Goal: Task Accomplishment & Management: Complete application form

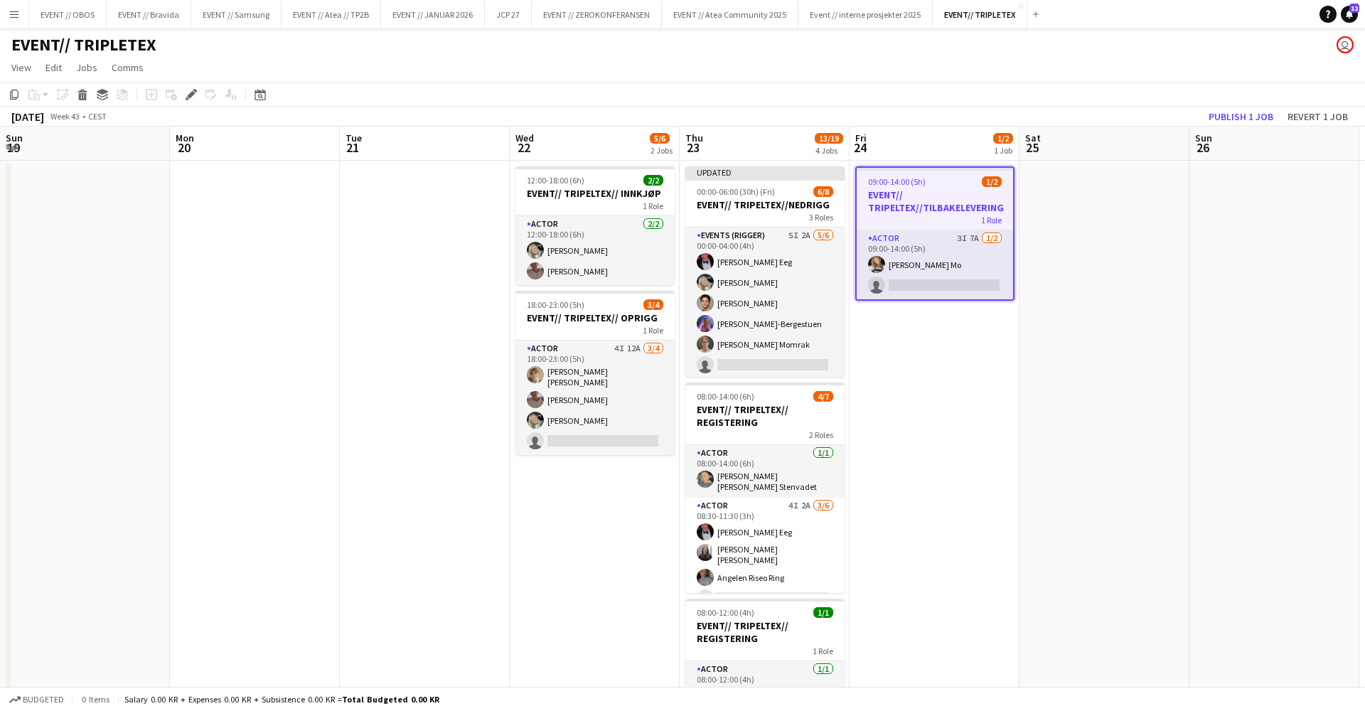
scroll to position [0, 488]
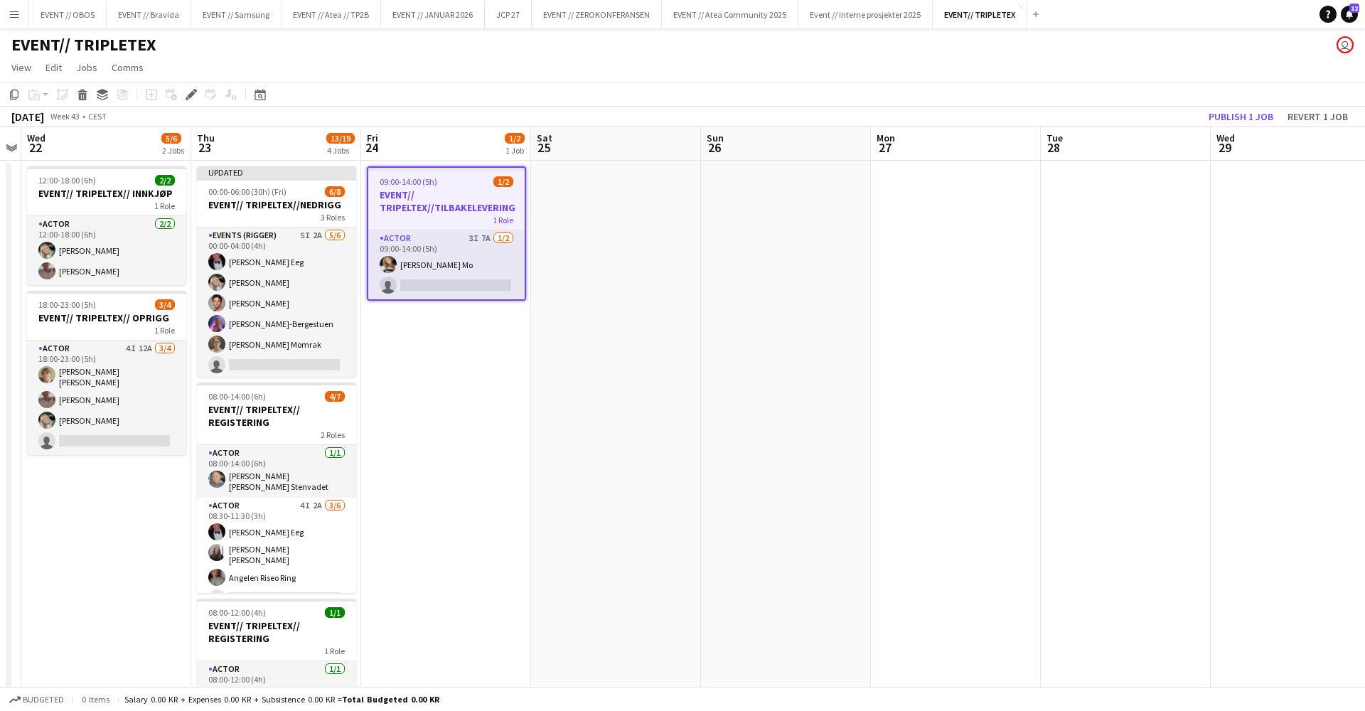
click at [424, 469] on app-date-cell "09:00-14:00 (5h) 1/2 EVENT// TRIPELTEX//TILBAKELEVERING 1 Role Actor 3I 7A 1/2 …" at bounding box center [446, 529] width 170 height 737
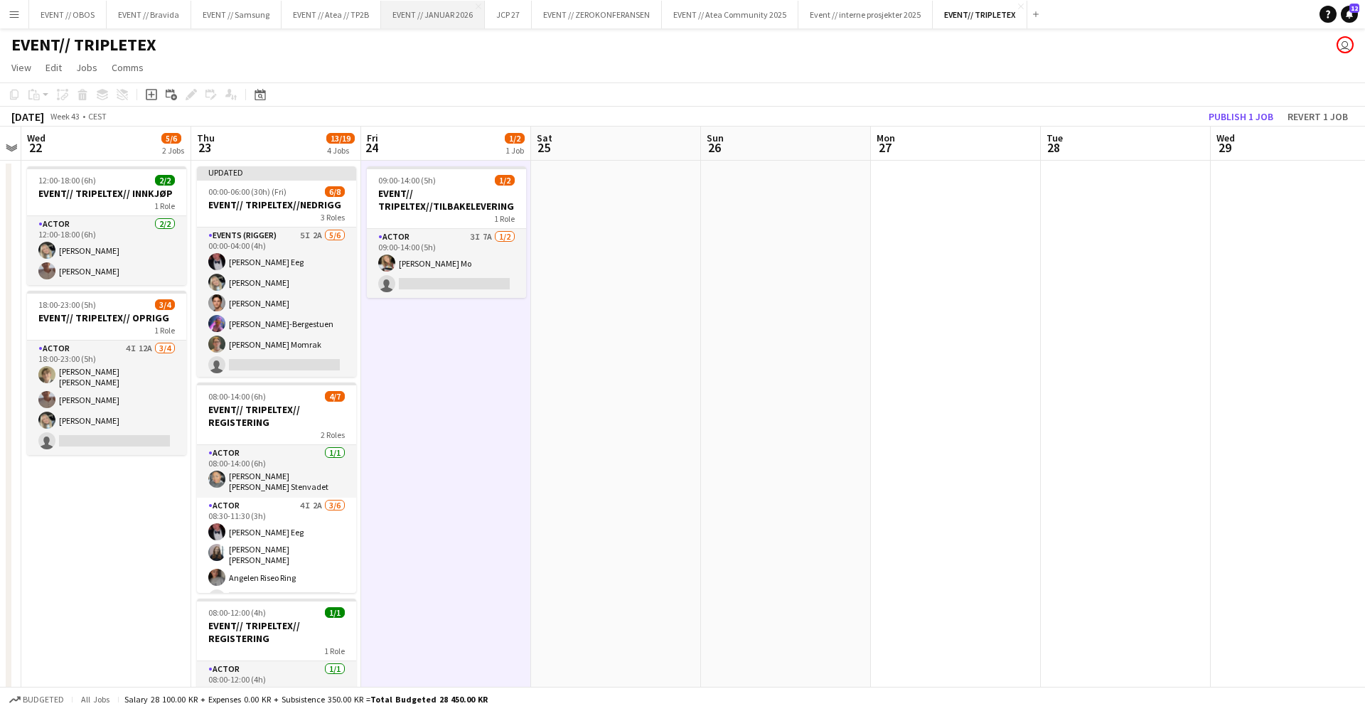
click at [432, 16] on button "EVENT // JANUAR 2026 Close" at bounding box center [433, 15] width 104 height 28
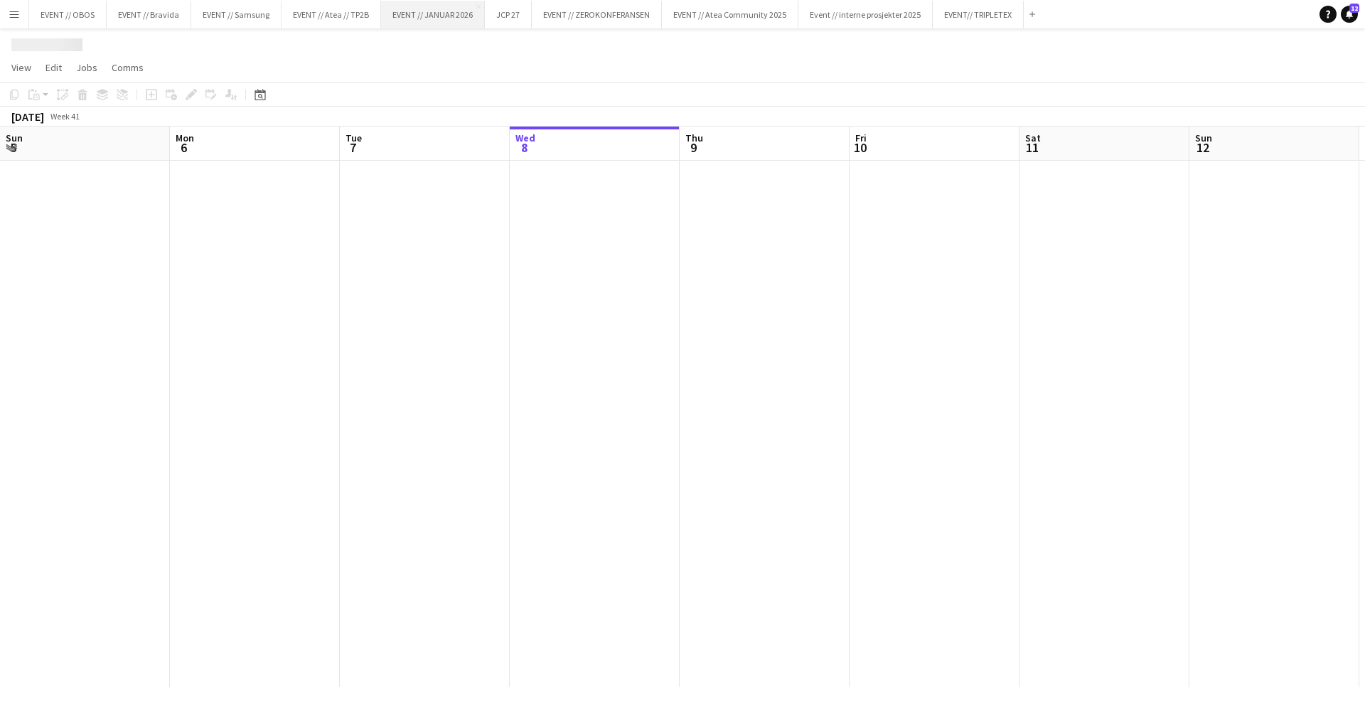
scroll to position [0, 340]
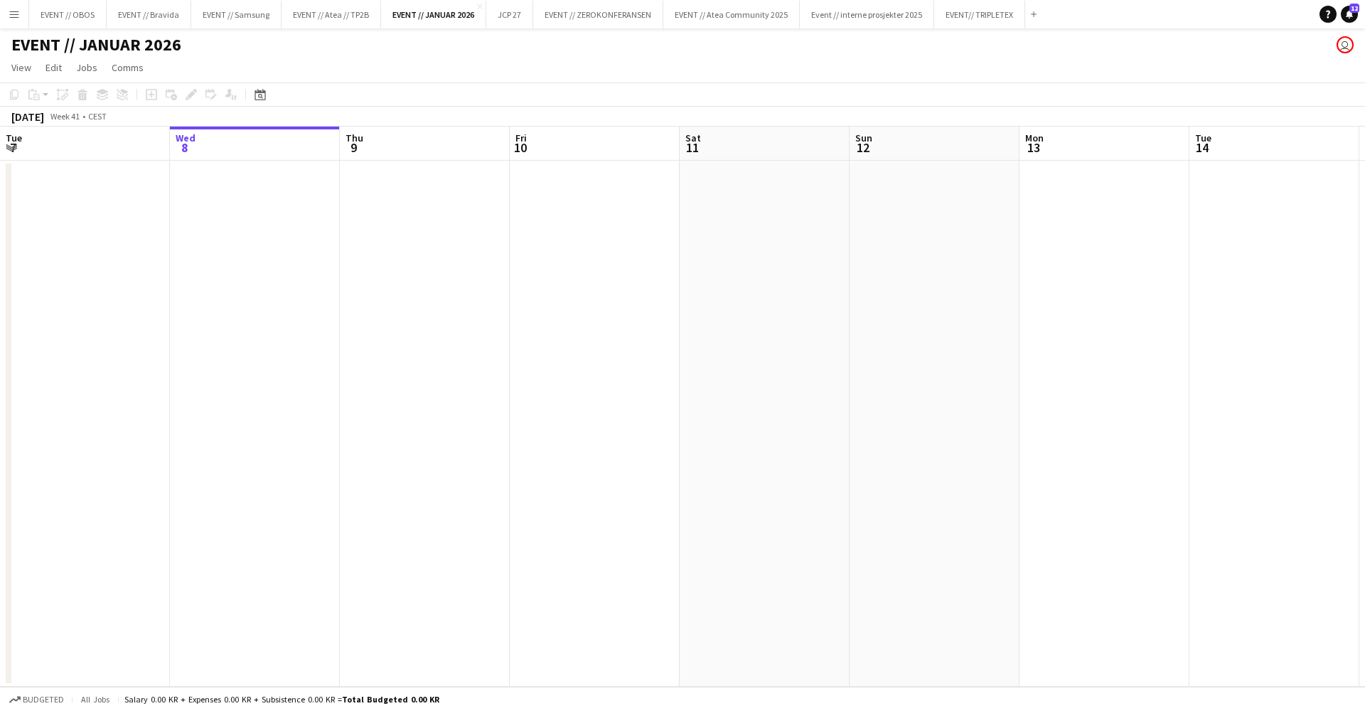
click at [363, 52] on div "EVENT // JANUAR 2026 user" at bounding box center [682, 41] width 1365 height 27
click at [576, 19] on button "EVENT // ZEROKONFERANSEN Close" at bounding box center [598, 15] width 130 height 28
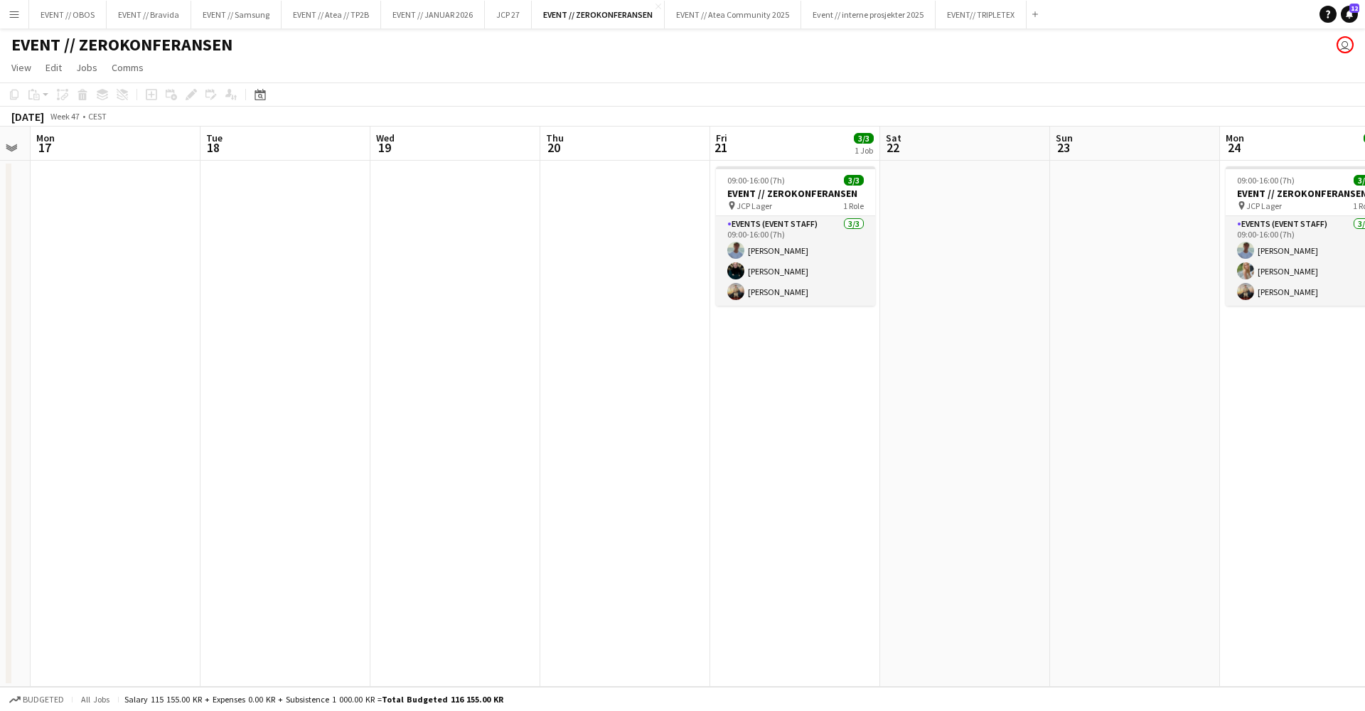
scroll to position [0, 478]
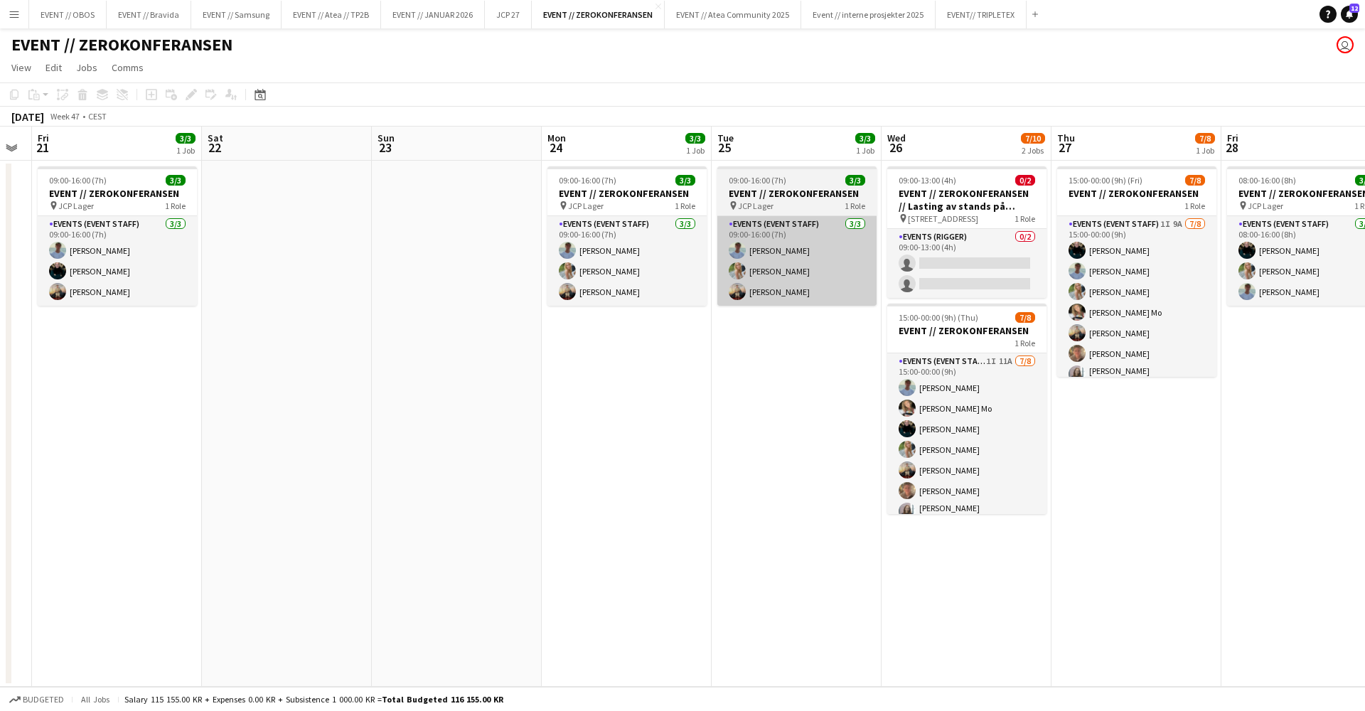
click at [791, 259] on app-card-role "Events (Event Staff) 3/3 09:00-16:00 (7h) Fredrik Bronken Næss Julia Holme Chri…" at bounding box center [796, 261] width 159 height 90
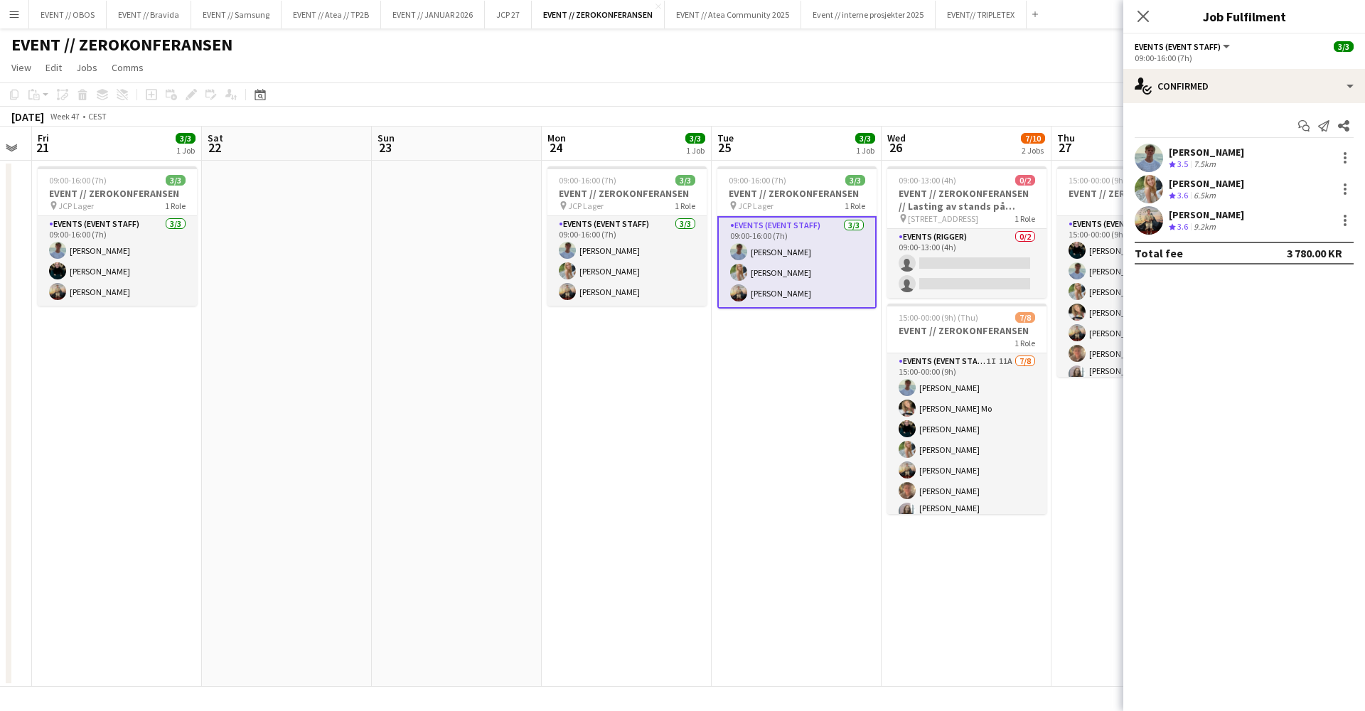
click at [1147, 186] on app-user-avatar at bounding box center [1149, 189] width 28 height 28
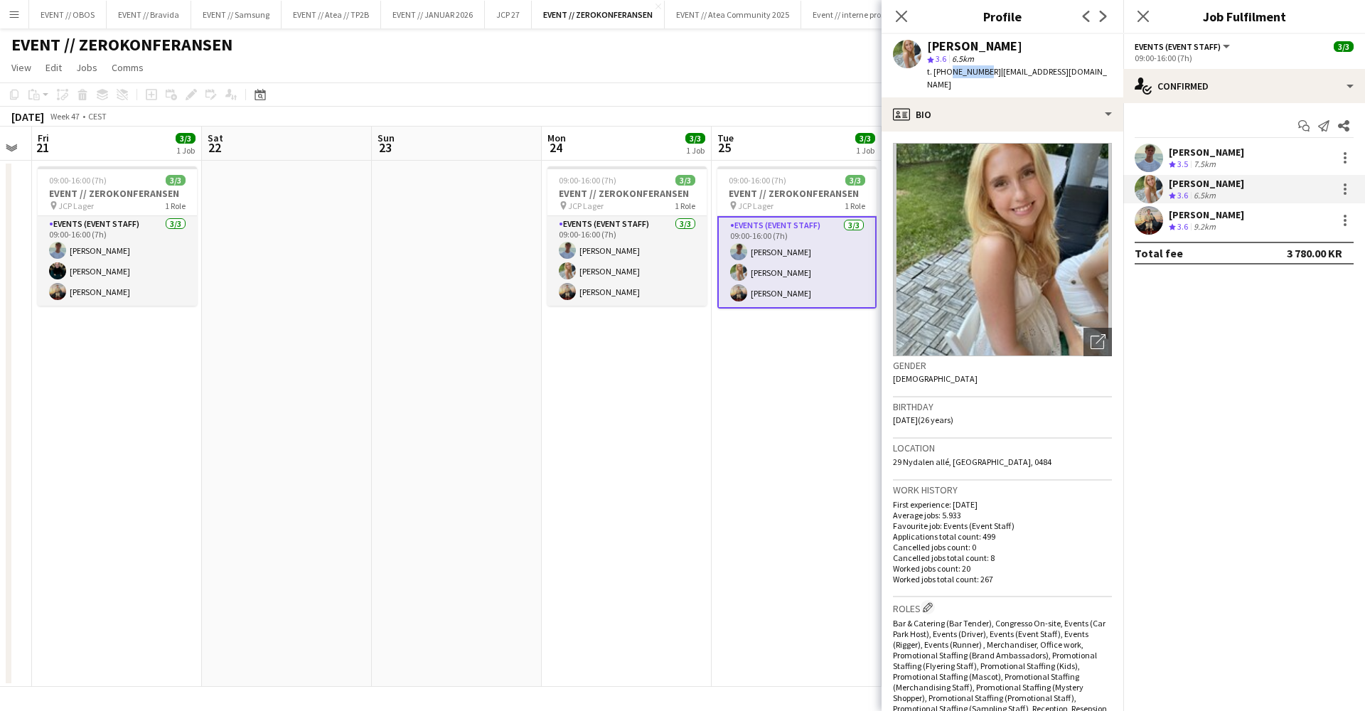
drag, startPoint x: 980, startPoint y: 73, endPoint x: 947, endPoint y: 74, distance: 32.7
click at [947, 74] on span "t. +4792691411" at bounding box center [964, 71] width 74 height 11
copy span "92691411"
click at [510, 16] on button "JCP 27 Close" at bounding box center [508, 15] width 47 height 28
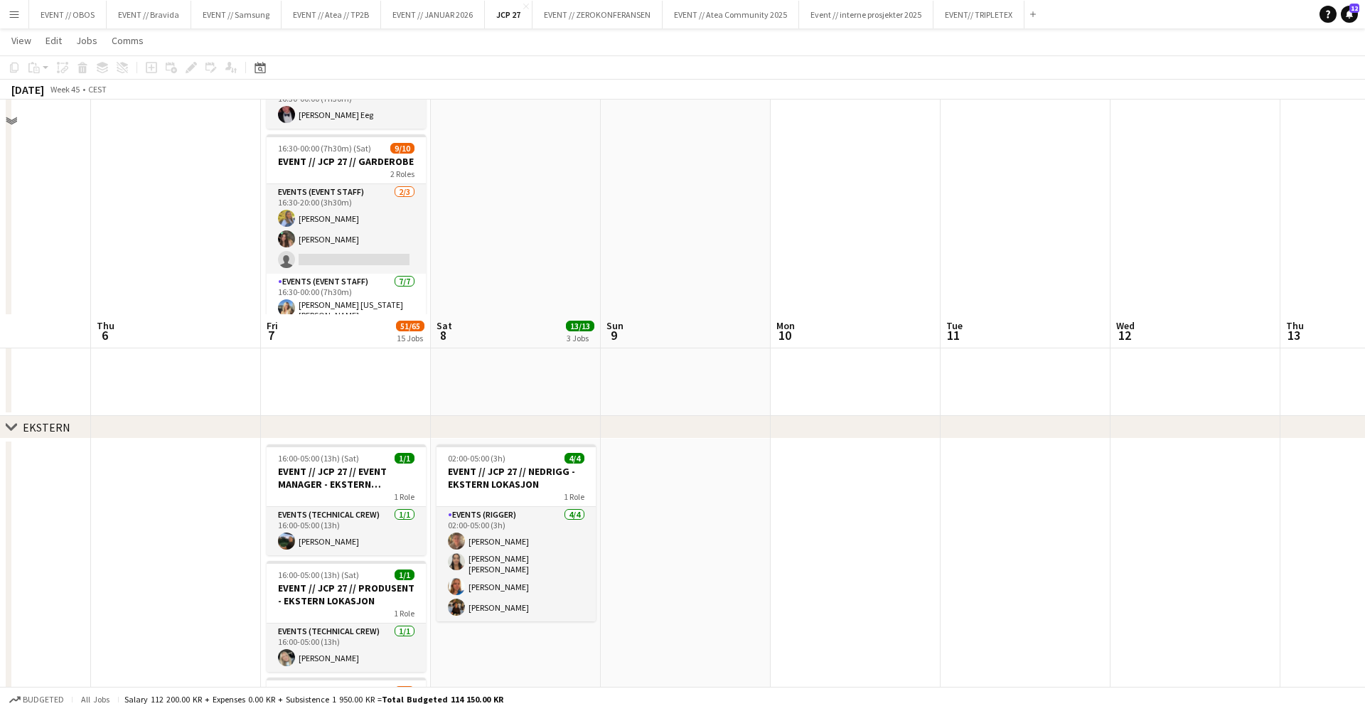
scroll to position [1702, 0]
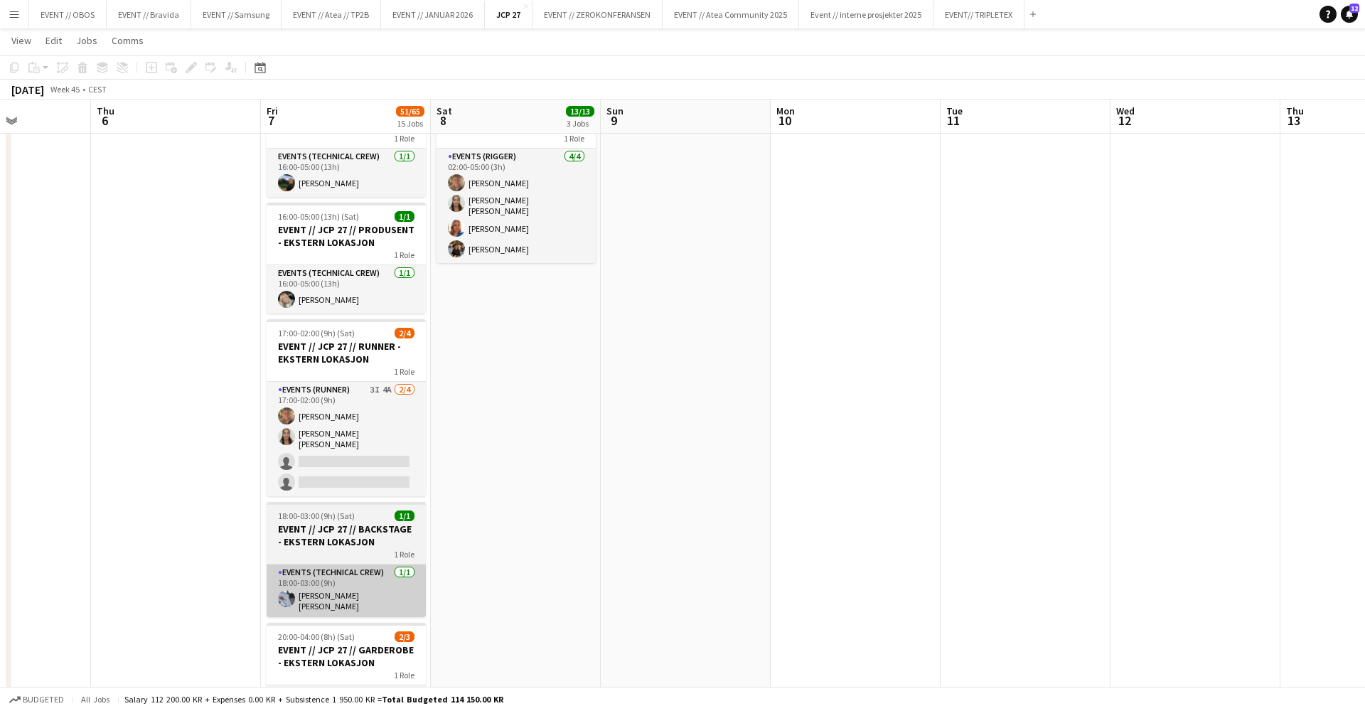
click at [319, 578] on app-card-role "Events (Technical Crew) 1/1 18:00-03:00 (9h) Marte Sofie Rossavik" at bounding box center [346, 591] width 159 height 53
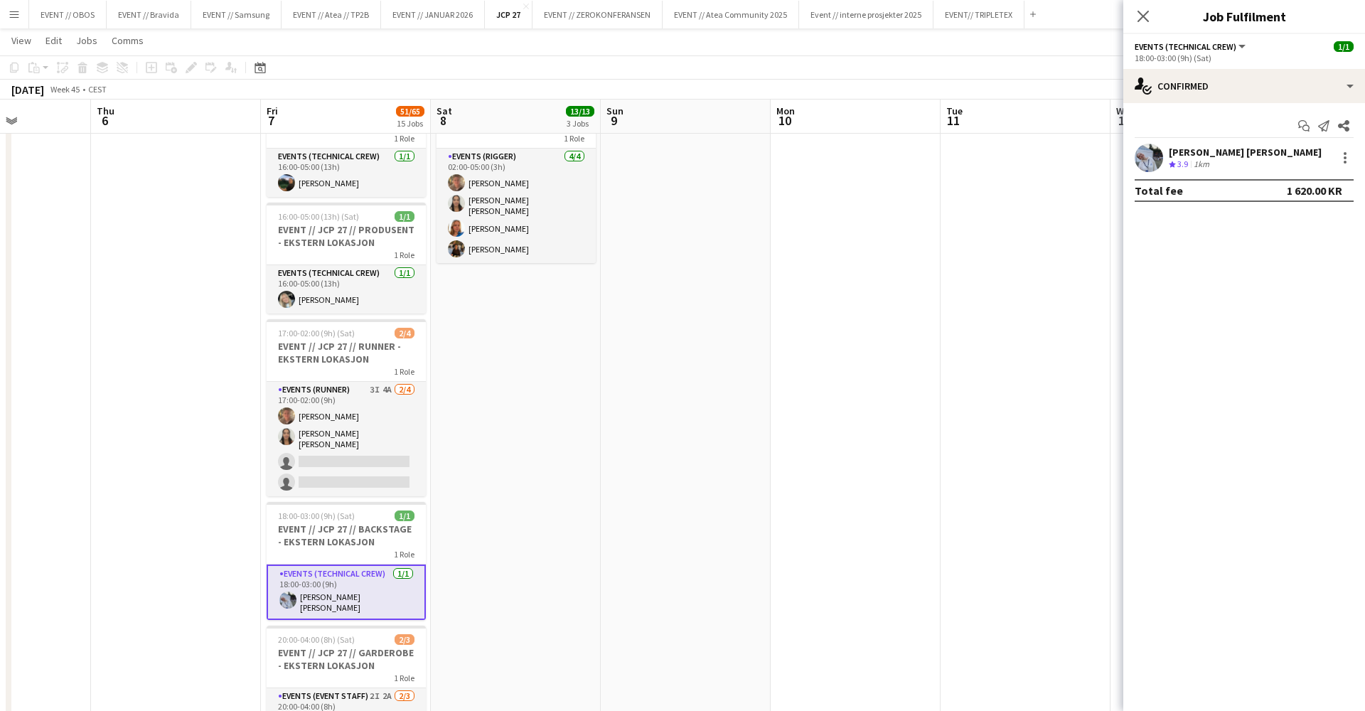
click at [1143, 160] on app-user-avatar at bounding box center [1149, 158] width 28 height 28
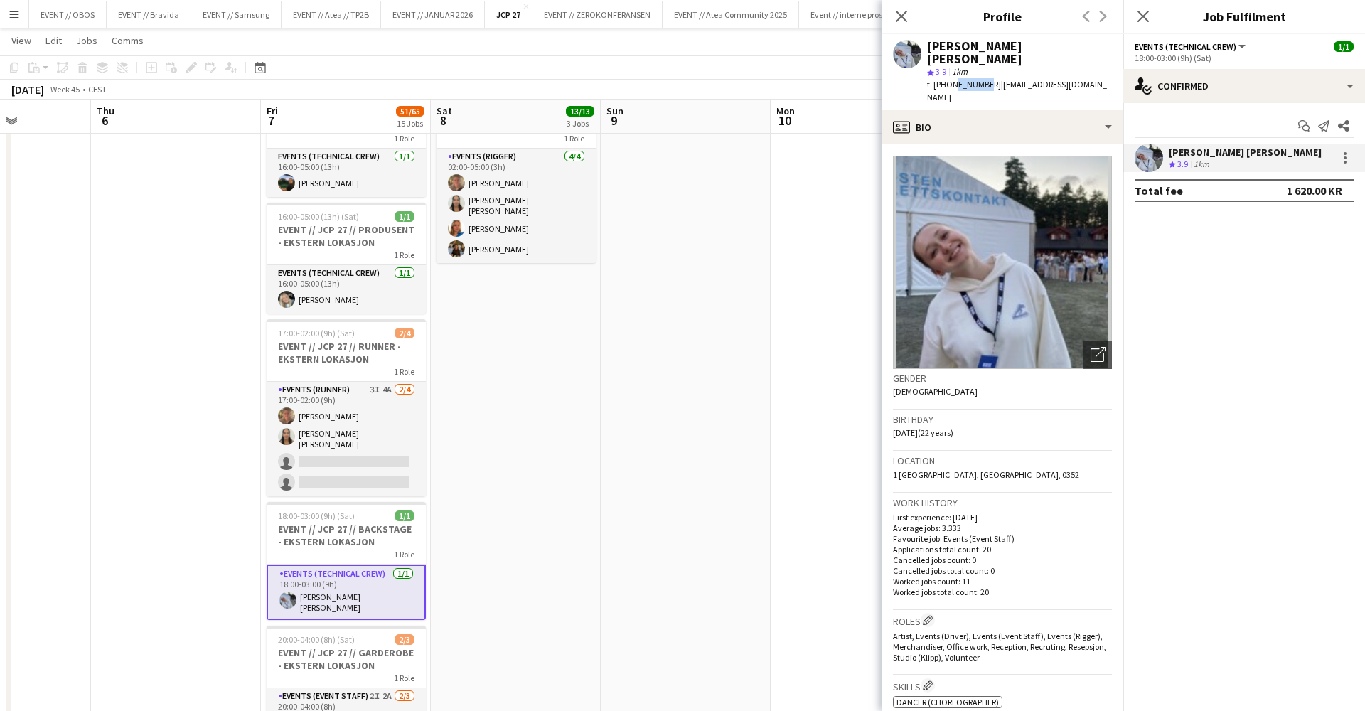
drag, startPoint x: 980, startPoint y: 71, endPoint x: 949, endPoint y: 71, distance: 31.3
click at [949, 79] on span "t. +4740441448" at bounding box center [964, 84] width 74 height 11
click at [973, 79] on div "Marte Sofie Rossavik star 3.9 1km t. +4740441448 | fie0706@gmail.com" at bounding box center [1003, 72] width 242 height 76
drag, startPoint x: 980, startPoint y: 71, endPoint x: 948, endPoint y: 71, distance: 32.0
click at [948, 79] on span "t. +4740441448" at bounding box center [964, 84] width 74 height 11
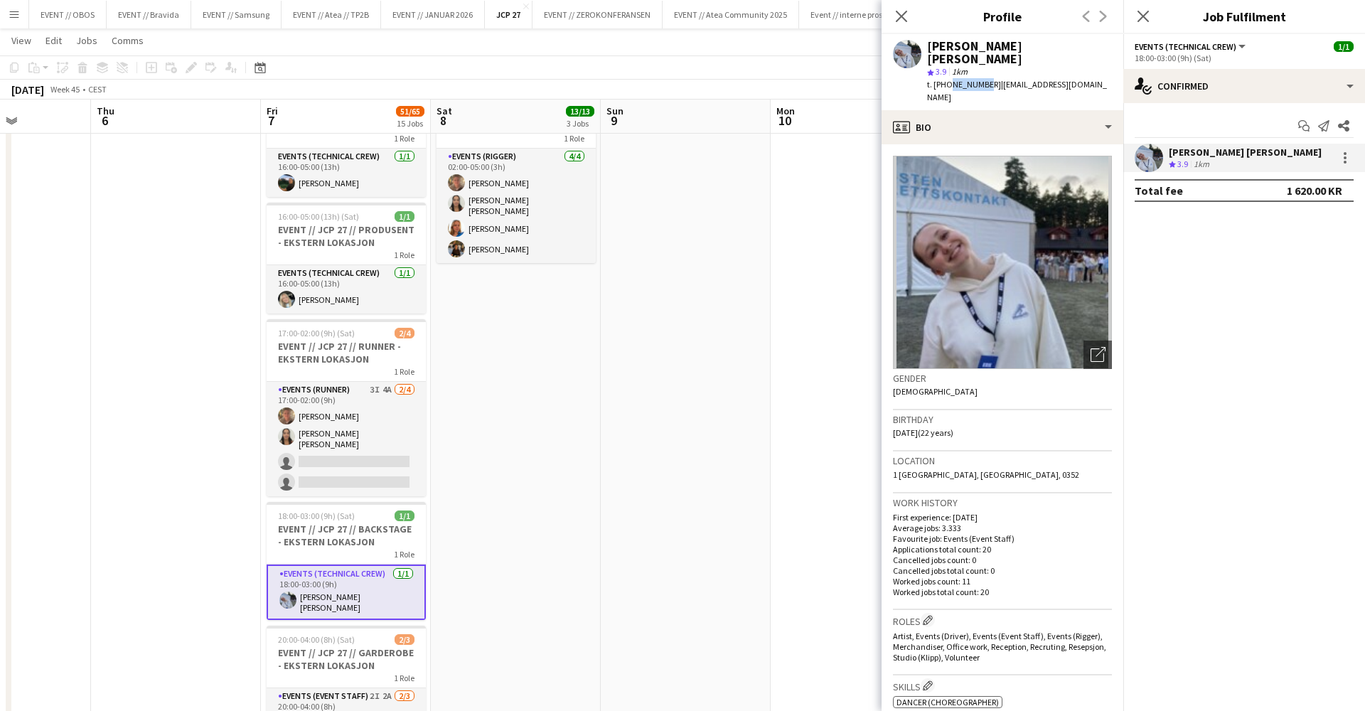
copy span "40441448"
click at [18, 18] on app-icon "Menu" at bounding box center [14, 14] width 11 height 11
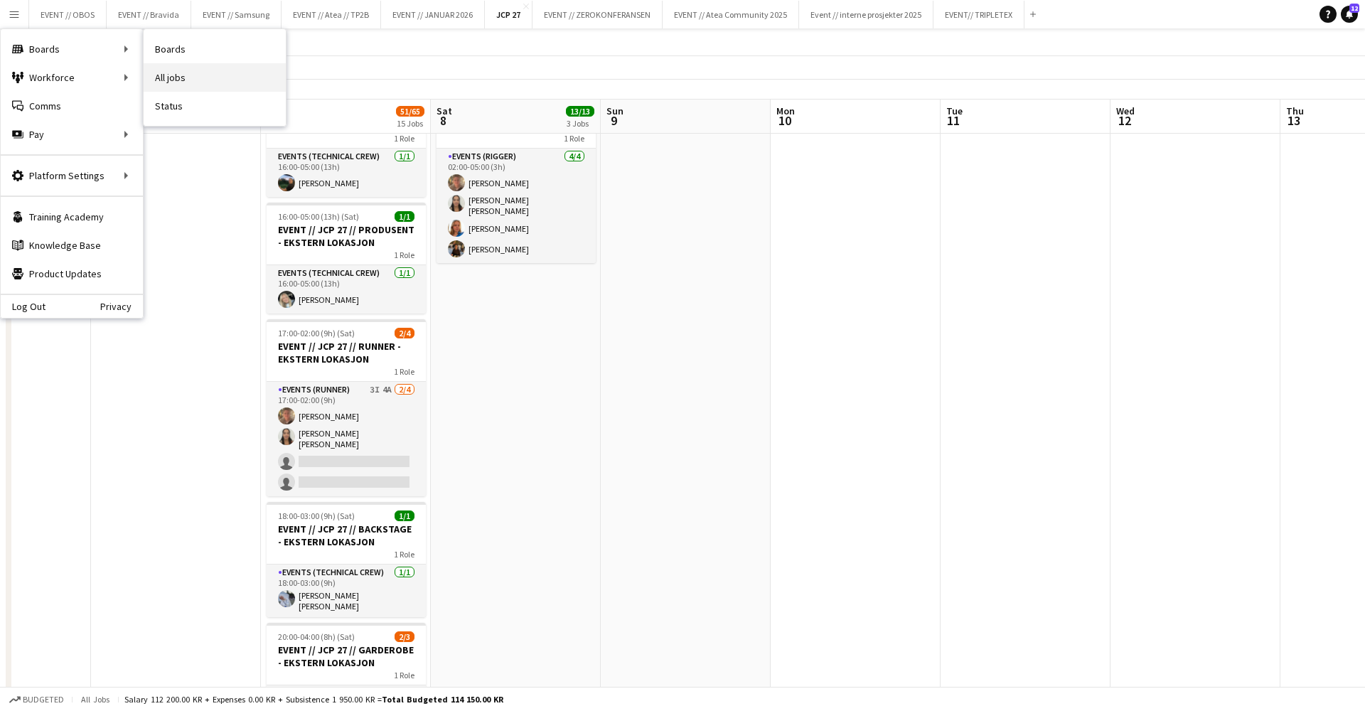
drag, startPoint x: 150, startPoint y: 79, endPoint x: 166, endPoint y: 72, distance: 17.2
click at [166, 72] on link "All jobs" at bounding box center [215, 77] width 142 height 28
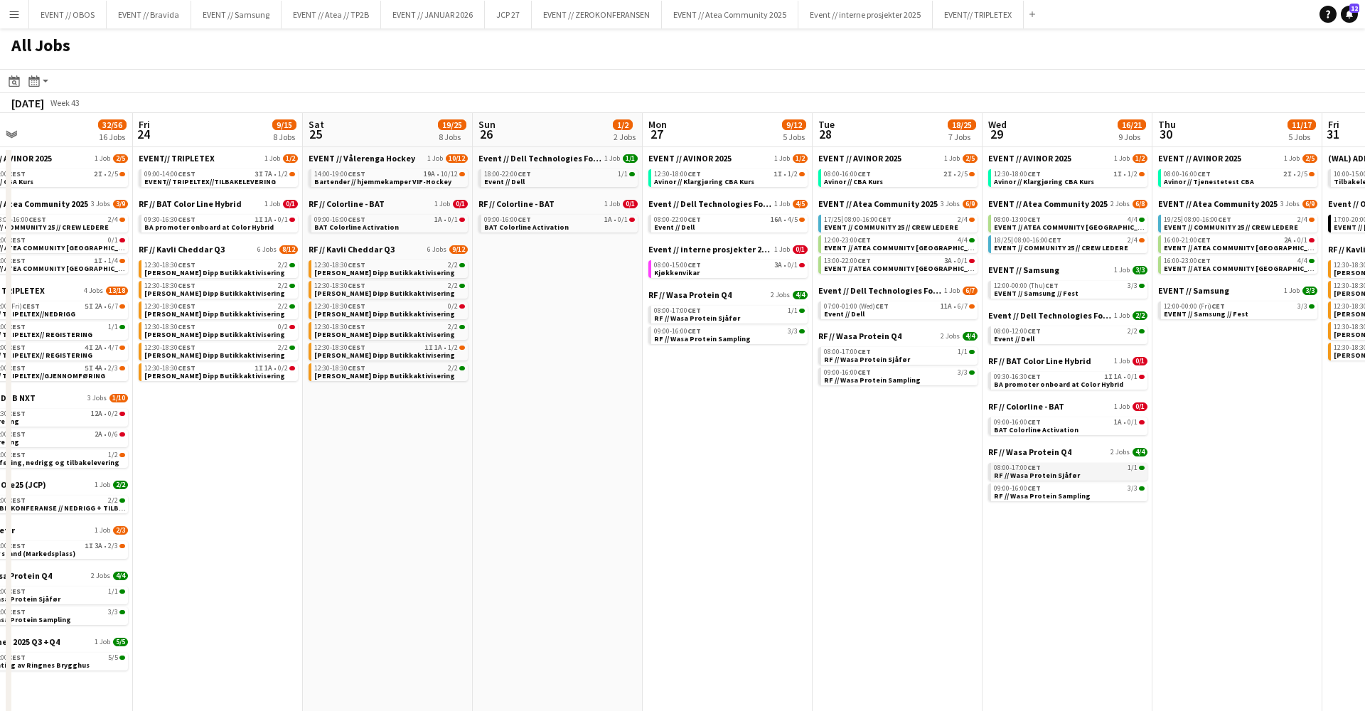
scroll to position [0, 717]
click at [365, 181] on span "Bartender // hjemmekamper VIF-Hockey" at bounding box center [382, 181] width 137 height 9
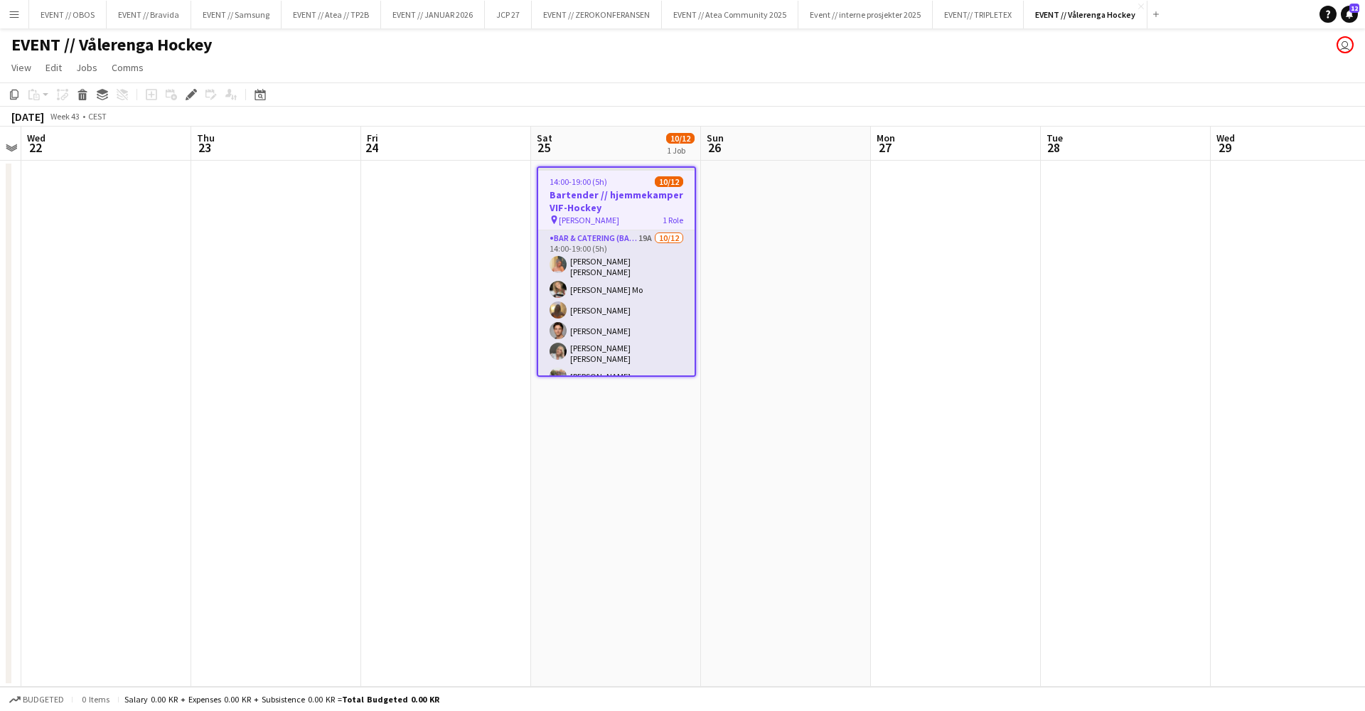
click at [17, 19] on app-icon "Menu" at bounding box center [14, 14] width 11 height 11
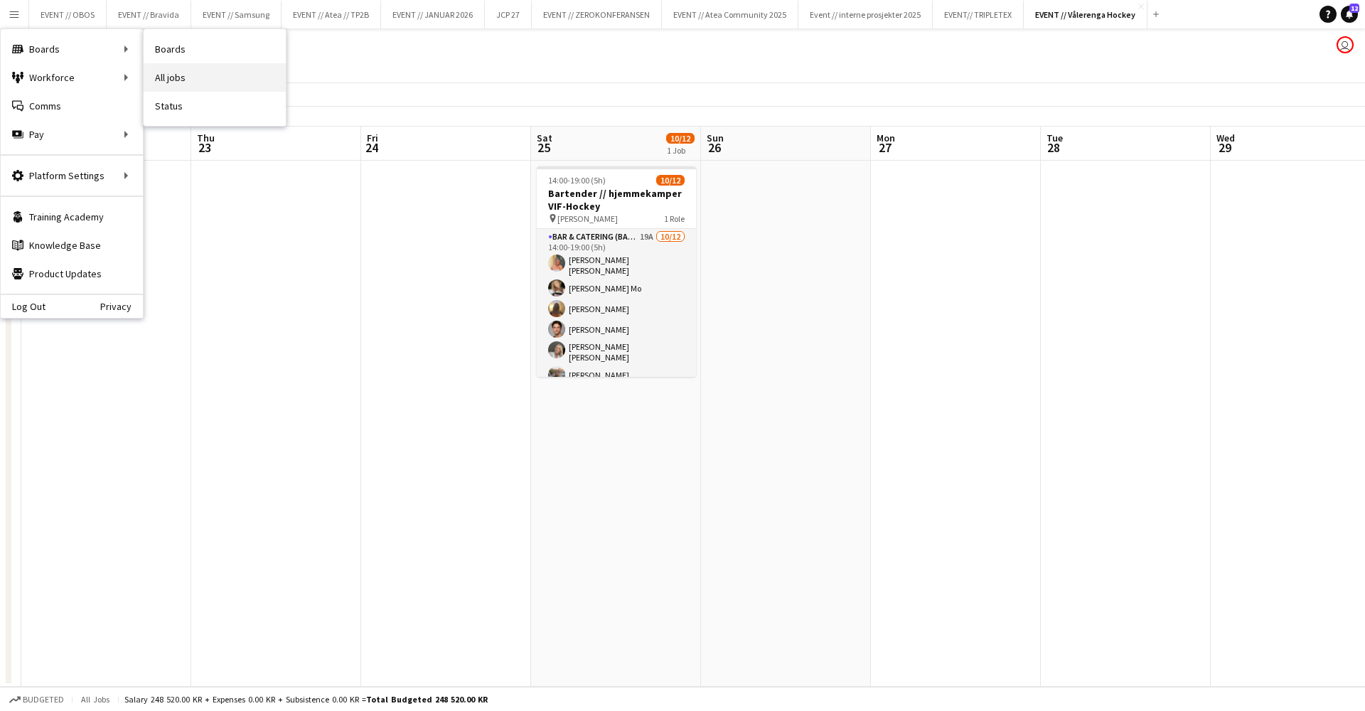
click at [159, 79] on link "All jobs" at bounding box center [215, 77] width 142 height 28
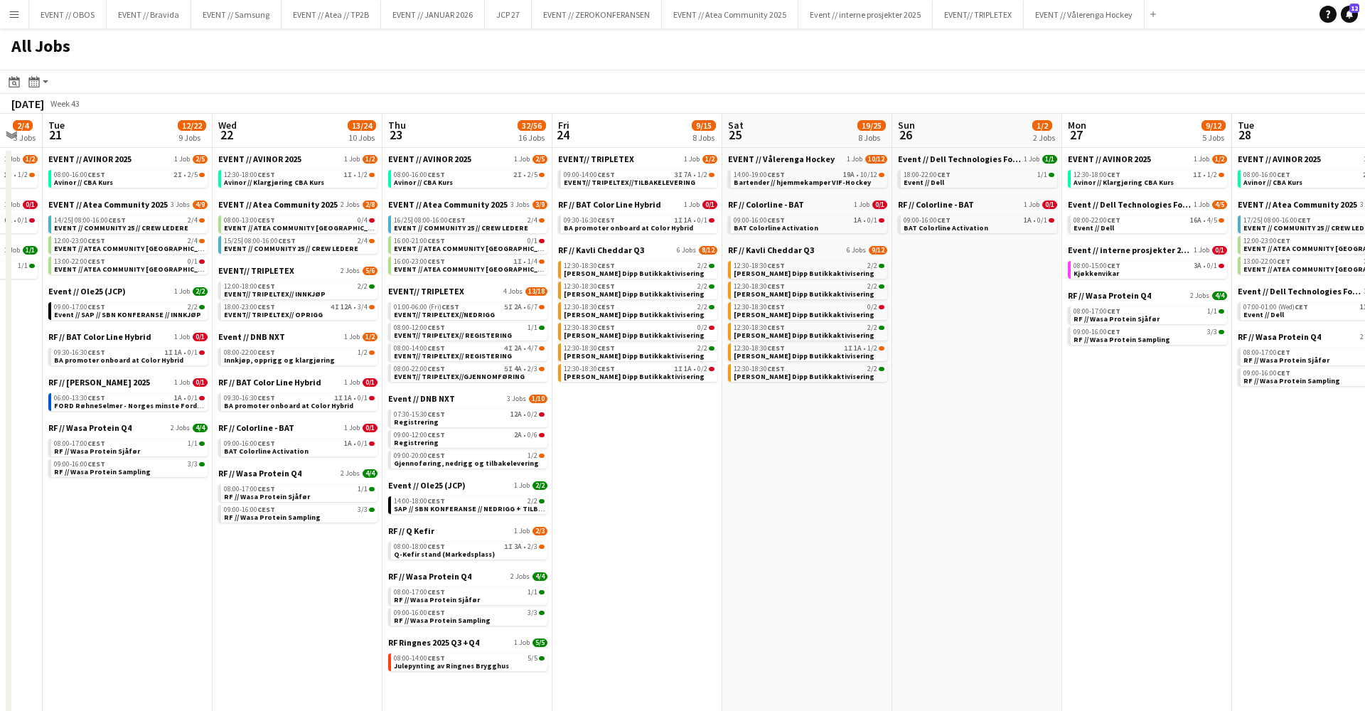
scroll to position [0, 294]
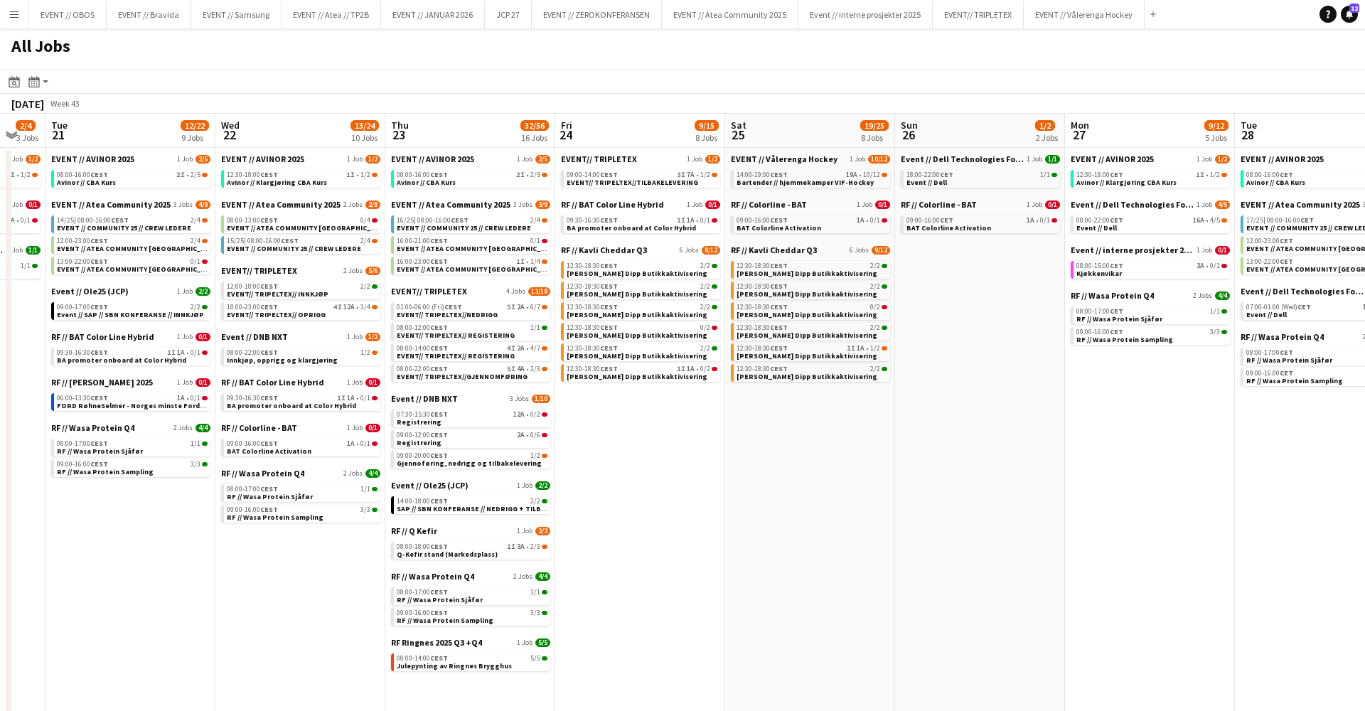
click at [14, 18] on app-icon "Menu" at bounding box center [14, 14] width 11 height 11
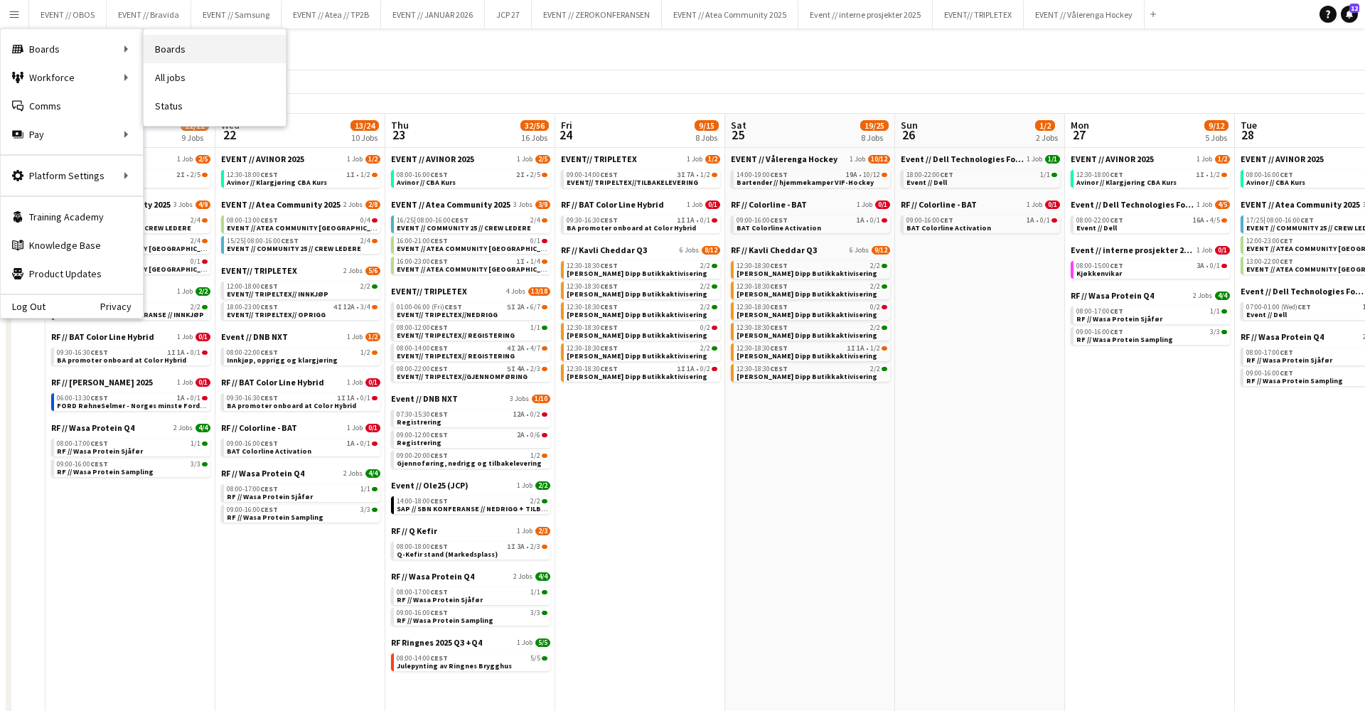
click at [159, 56] on link "Boards" at bounding box center [215, 49] width 142 height 28
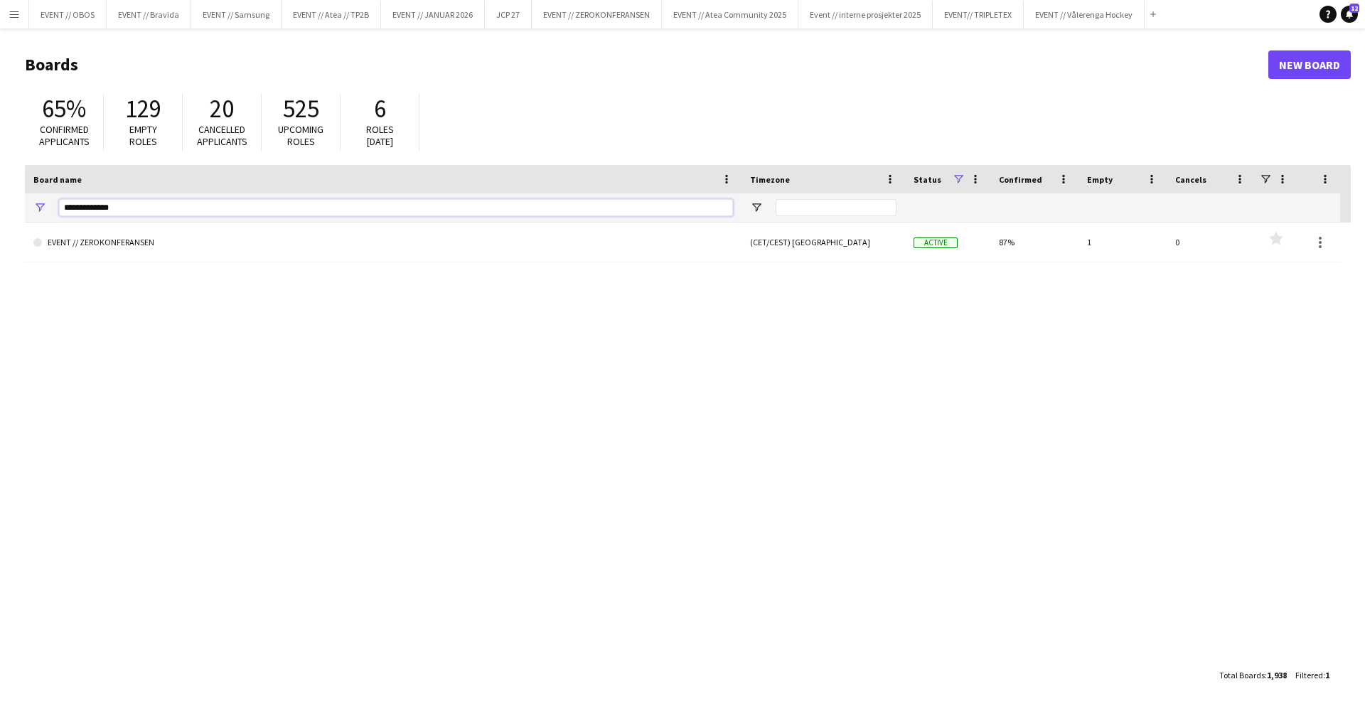
click at [199, 207] on input "**********" at bounding box center [396, 207] width 674 height 17
drag, startPoint x: 134, startPoint y: 213, endPoint x: -25, endPoint y: 199, distance: 159.9
click at [0, 199] on html "Menu Boards Boards Boards All jobs Status Workforce Workforce My Workforce Recr…" at bounding box center [682, 355] width 1365 height 711
type input "******"
click at [251, 318] on div at bounding box center [688, 442] width 1326 height 439
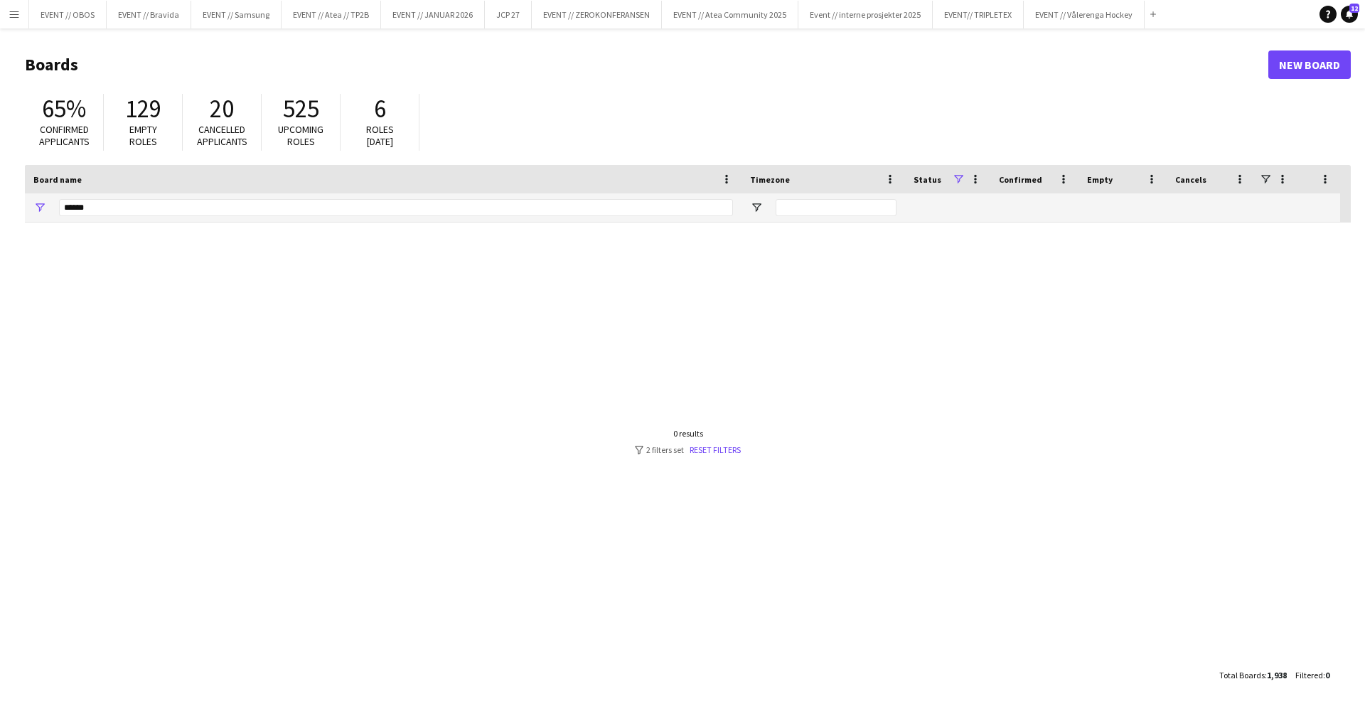
click at [14, 18] on app-icon "Menu" at bounding box center [14, 14] width 11 height 11
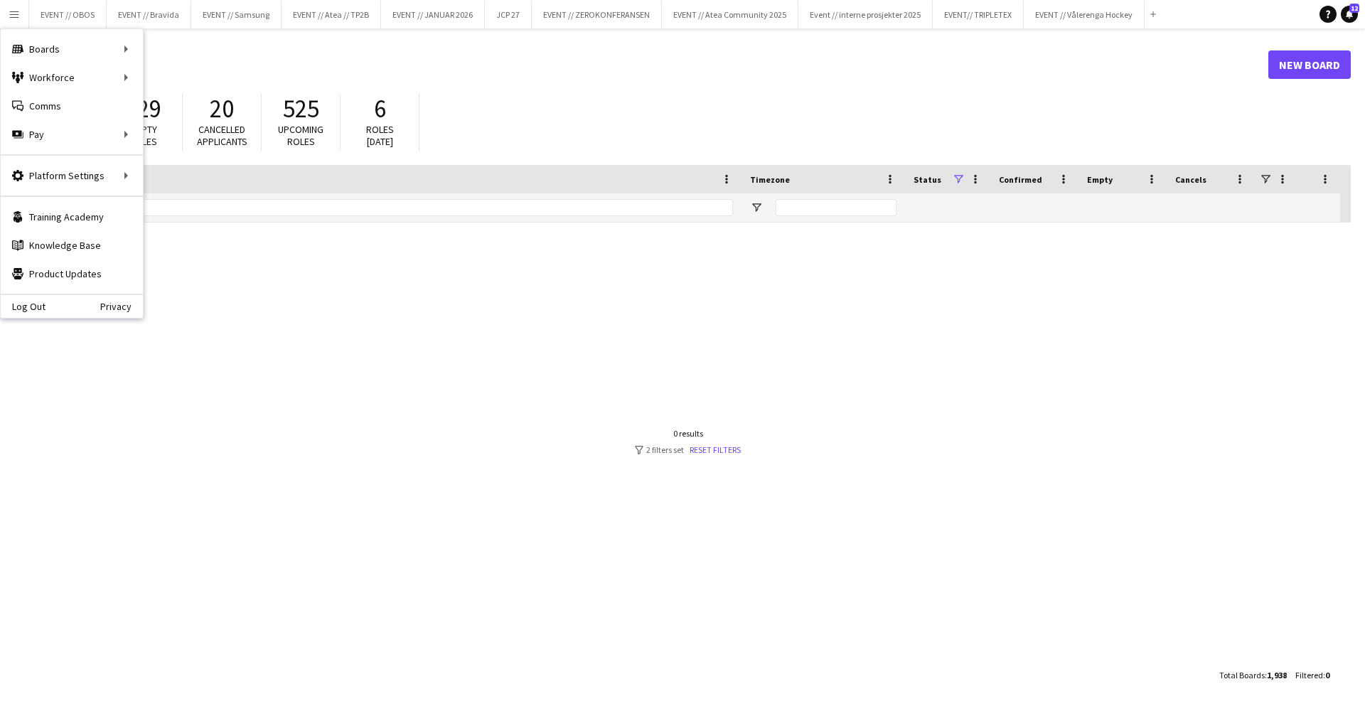
click at [551, 114] on div "65% Confirmed applicants 129 Empty roles 20 Cancelled applicants 525 Upcoming r…" at bounding box center [688, 126] width 1326 height 78
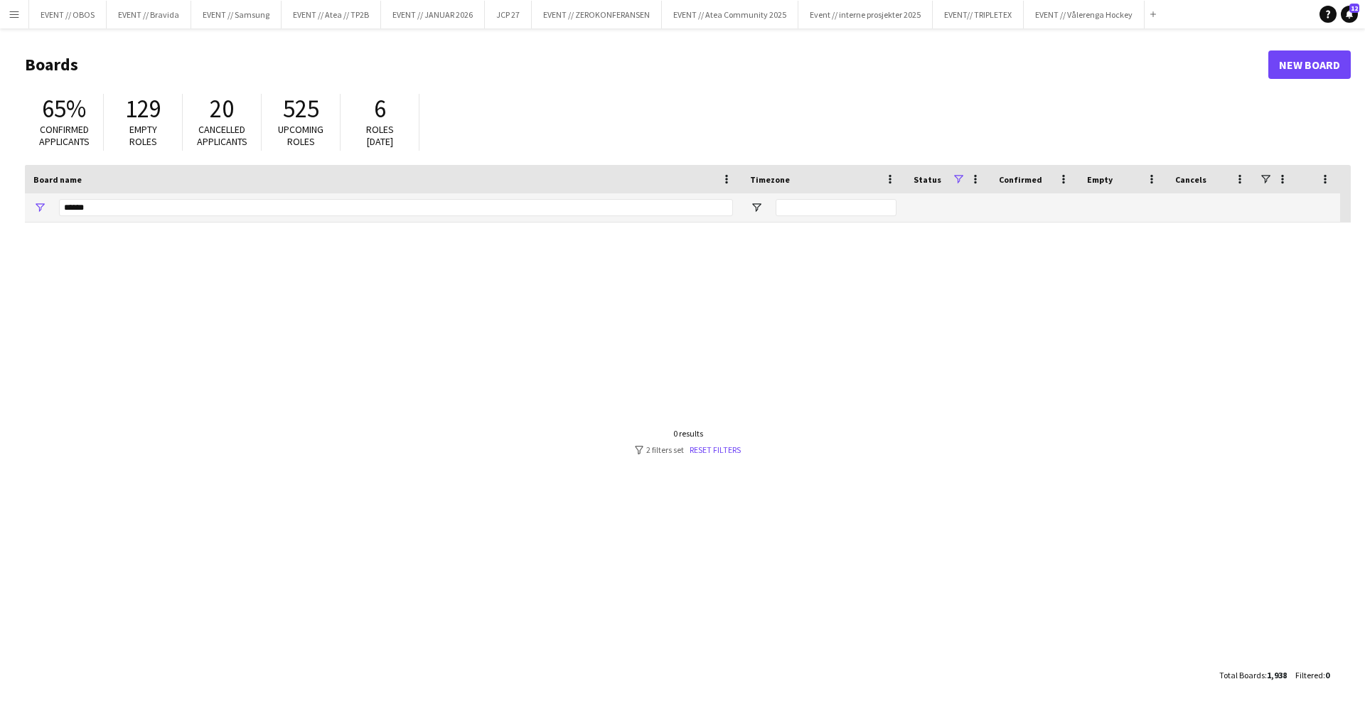
click at [1297, 69] on link "New Board" at bounding box center [1309, 64] width 82 height 28
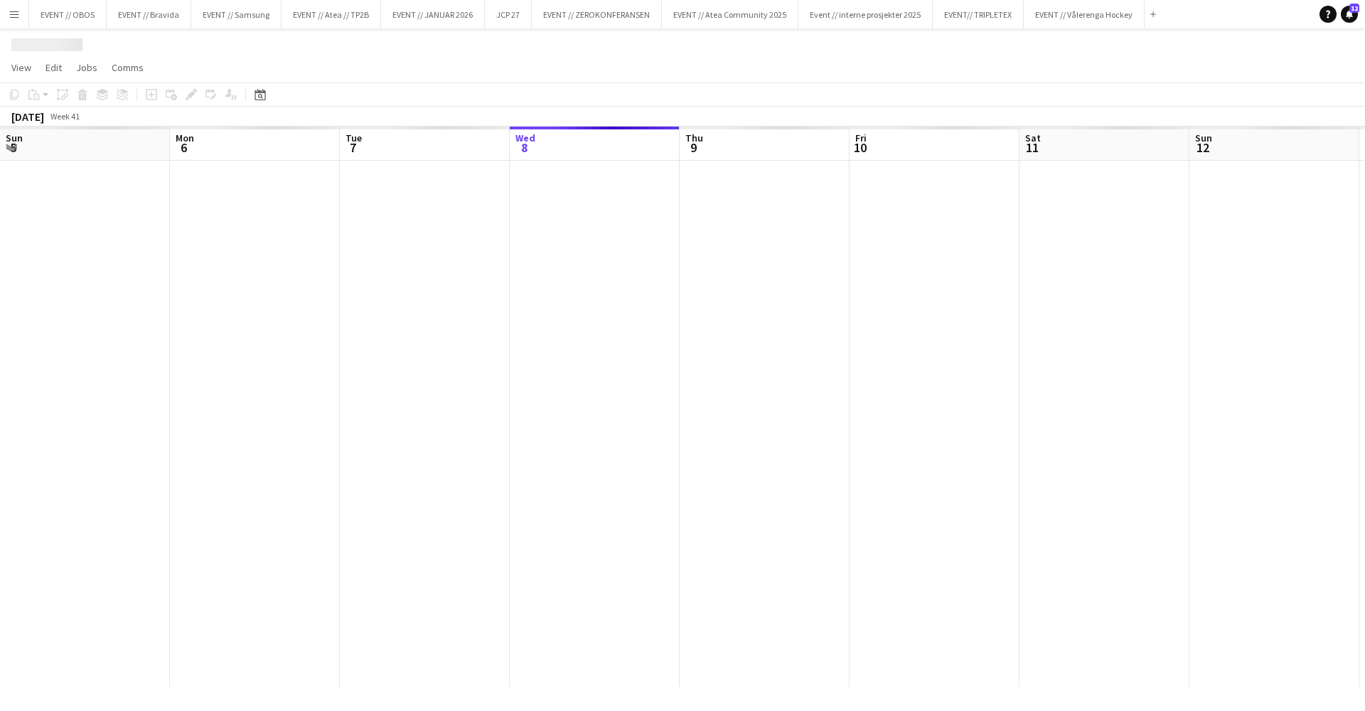
scroll to position [0, 340]
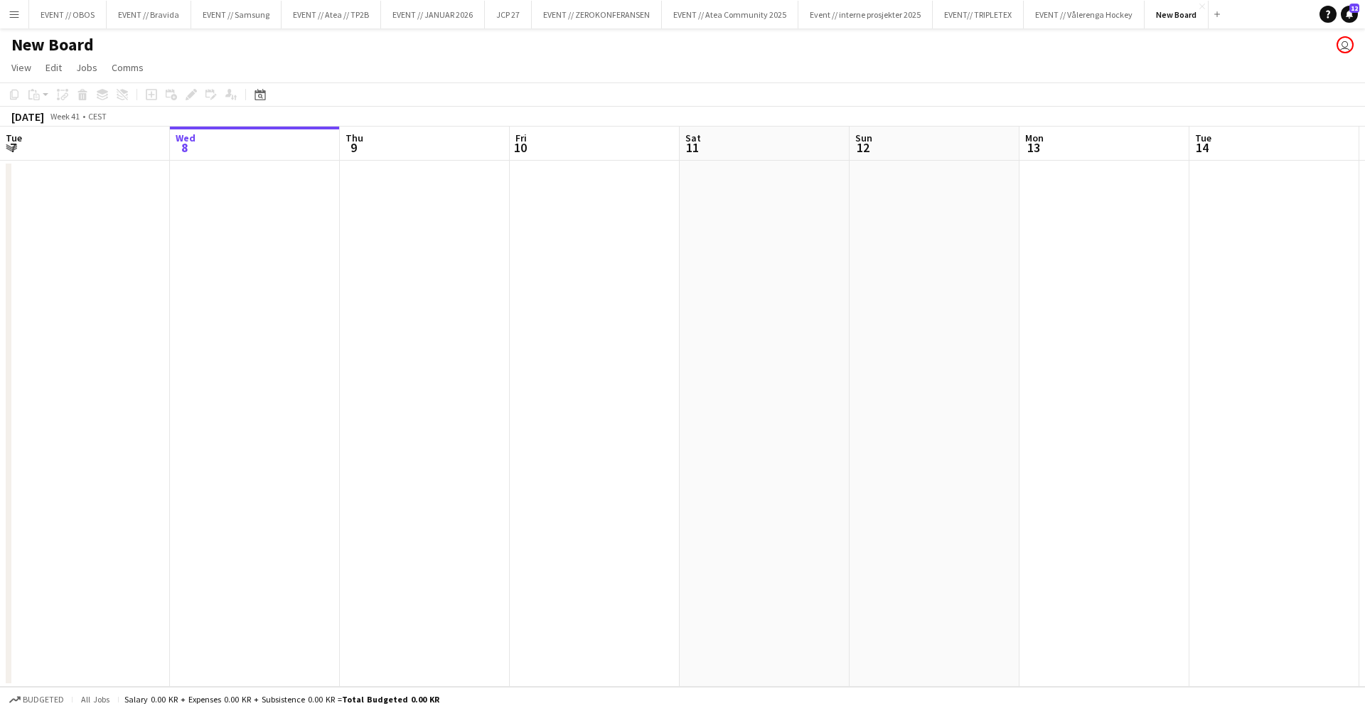
click at [80, 43] on h1 "New Board" at bounding box center [52, 44] width 82 height 21
click at [97, 43] on div "New Board user" at bounding box center [682, 41] width 1365 height 27
click at [87, 41] on h1 "New Board" at bounding box center [52, 44] width 82 height 21
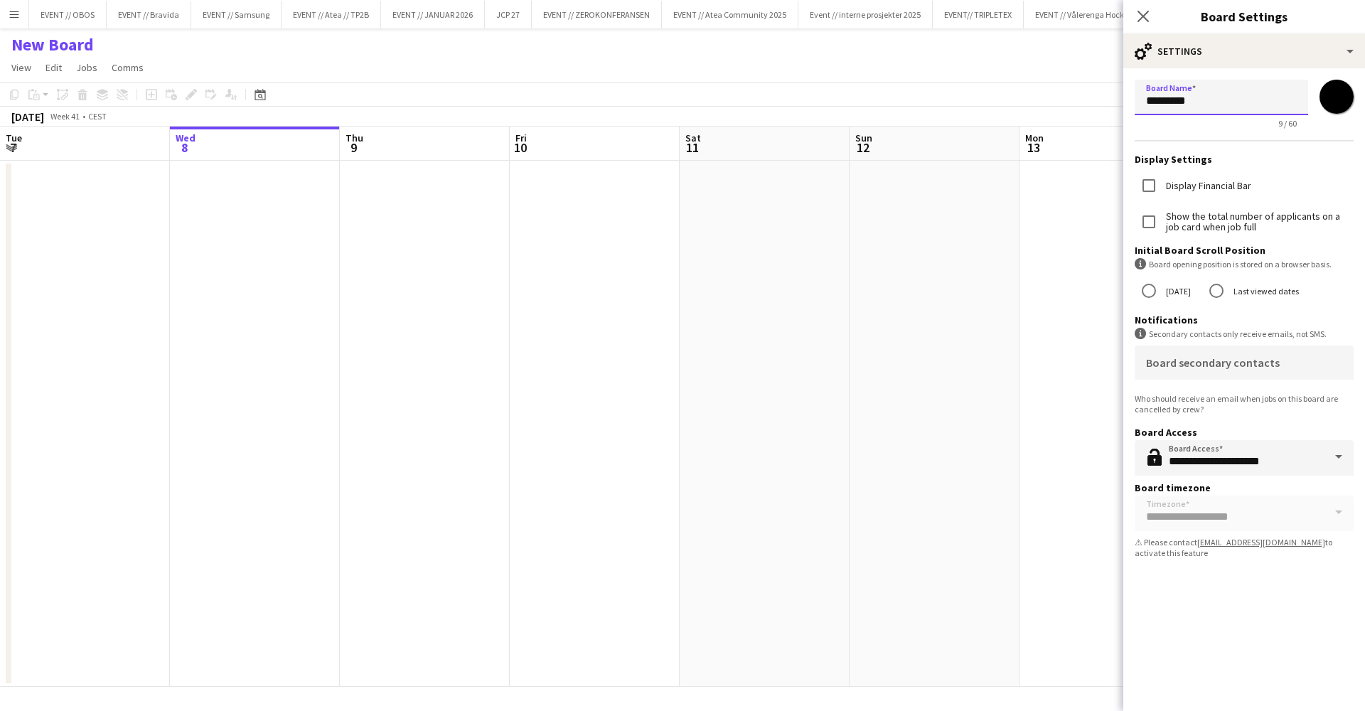
drag, startPoint x: 1208, startPoint y: 99, endPoint x: 1028, endPoint y: 82, distance: 180.7
click at [1028, 82] on body "Menu Boards Boards Boards All jobs Status Workforce Workforce My Workforce Recr…" at bounding box center [682, 355] width 1365 height 711
type input "**********"
click at [1059, 298] on app-date-cell at bounding box center [1105, 424] width 170 height 526
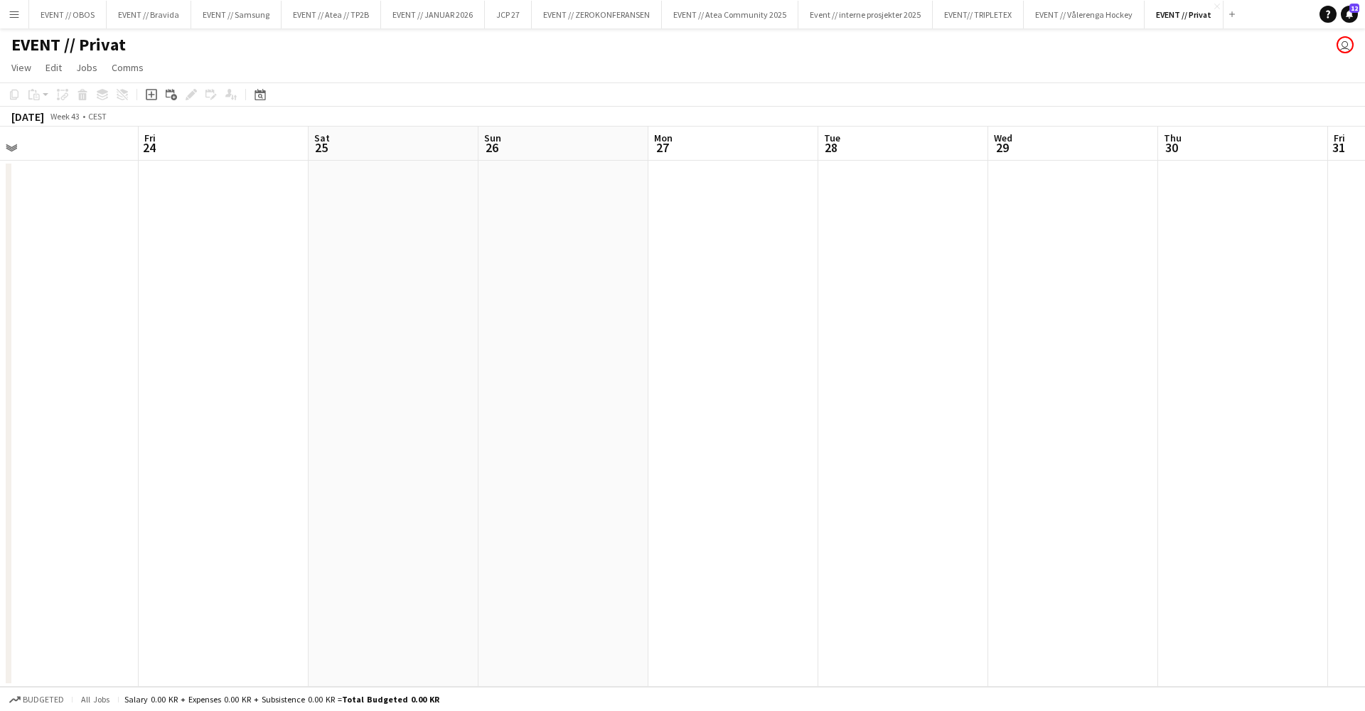
scroll to position [0, 371]
click at [331, 330] on app-date-cell at bounding box center [394, 424] width 170 height 526
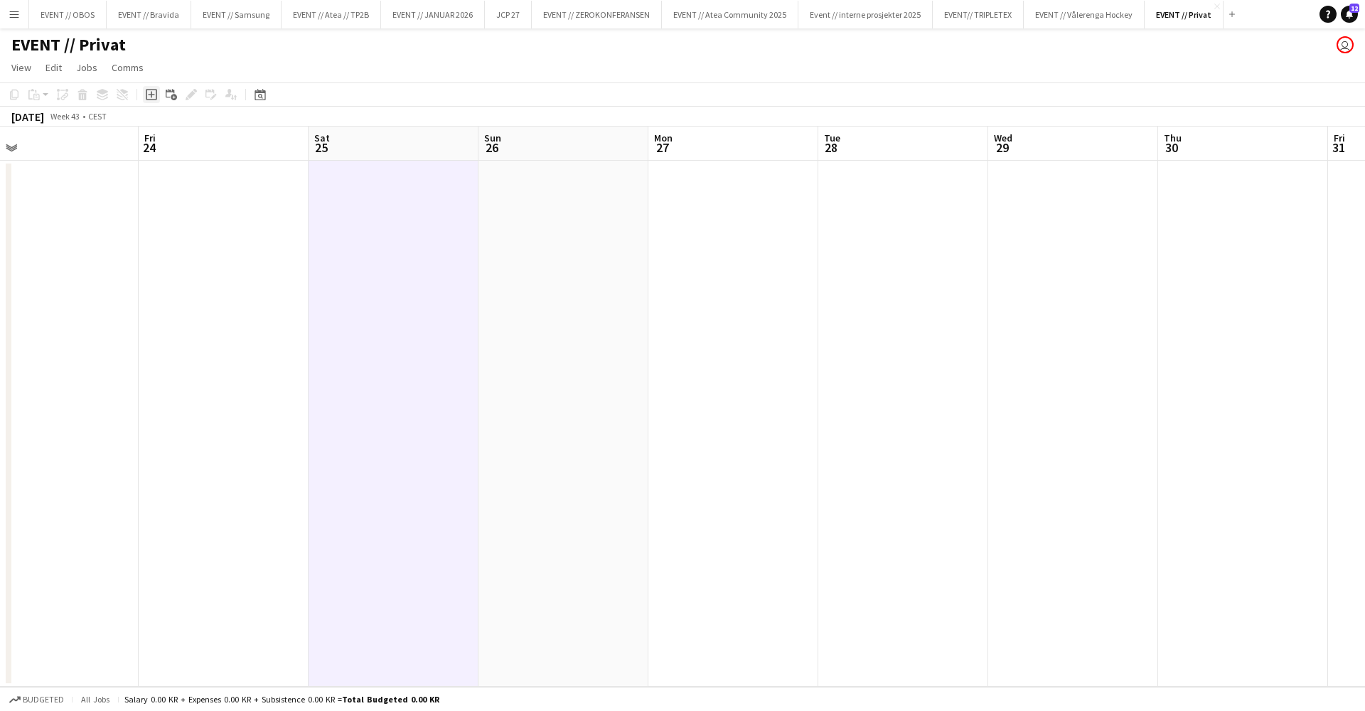
click at [149, 92] on icon "Add job" at bounding box center [151, 94] width 11 height 11
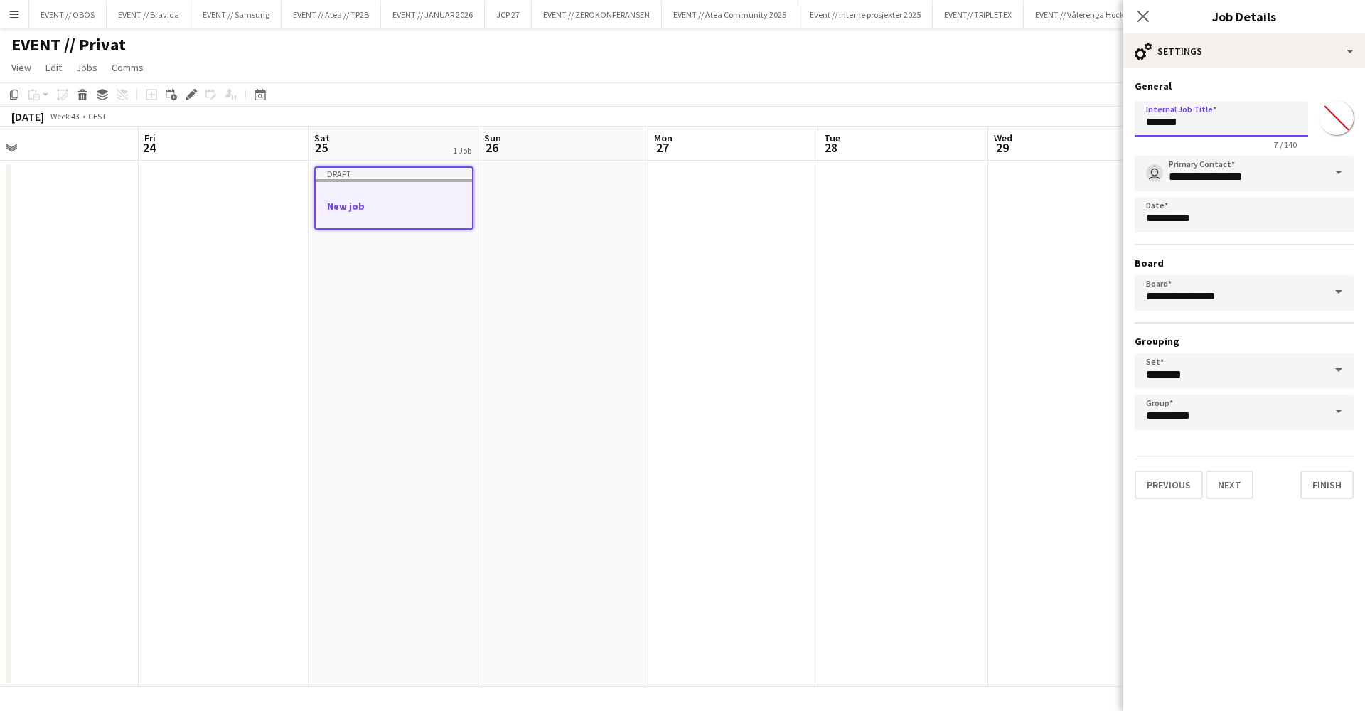
drag, startPoint x: 1201, startPoint y: 117, endPoint x: 1110, endPoint y: 113, distance: 91.1
click at [1110, 113] on body "Menu Boards Boards Boards All jobs Status Workforce Workforce My Workforce Recr…" at bounding box center [682, 355] width 1365 height 711
type input "*"
type input "**********"
click at [1232, 489] on button "Next" at bounding box center [1230, 485] width 48 height 28
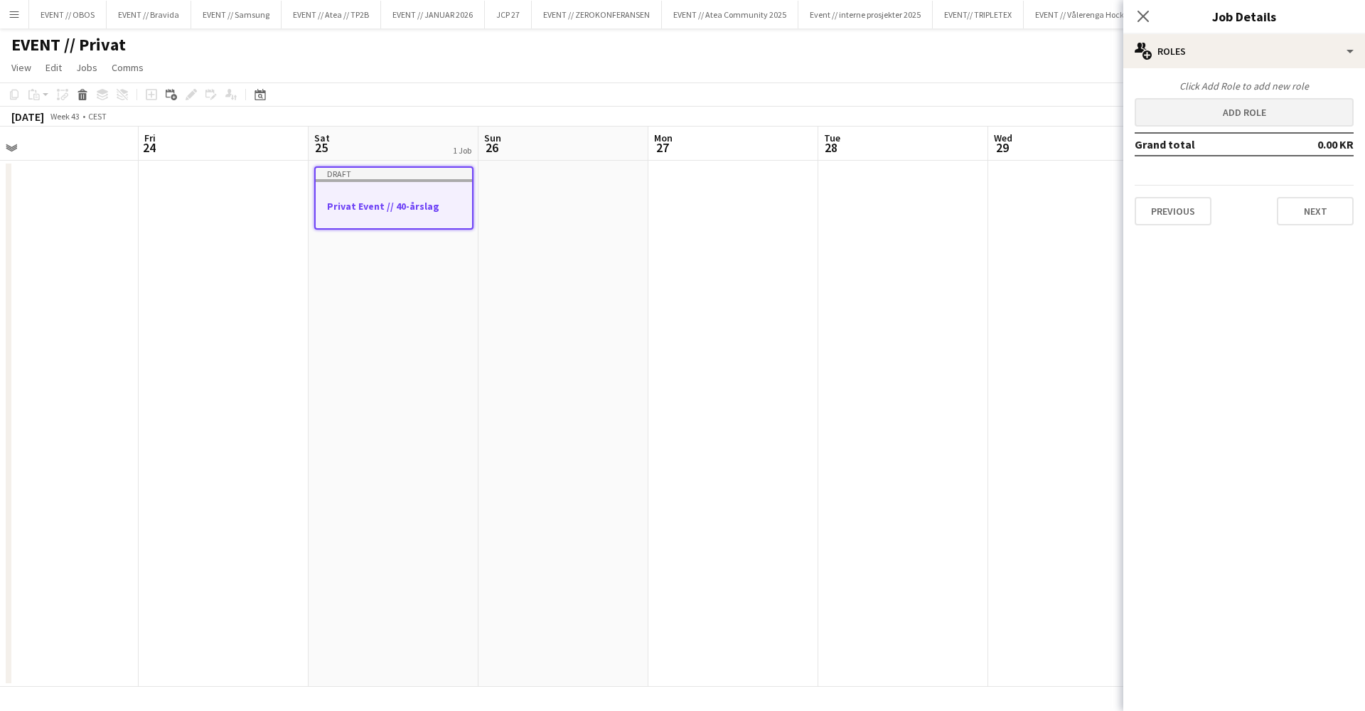
click at [1245, 110] on button "Add role" at bounding box center [1244, 112] width 219 height 28
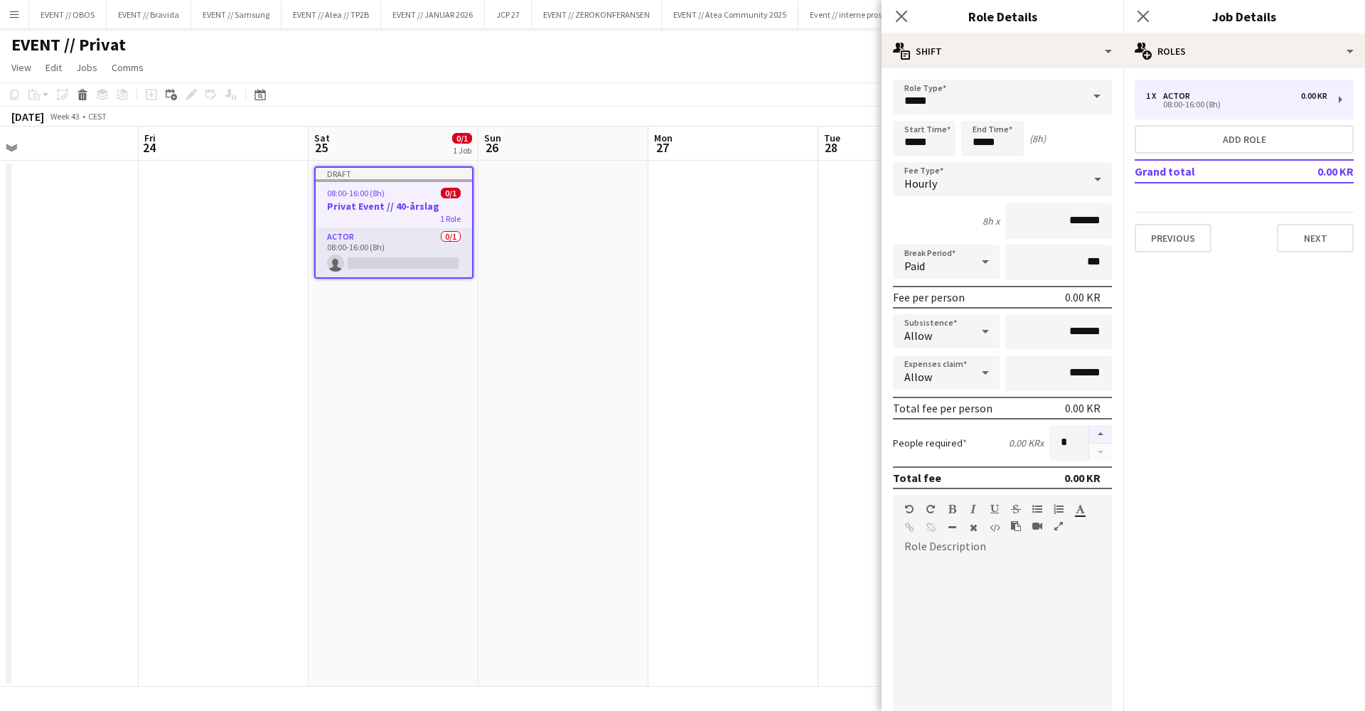
click at [1103, 435] on button "button" at bounding box center [1100, 434] width 23 height 18
type input "*"
click at [985, 105] on input "*****" at bounding box center [1002, 98] width 219 height 36
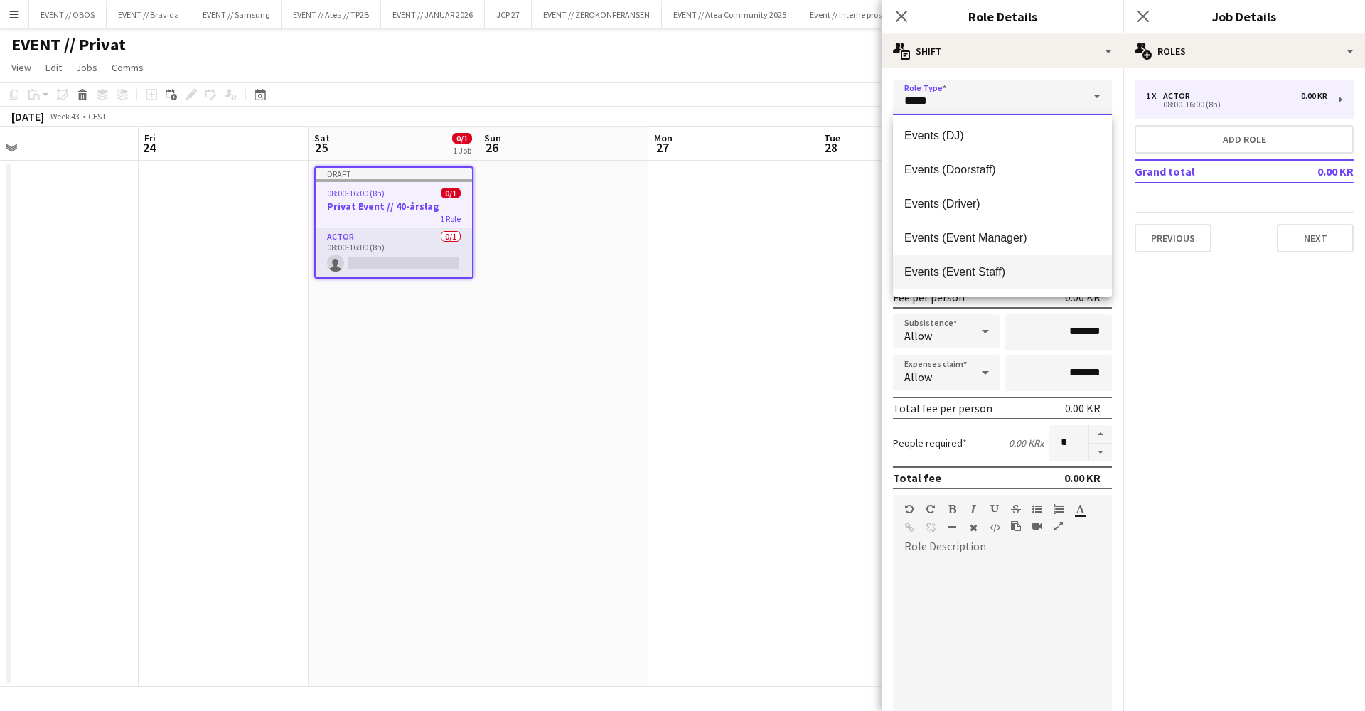
scroll to position [282, 0]
click at [973, 264] on span "Events (Event Staff)" at bounding box center [1002, 265] width 196 height 14
type input "**********"
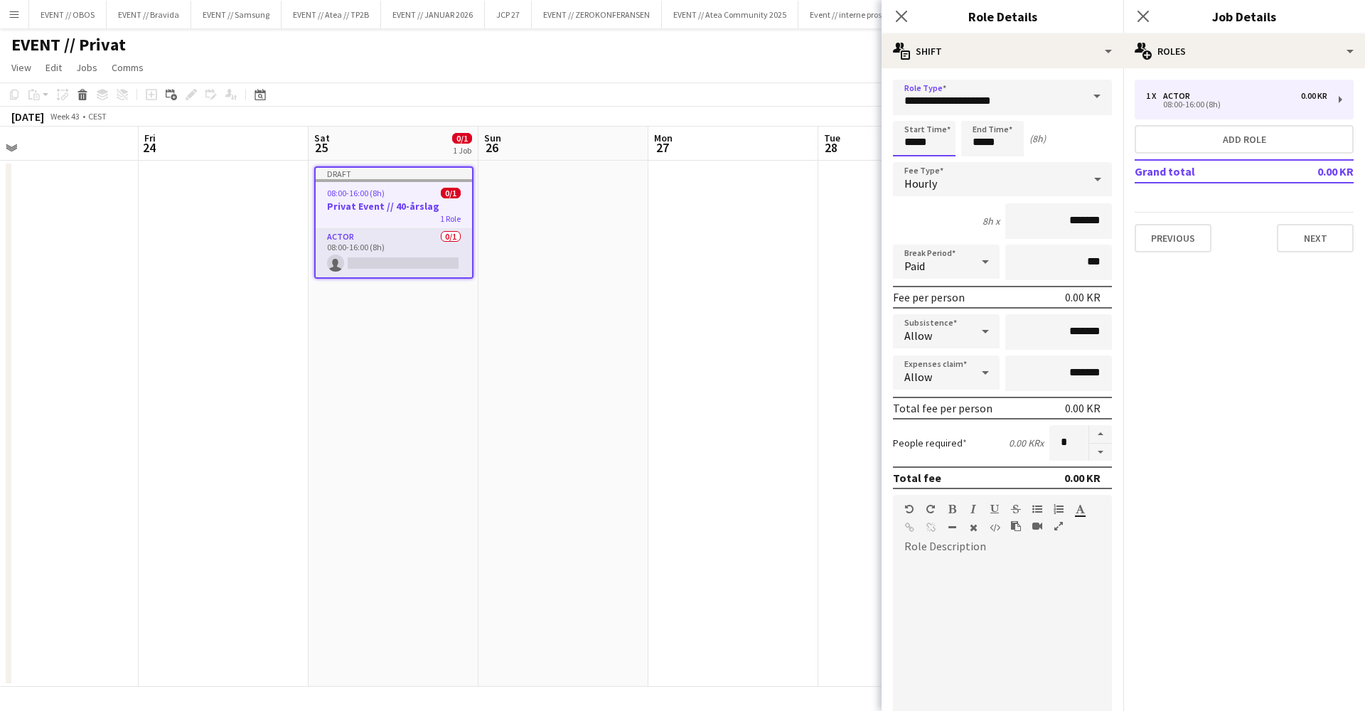
click at [928, 138] on input "*****" at bounding box center [924, 139] width 63 height 36
click at [907, 114] on div at bounding box center [910, 114] width 28 height 14
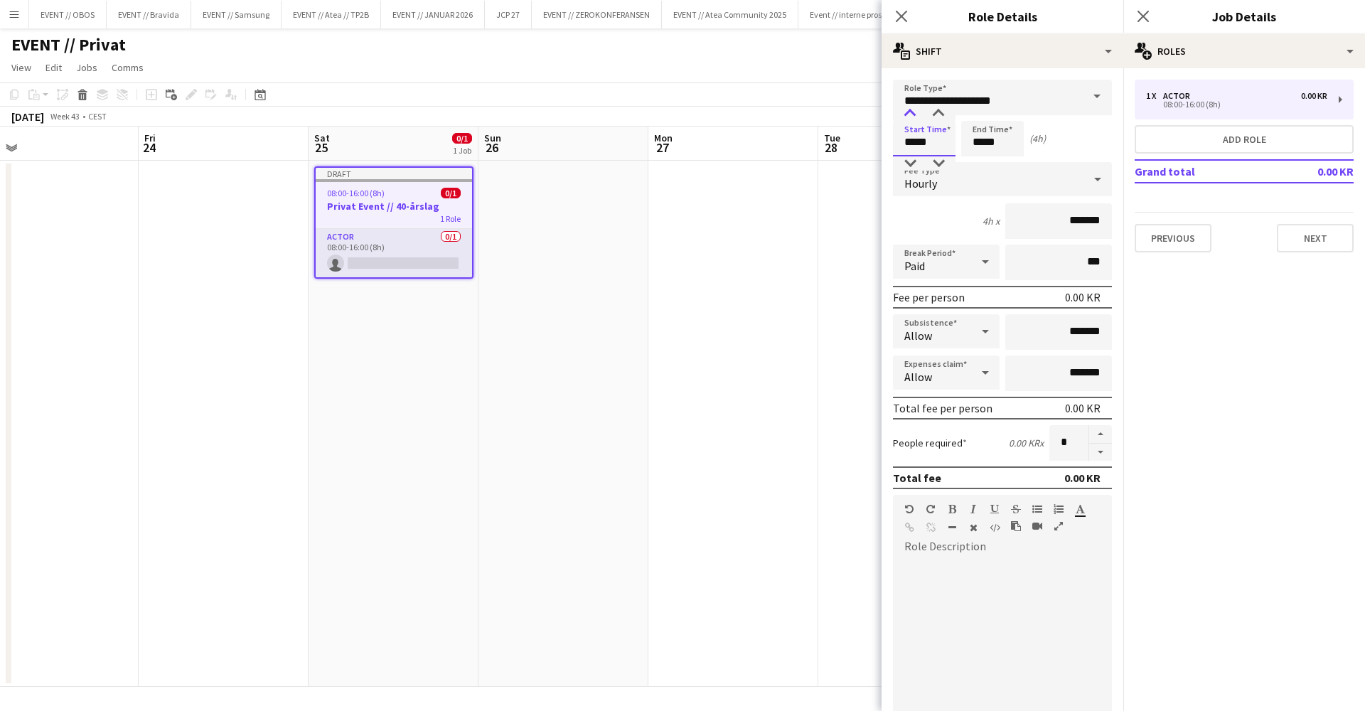
click at [907, 114] on div at bounding box center [910, 114] width 28 height 14
click at [921, 115] on div at bounding box center [910, 114] width 28 height 14
type input "*****"
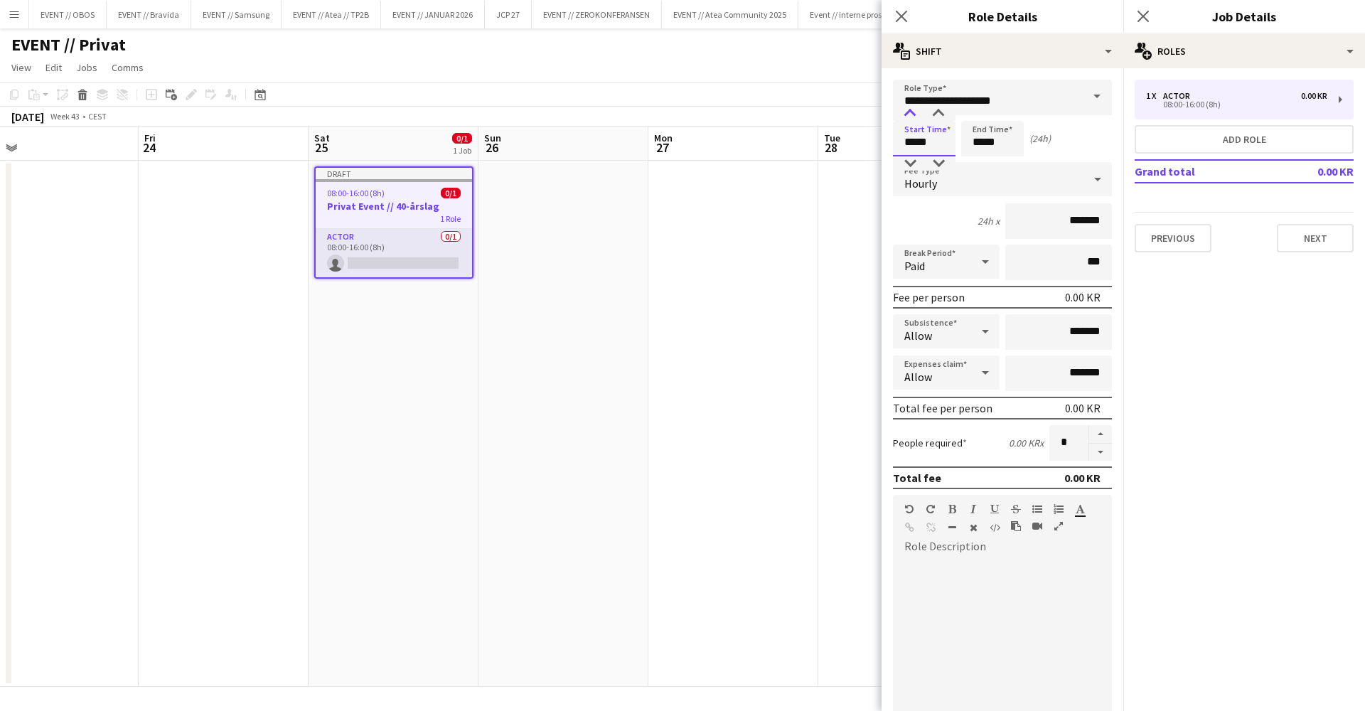
click at [919, 114] on div at bounding box center [910, 114] width 28 height 14
click at [974, 138] on input "*****" at bounding box center [992, 139] width 63 height 36
click at [974, 161] on div at bounding box center [978, 163] width 28 height 14
click at [981, 114] on div at bounding box center [978, 114] width 28 height 14
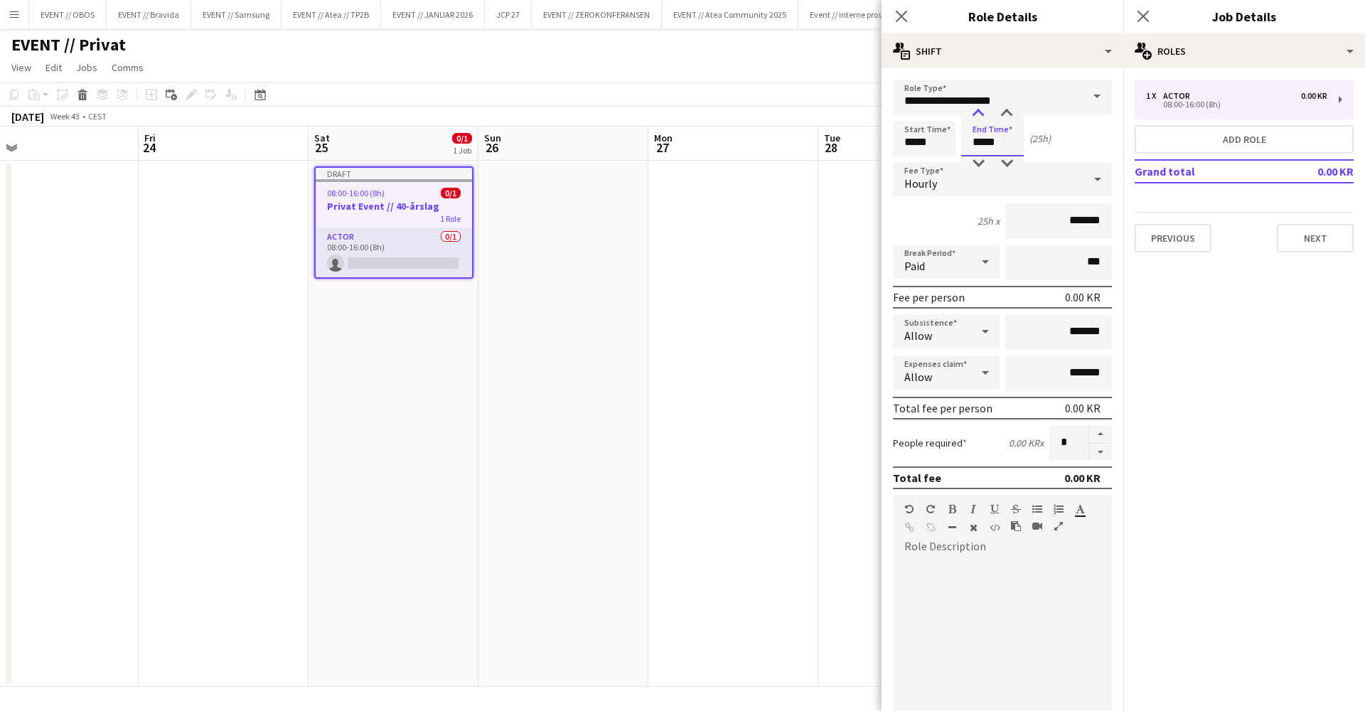
click at [981, 114] on div at bounding box center [978, 114] width 28 height 14
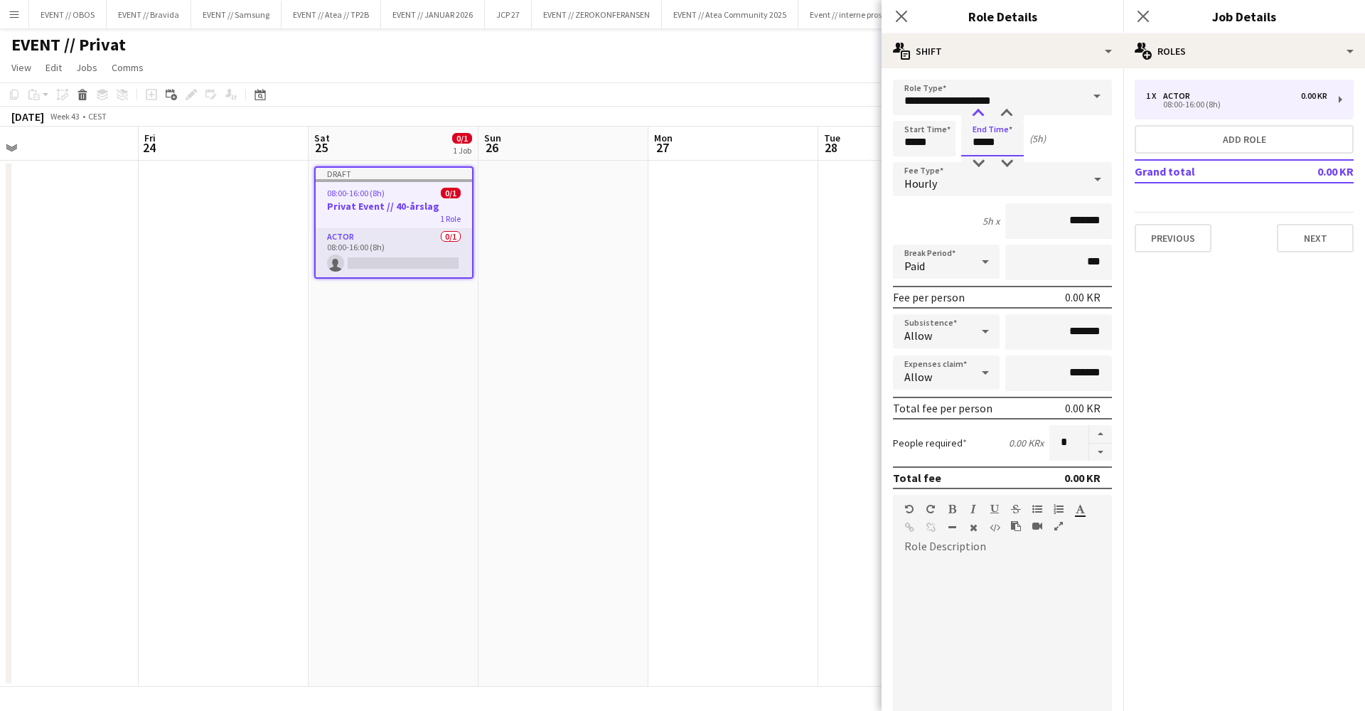
click at [981, 114] on div at bounding box center [978, 114] width 28 height 14
type input "*****"
click at [981, 114] on div at bounding box center [978, 114] width 28 height 14
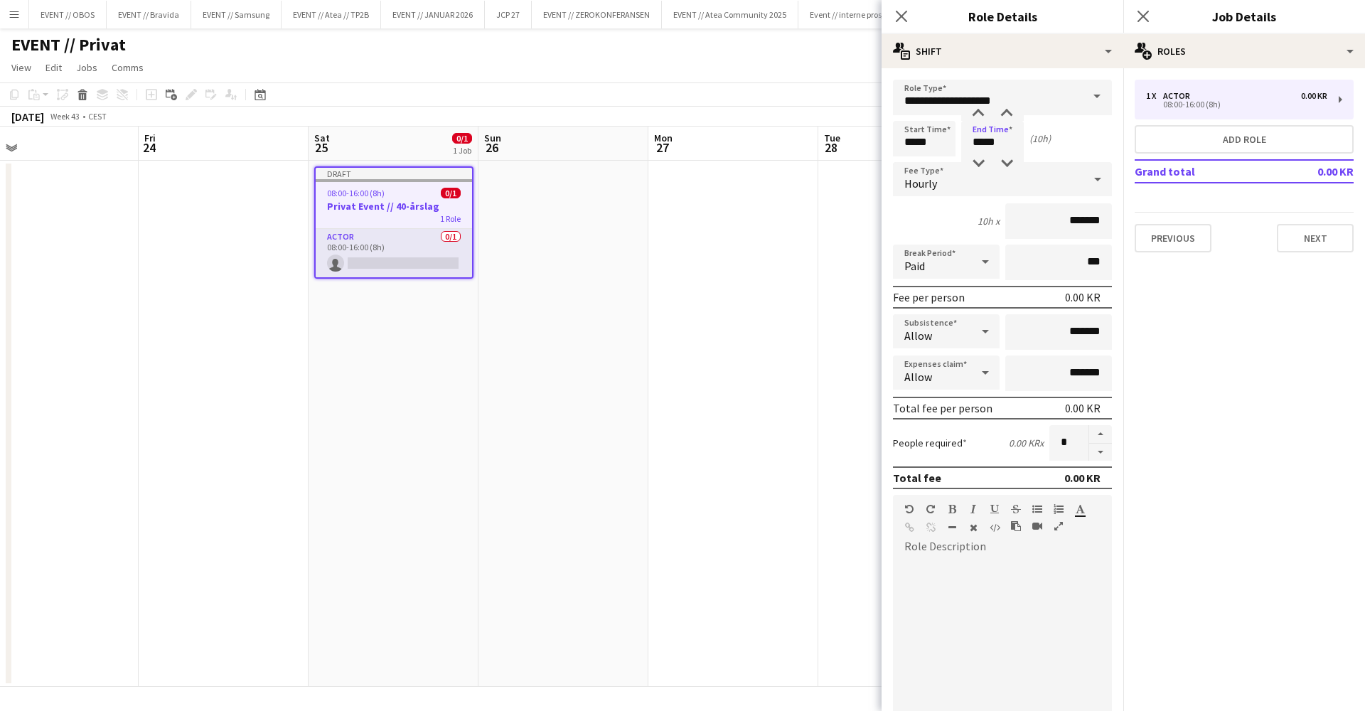
click at [941, 224] on div "10h x *******" at bounding box center [1002, 221] width 219 height 36
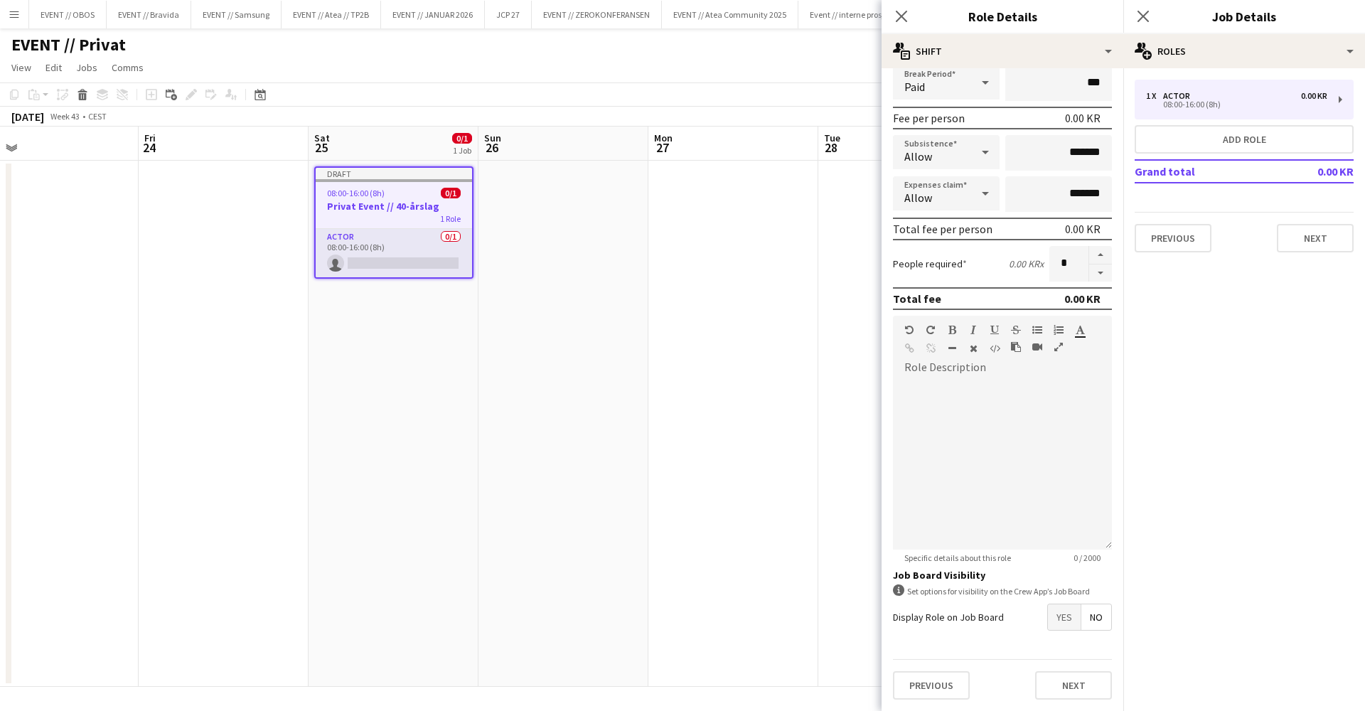
scroll to position [0, 0]
click at [1068, 673] on button "Next" at bounding box center [1073, 685] width 77 height 28
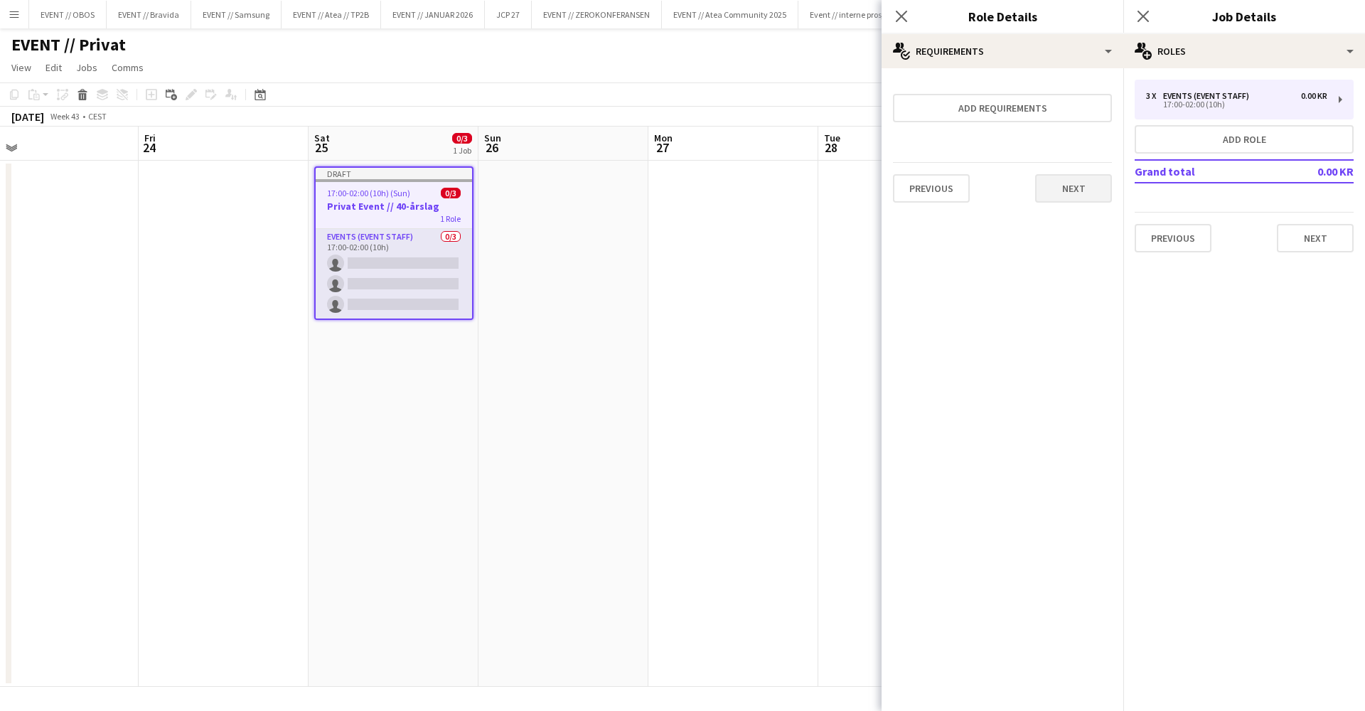
click at [1055, 195] on button "Next" at bounding box center [1073, 188] width 77 height 28
click at [1055, 195] on div "Previous Next Finish" at bounding box center [1002, 198] width 219 height 41
click at [1070, 198] on button "Finish" at bounding box center [1085, 204] width 53 height 28
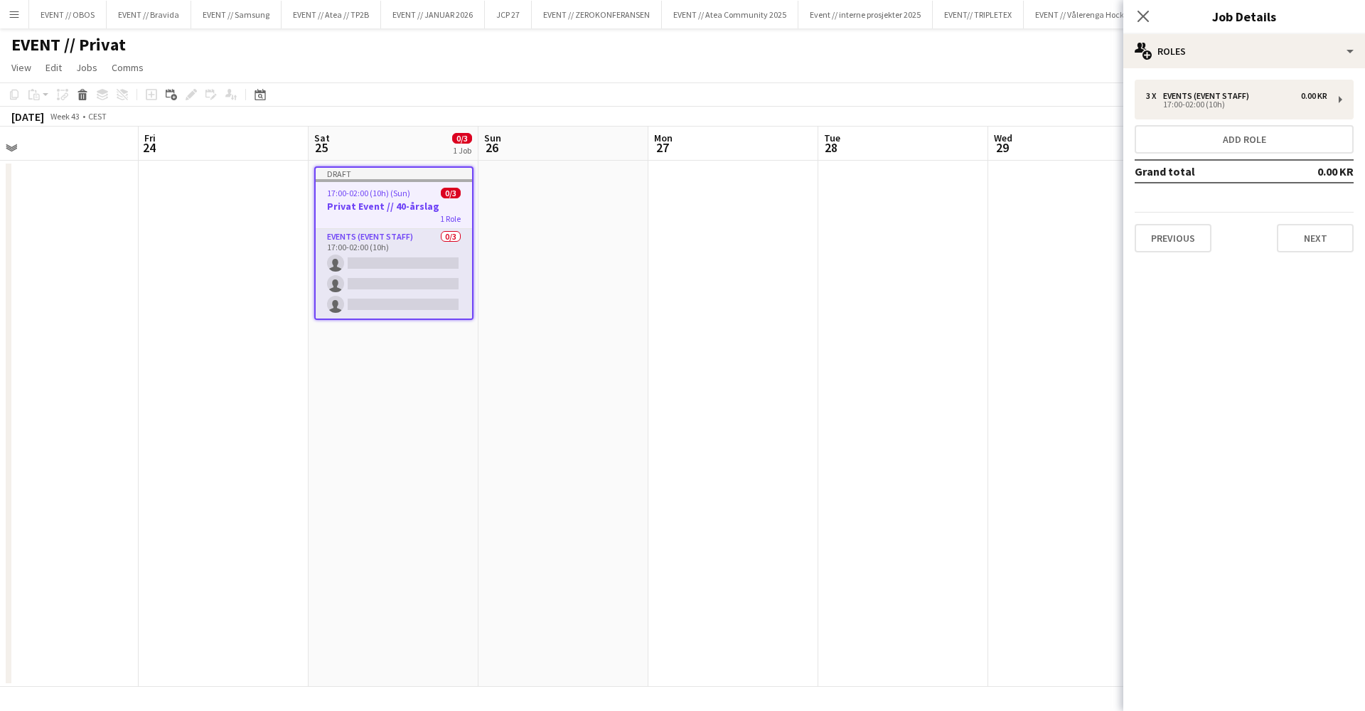
click at [1070, 198] on app-date-cell at bounding box center [1073, 424] width 170 height 526
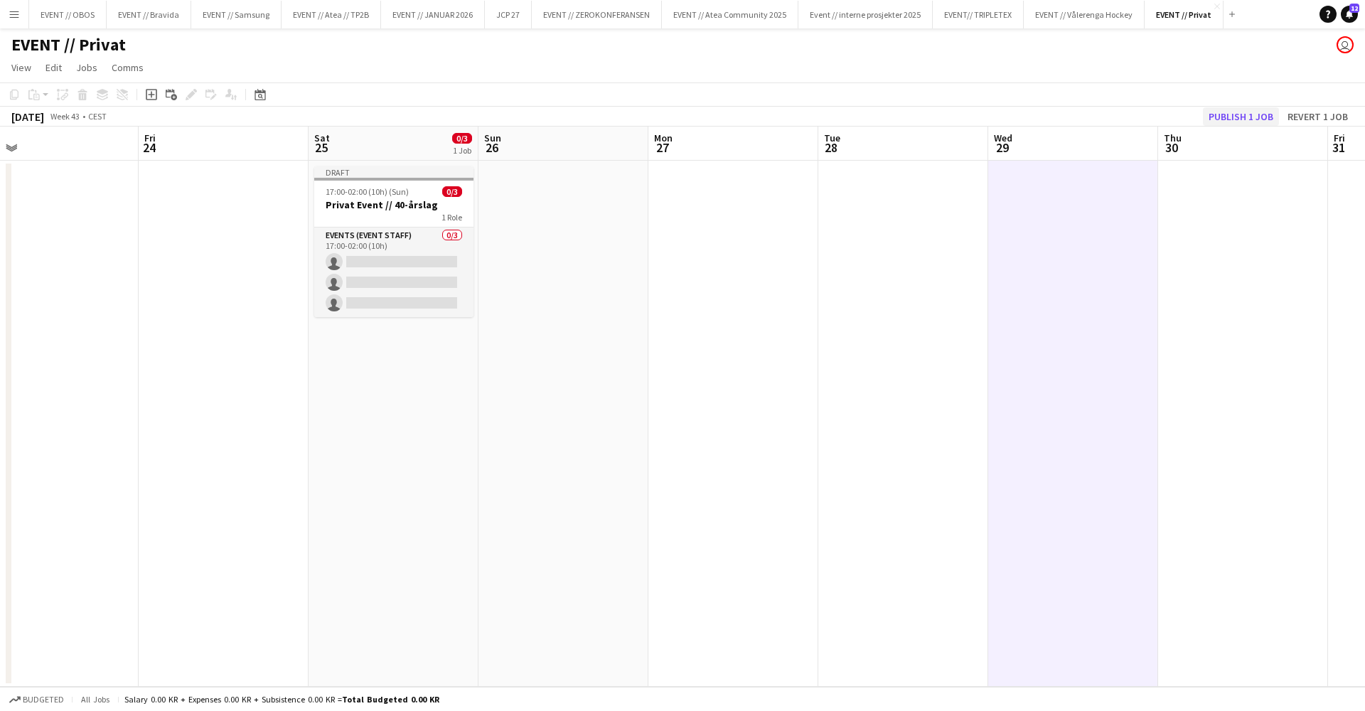
click at [1226, 119] on button "Publish 1 job" at bounding box center [1241, 116] width 76 height 18
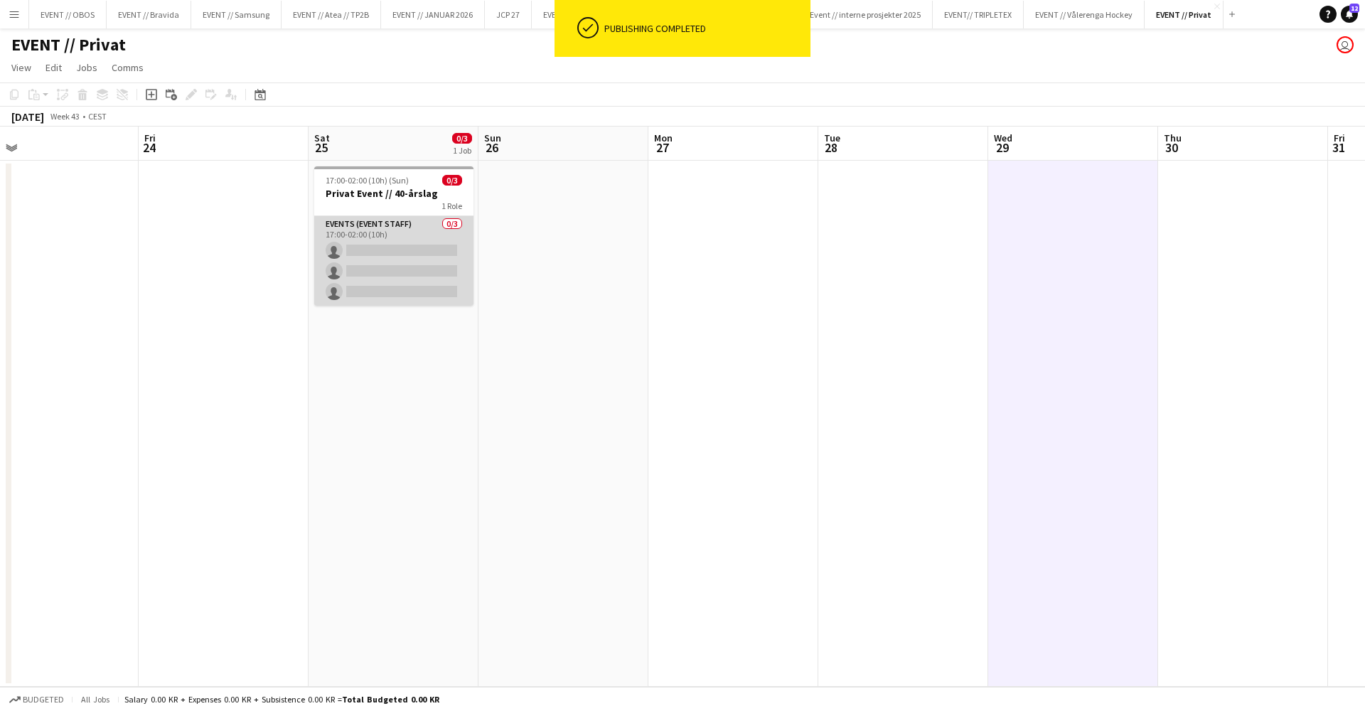
click at [324, 253] on app-card-role "Events (Event Staff) 0/3 17:00-02:00 (10h) single-neutral-actions single-neutra…" at bounding box center [393, 261] width 159 height 90
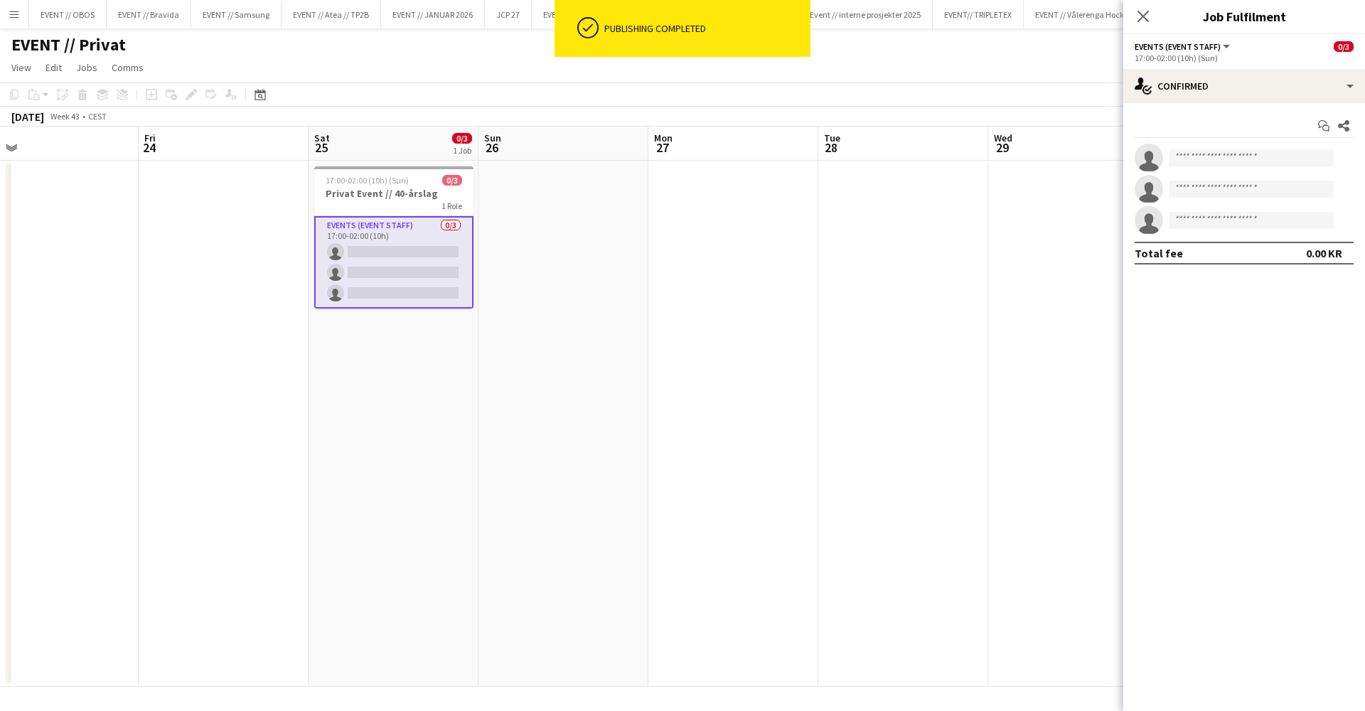
click at [1210, 118] on div "Start chat Share" at bounding box center [1244, 125] width 219 height 23
click at [1213, 105] on div "Start chat Share single-neutral-actions single-neutral-actions single-neutral-a…" at bounding box center [1244, 189] width 242 height 173
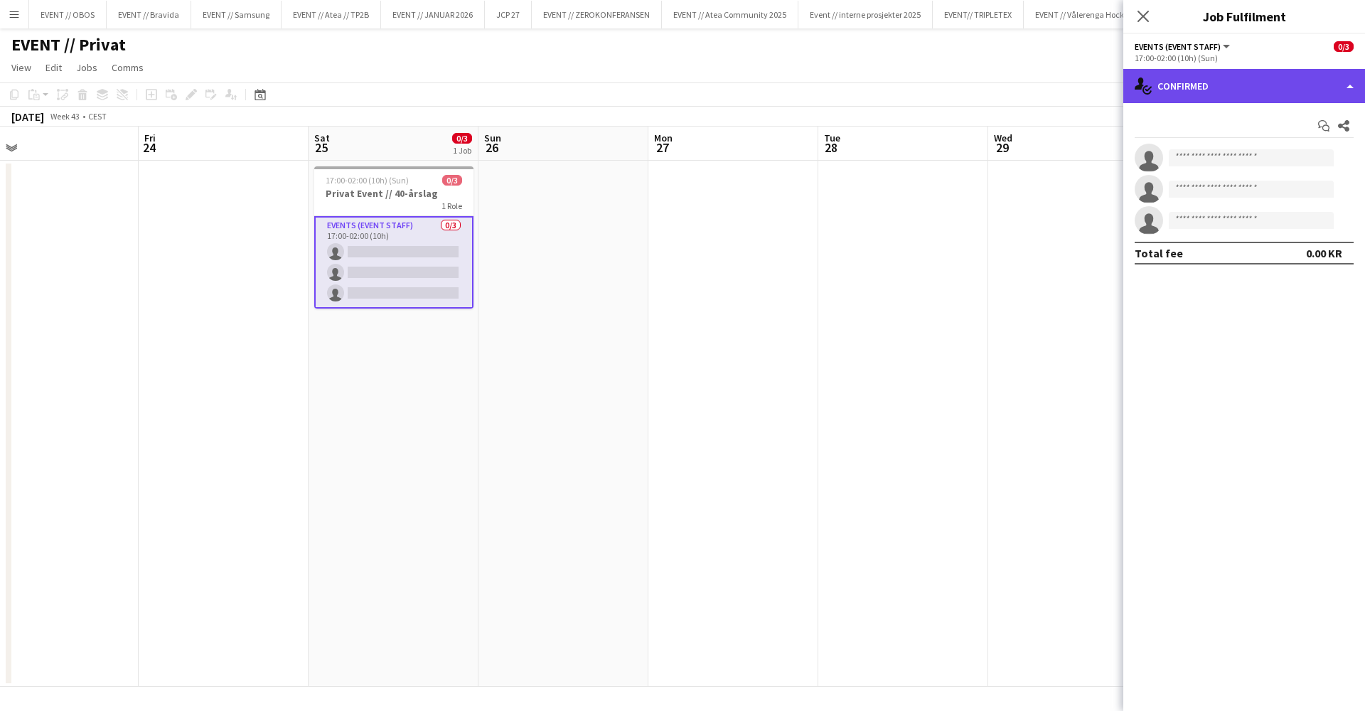
click at [1222, 92] on div "single-neutral-actions-check-2 Confirmed" at bounding box center [1244, 86] width 242 height 34
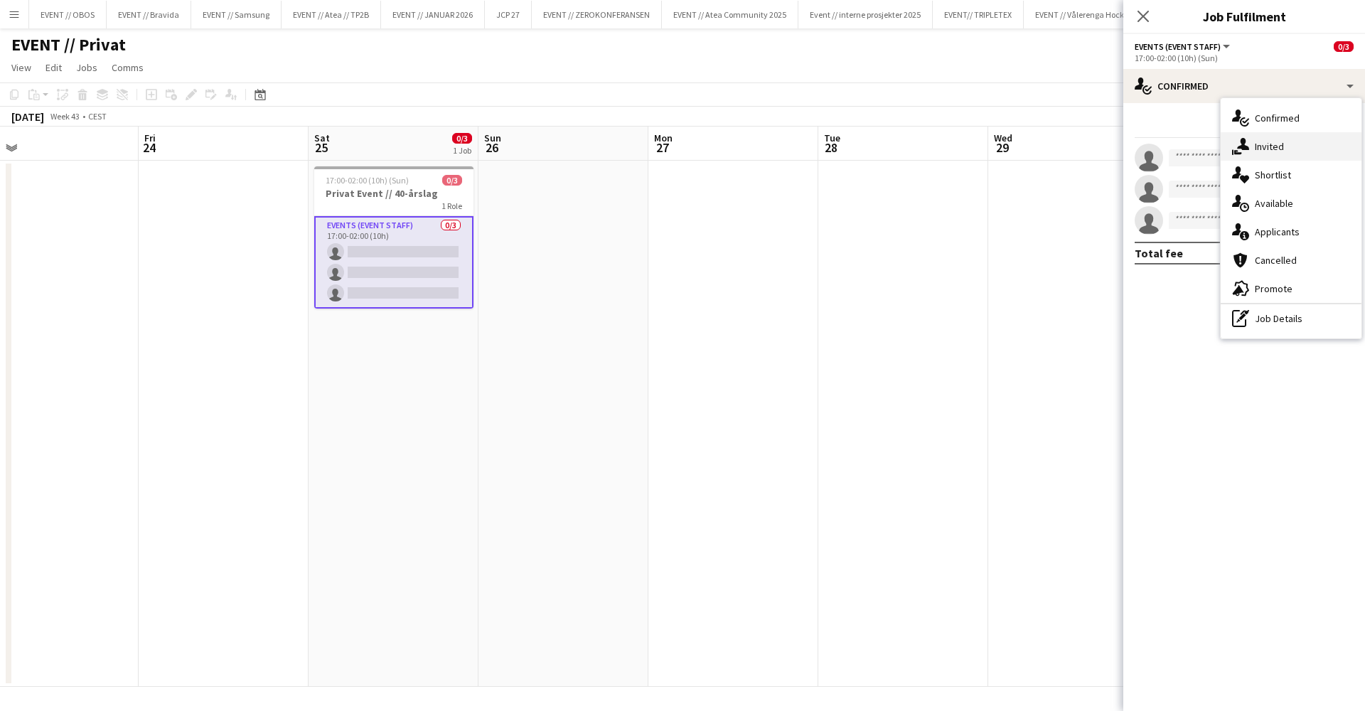
click at [1251, 141] on div "single-neutral-actions-share-1 Invited" at bounding box center [1291, 146] width 141 height 28
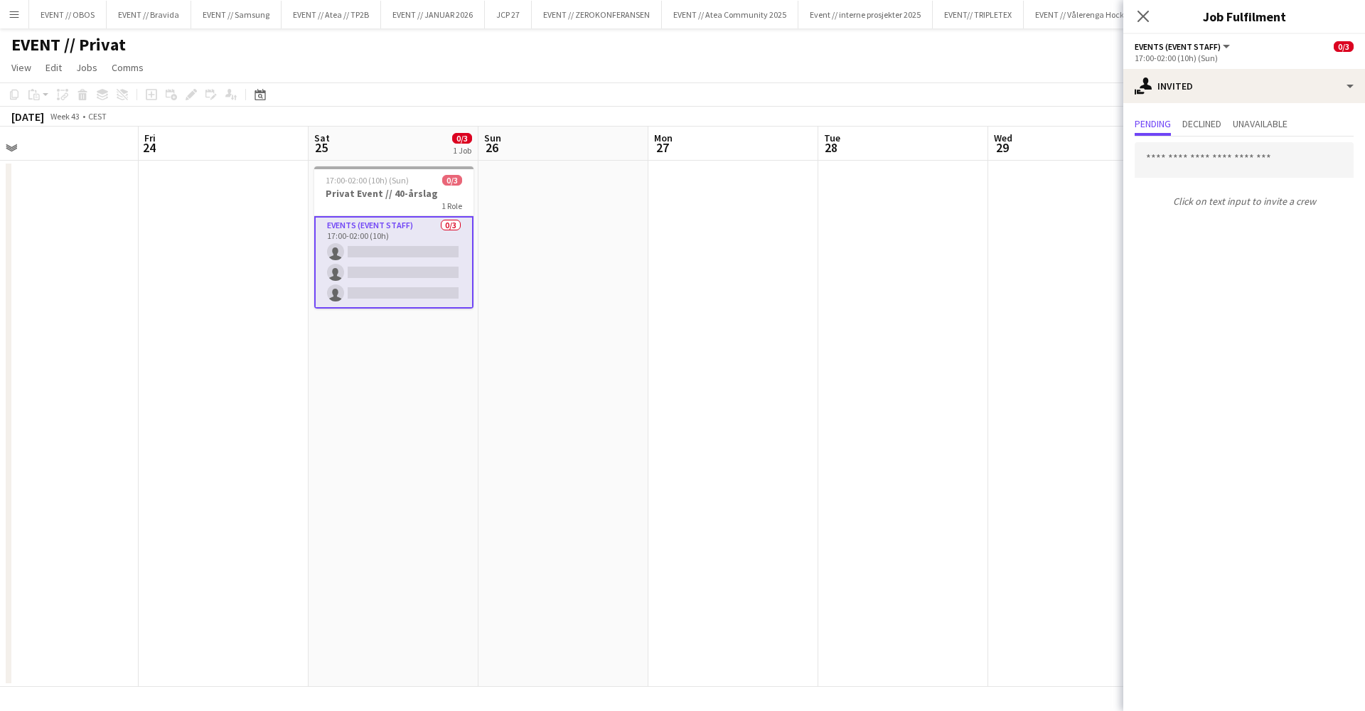
click at [1191, 155] on input "text" at bounding box center [1244, 160] width 219 height 36
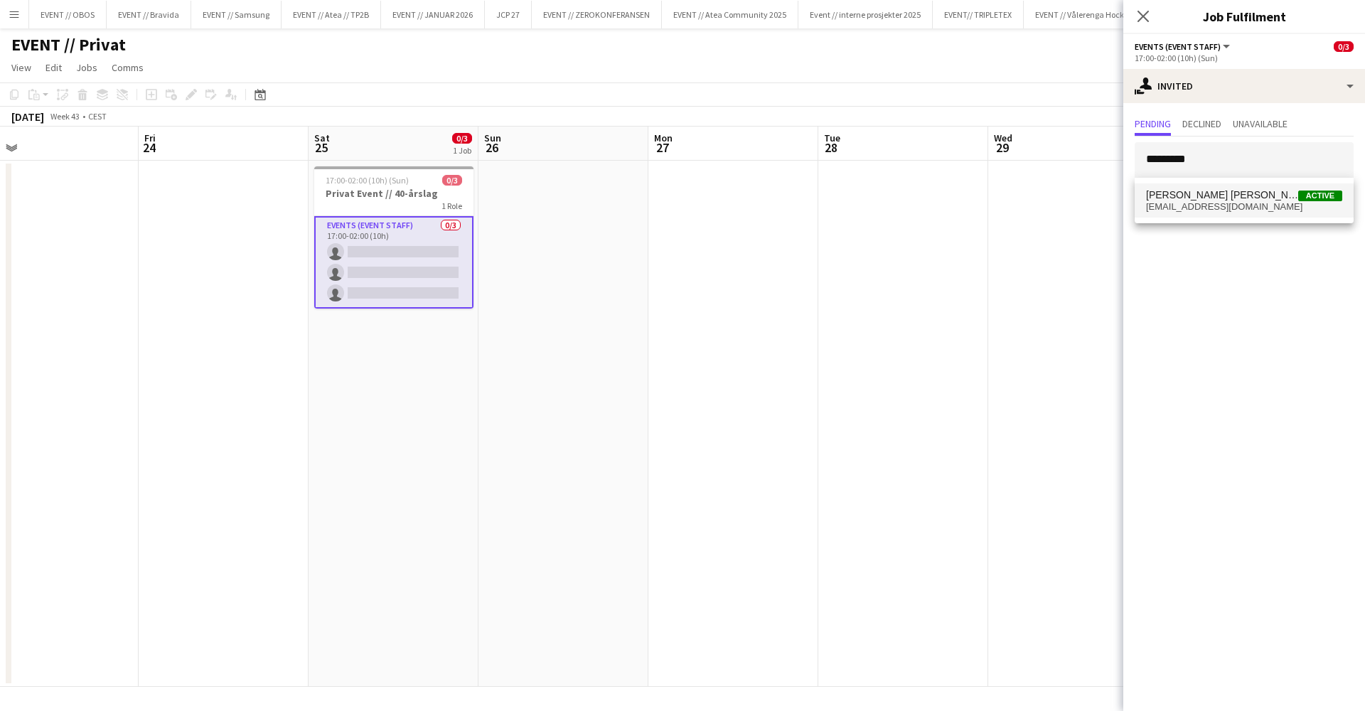
type input "*********"
click at [1196, 184] on mat-option "Marte Sofie Rossavik Active fie0706@gmail.com" at bounding box center [1244, 200] width 219 height 34
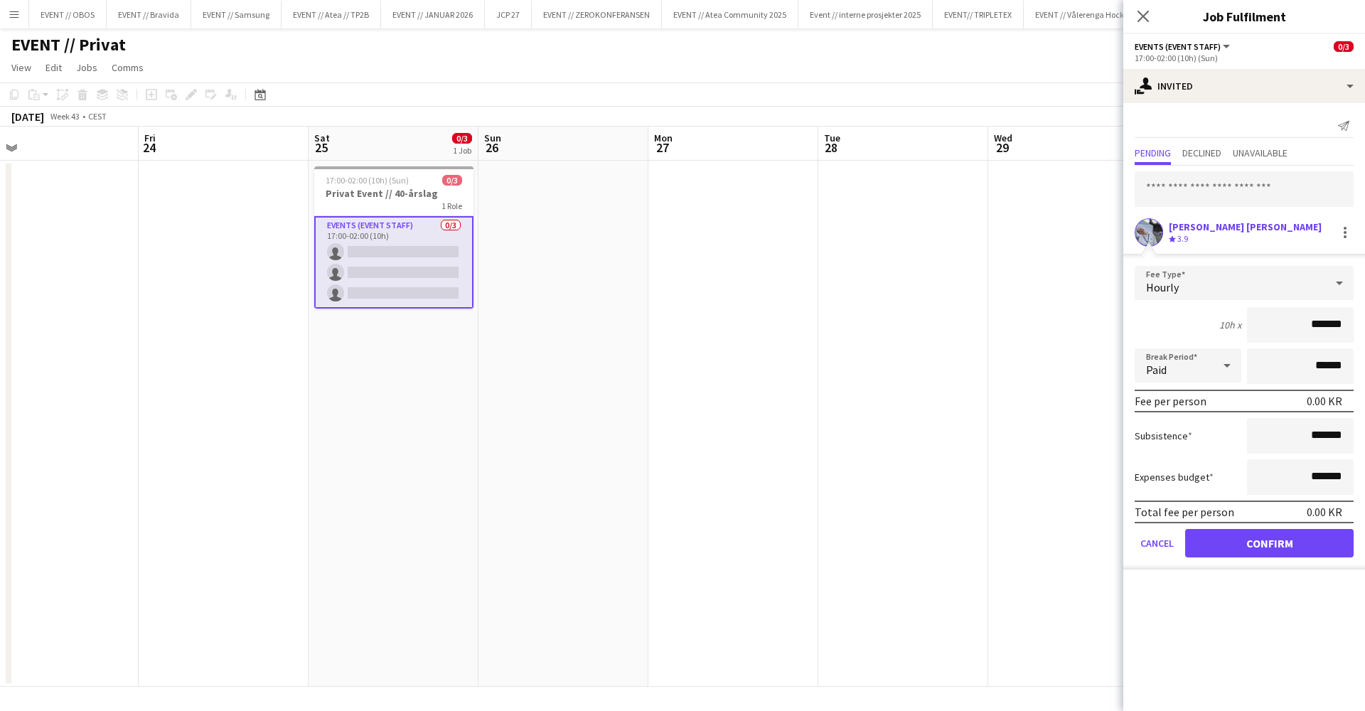
click at [1218, 541] on button "Confirm" at bounding box center [1269, 543] width 168 height 28
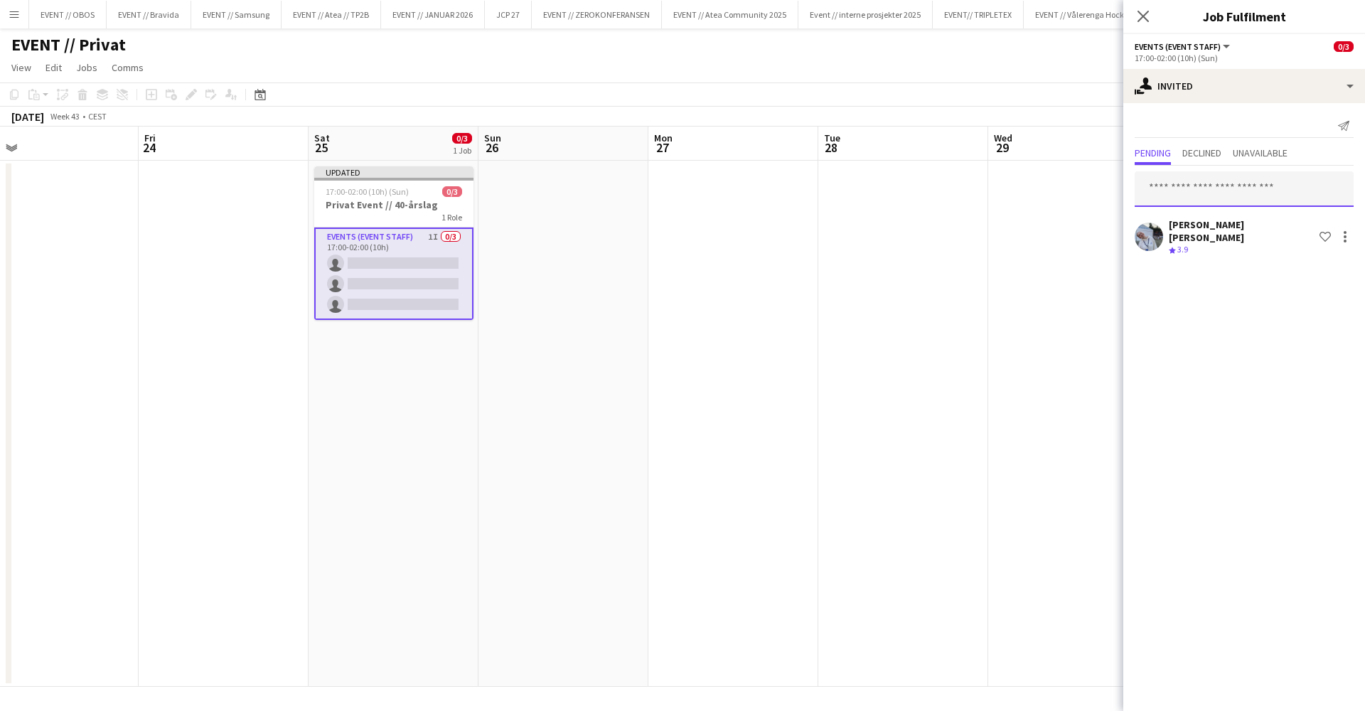
click at [1210, 198] on input "text" at bounding box center [1244, 189] width 219 height 36
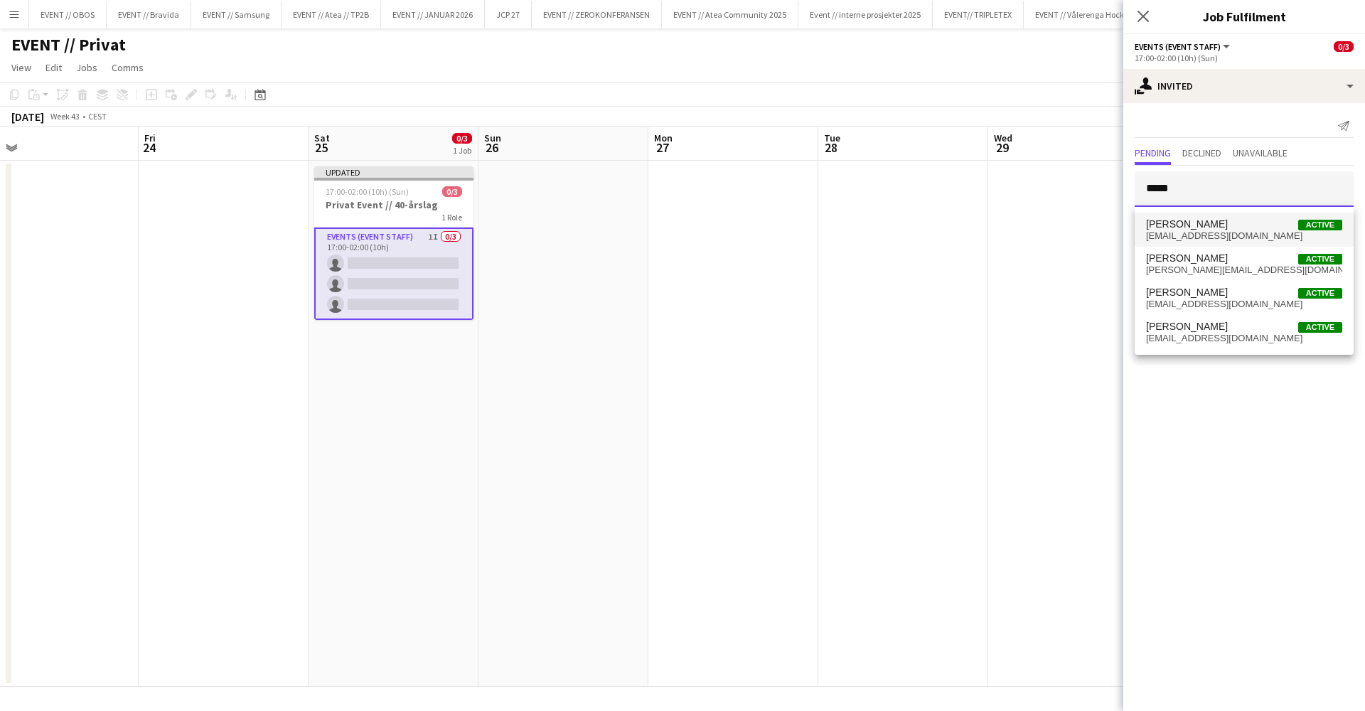
type input "*****"
click at [1222, 233] on span "juliaholme@hotmail.no" at bounding box center [1244, 235] width 196 height 11
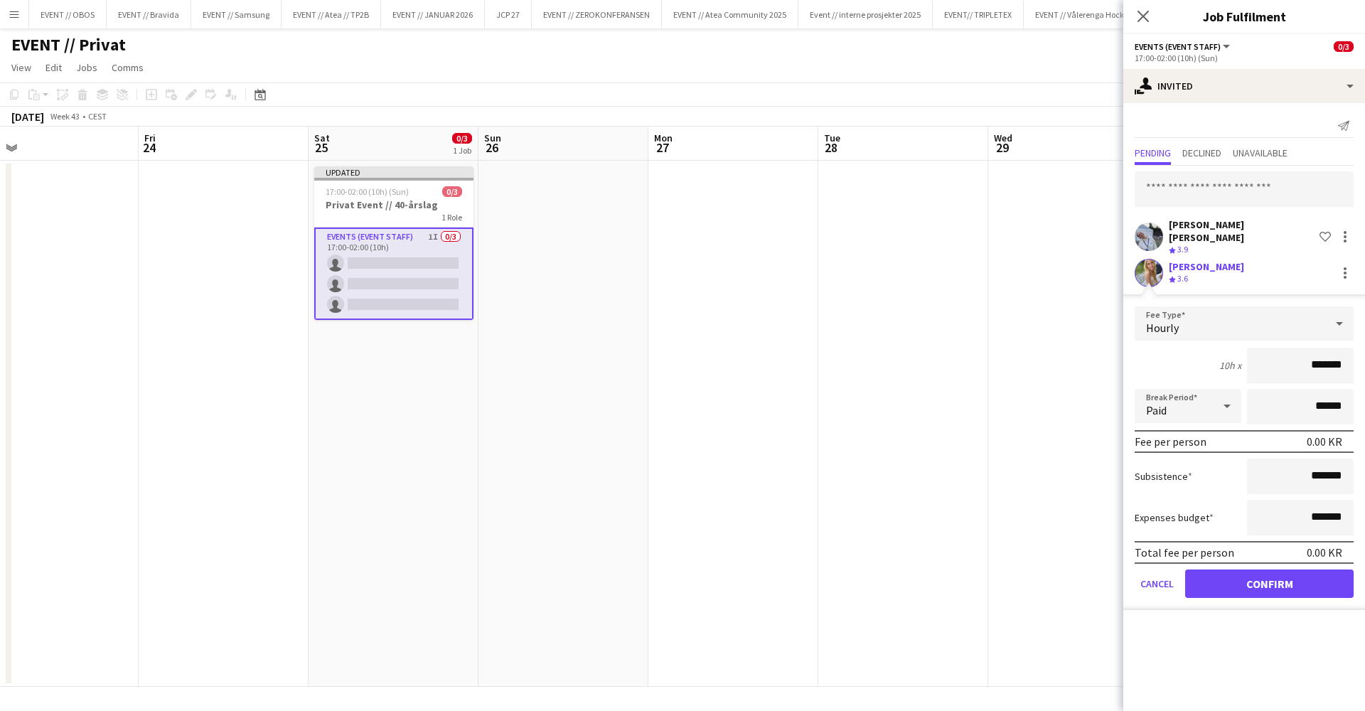
click at [1242, 570] on button "Confirm" at bounding box center [1269, 583] width 168 height 28
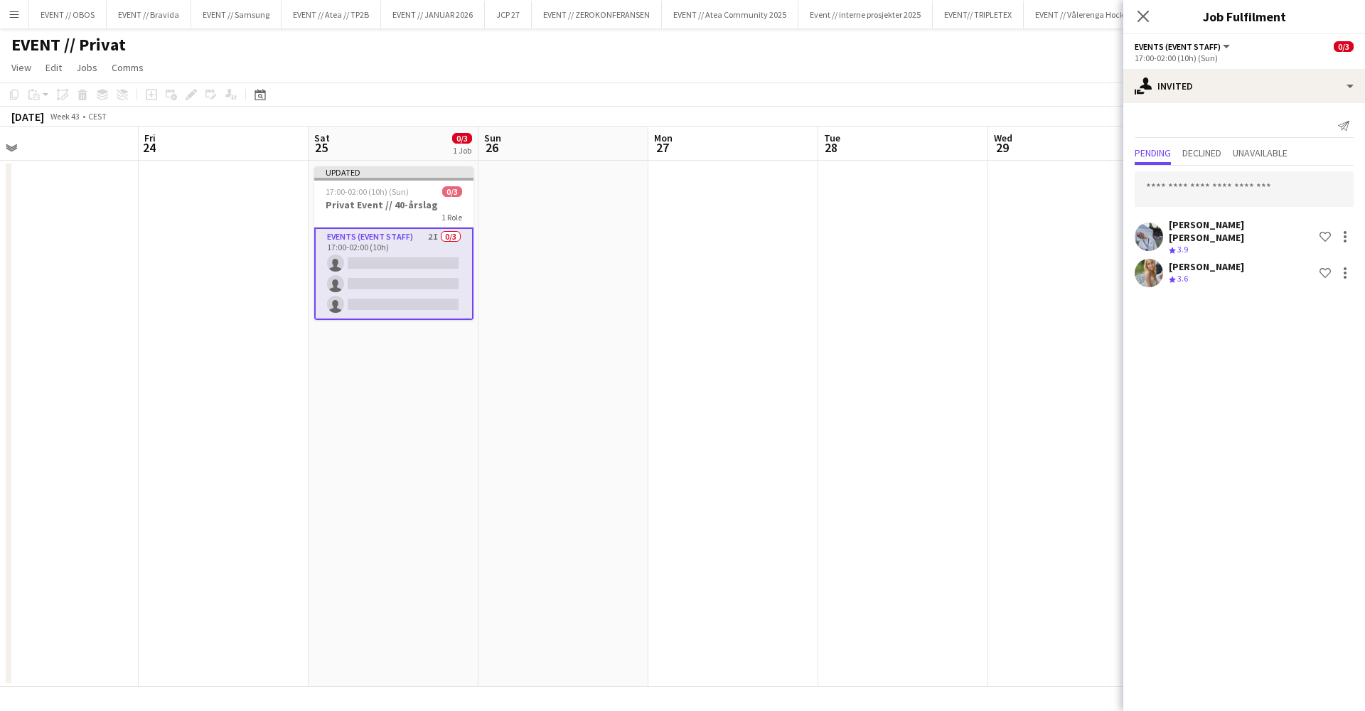
click at [1012, 353] on app-date-cell at bounding box center [1073, 424] width 170 height 526
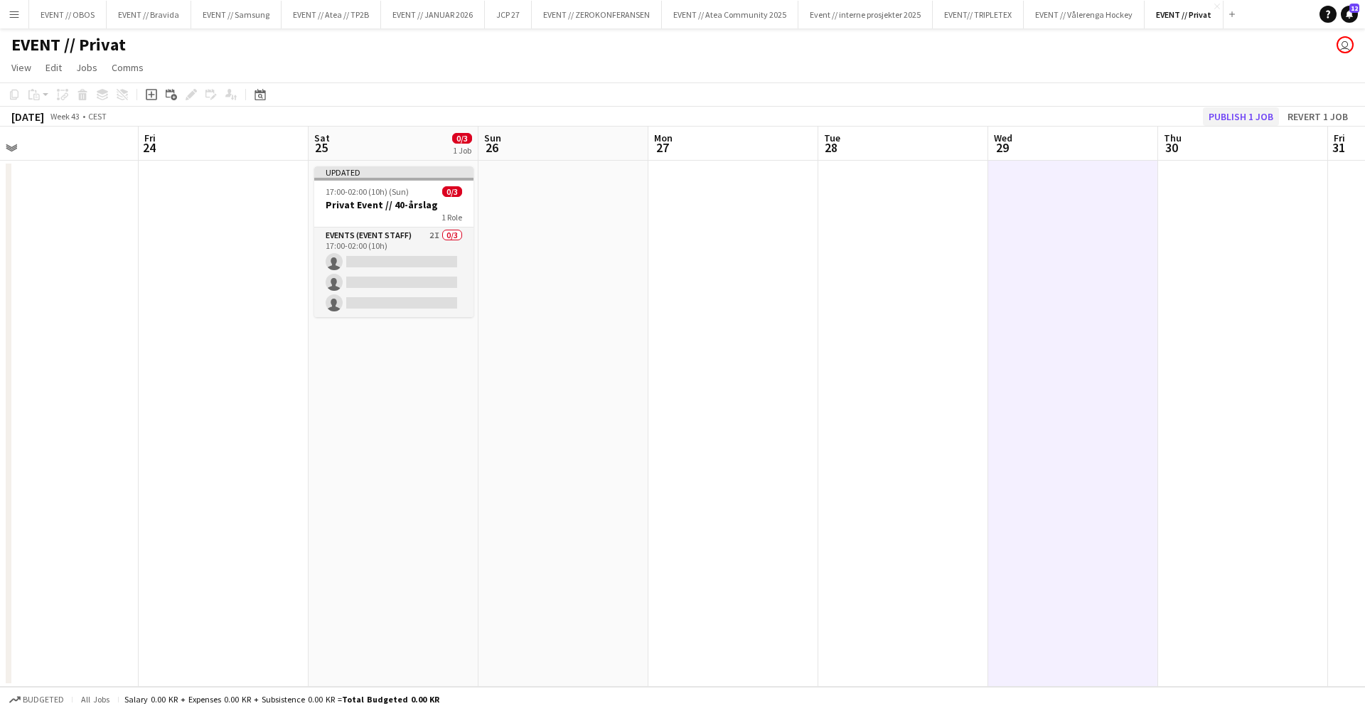
click at [1229, 112] on button "Publish 1 job" at bounding box center [1241, 116] width 76 height 18
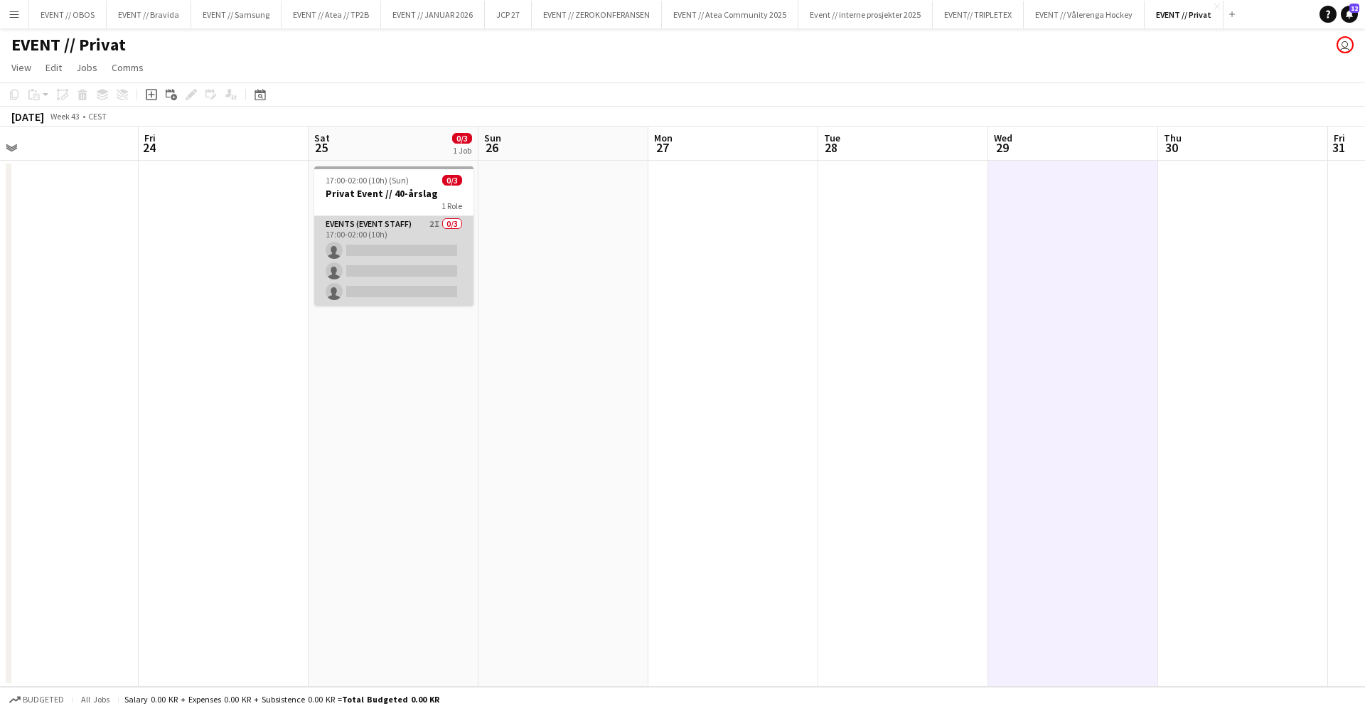
click at [355, 225] on app-card-role "Events (Event Staff) 2I 0/3 17:00-02:00 (10h) single-neutral-actions single-neu…" at bounding box center [393, 261] width 159 height 90
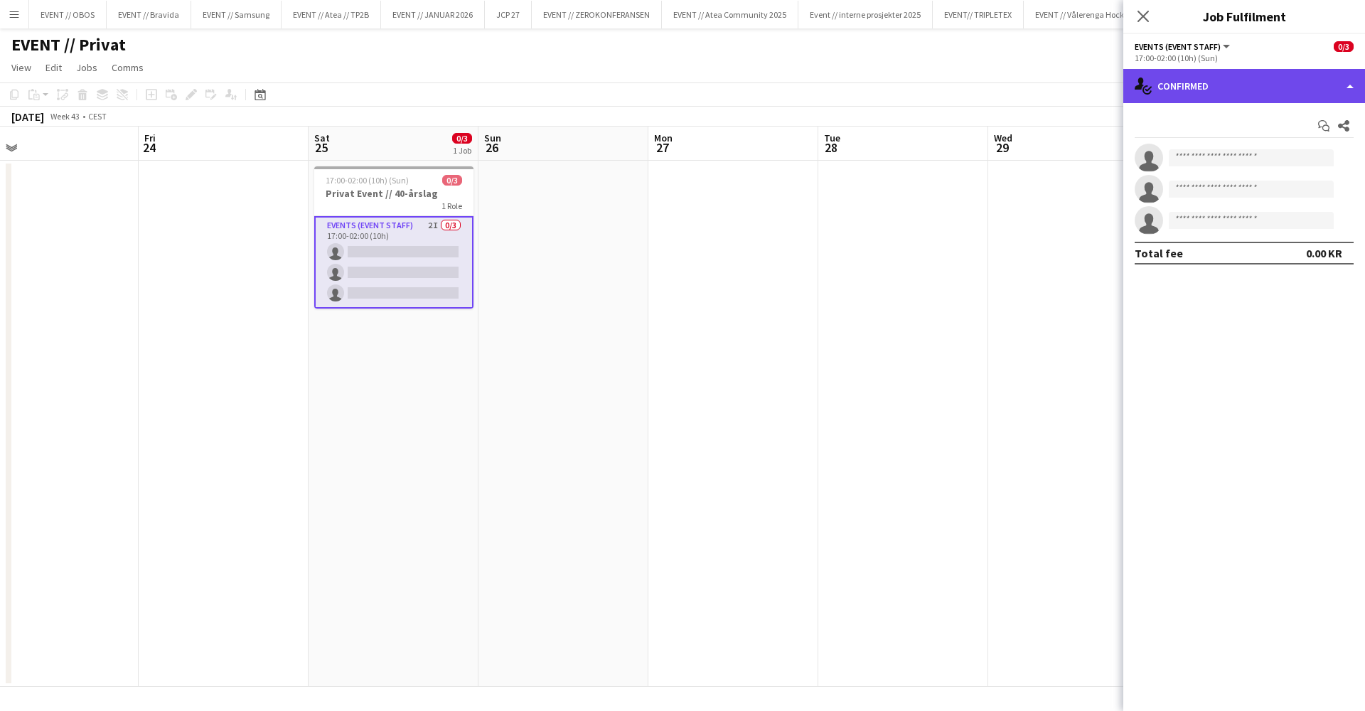
click at [1156, 73] on div "single-neutral-actions-check-2 Confirmed" at bounding box center [1244, 86] width 242 height 34
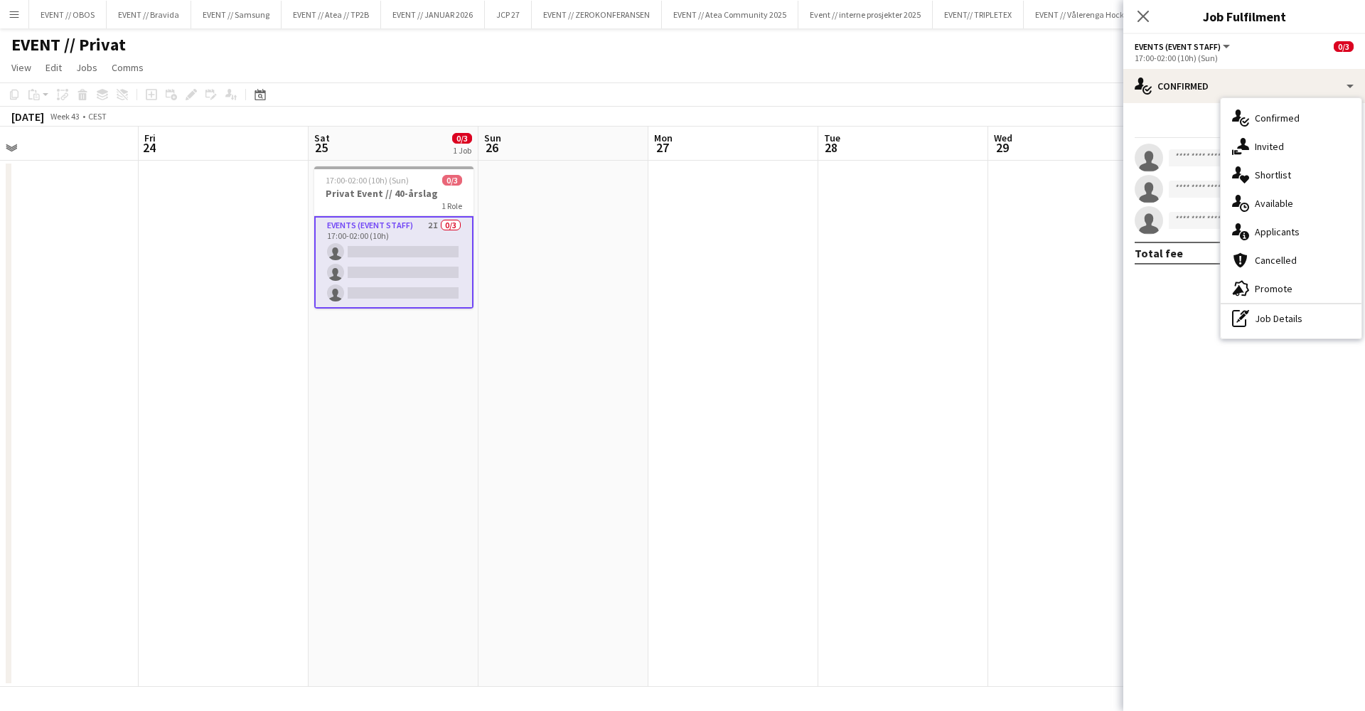
click at [748, 369] on app-date-cell at bounding box center [733, 424] width 170 height 526
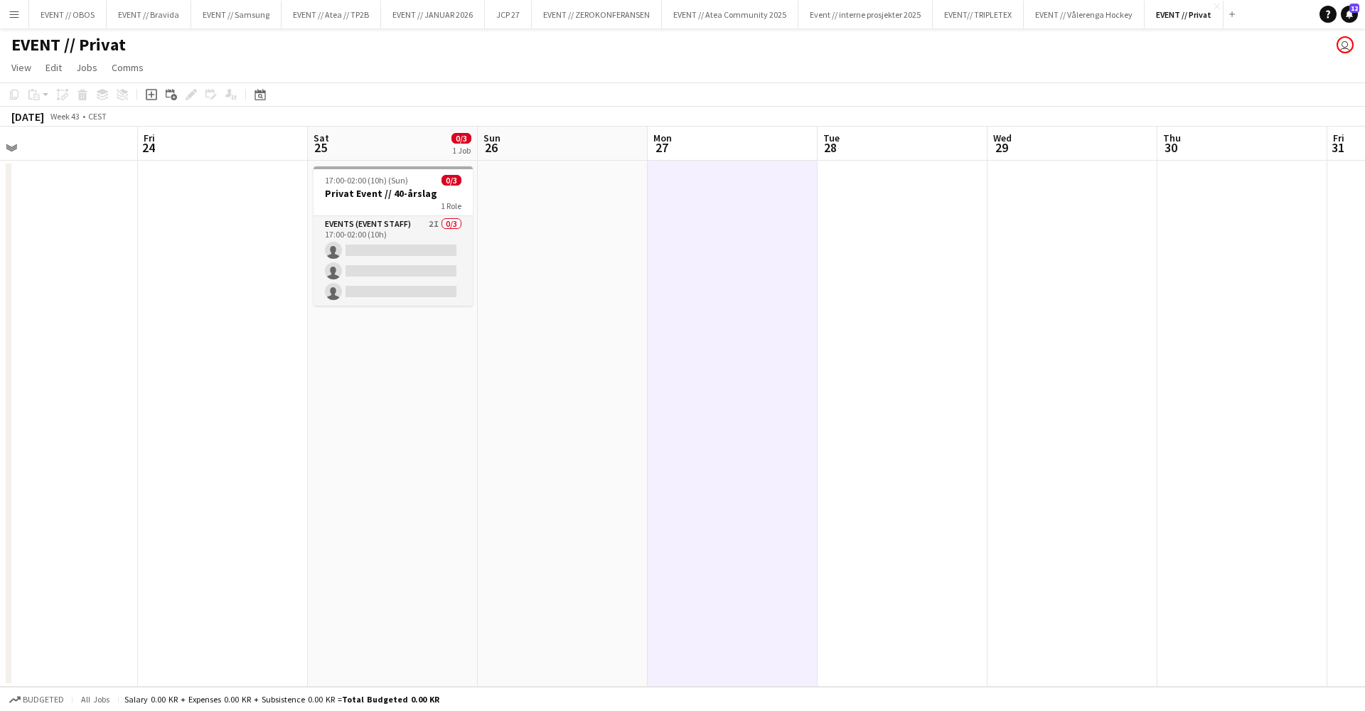
click at [408, 187] on h3 "Privat Event // 40-årslag" at bounding box center [393, 193] width 159 height 13
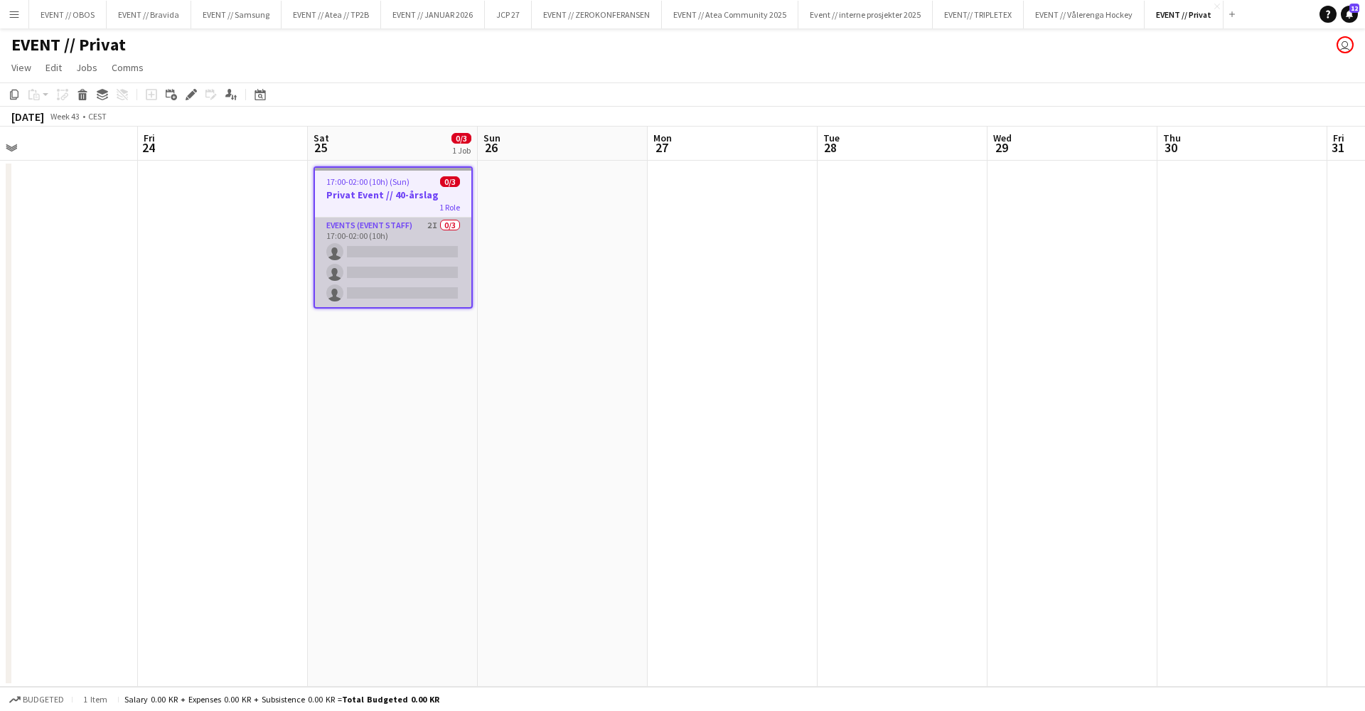
click at [399, 304] on app-card-role "Events (Event Staff) 2I 0/3 17:00-02:00 (10h) single-neutral-actions single-neu…" at bounding box center [393, 263] width 156 height 90
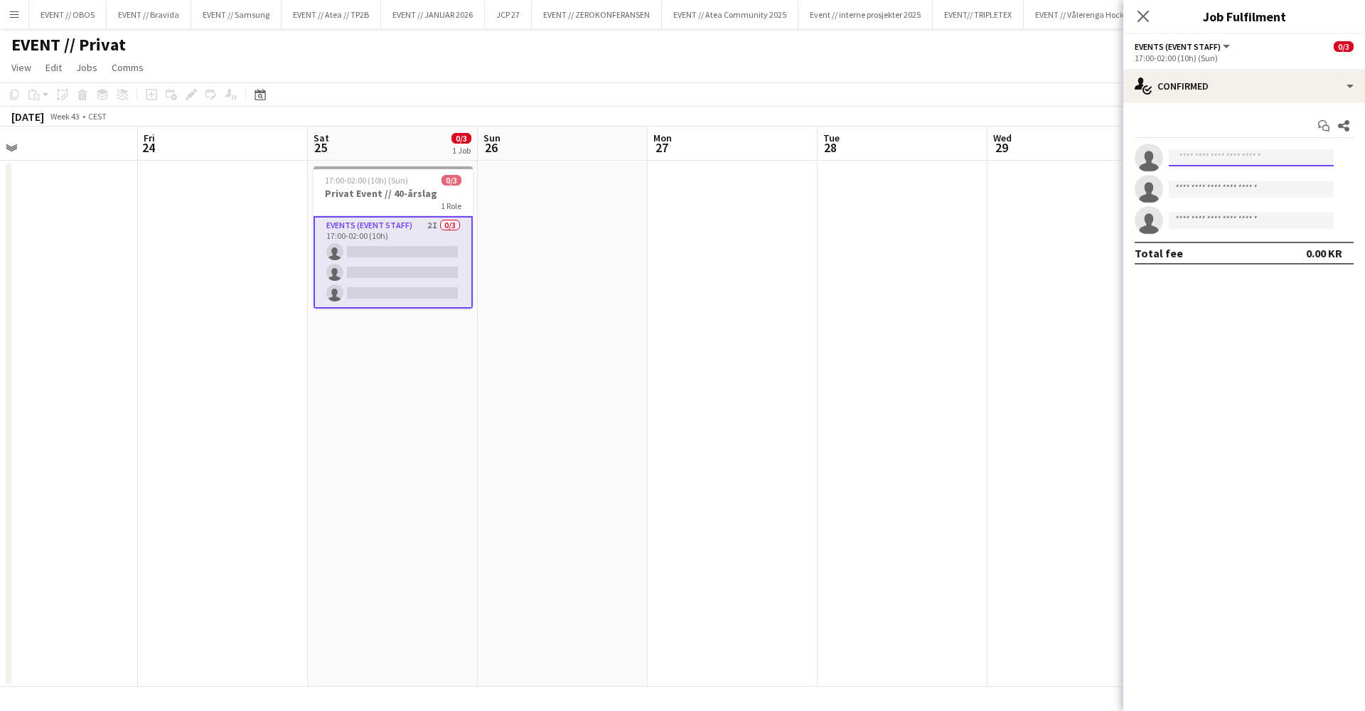
click at [1177, 156] on input at bounding box center [1251, 157] width 165 height 17
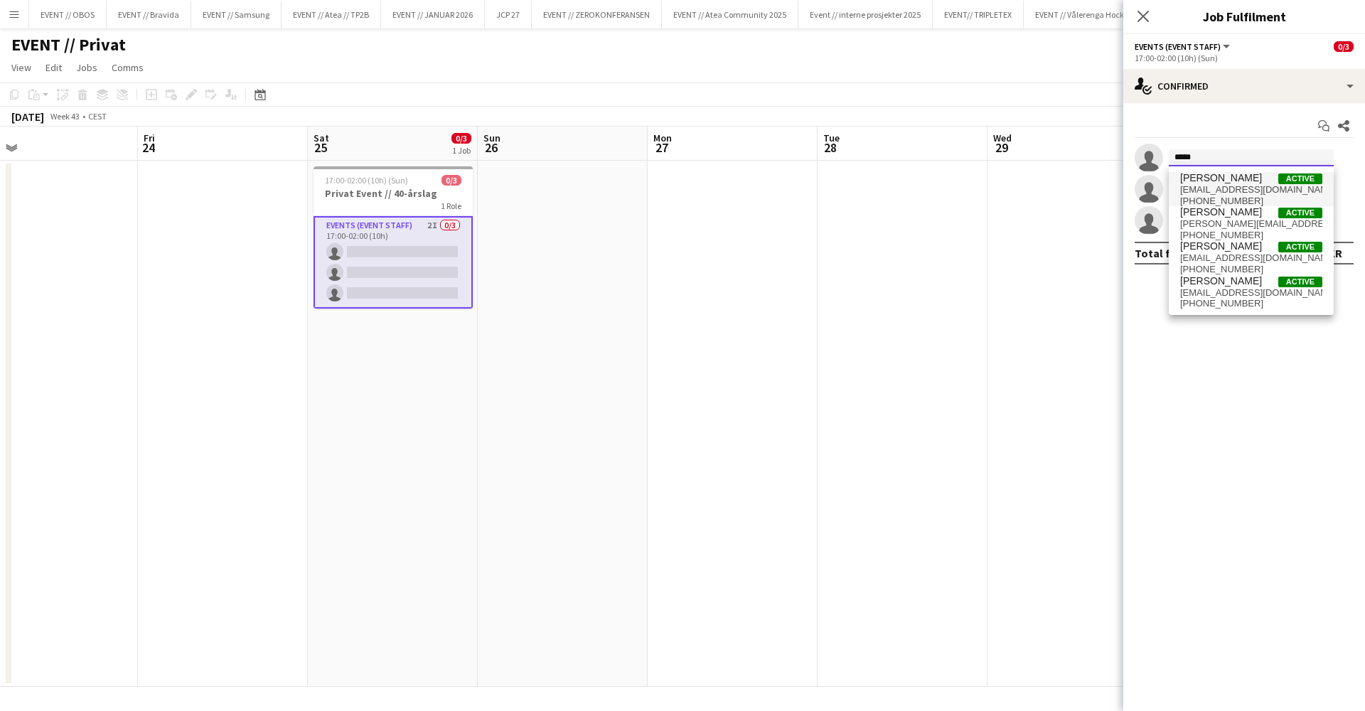
type input "*****"
click at [1257, 198] on span "+4792691411" at bounding box center [1251, 201] width 142 height 11
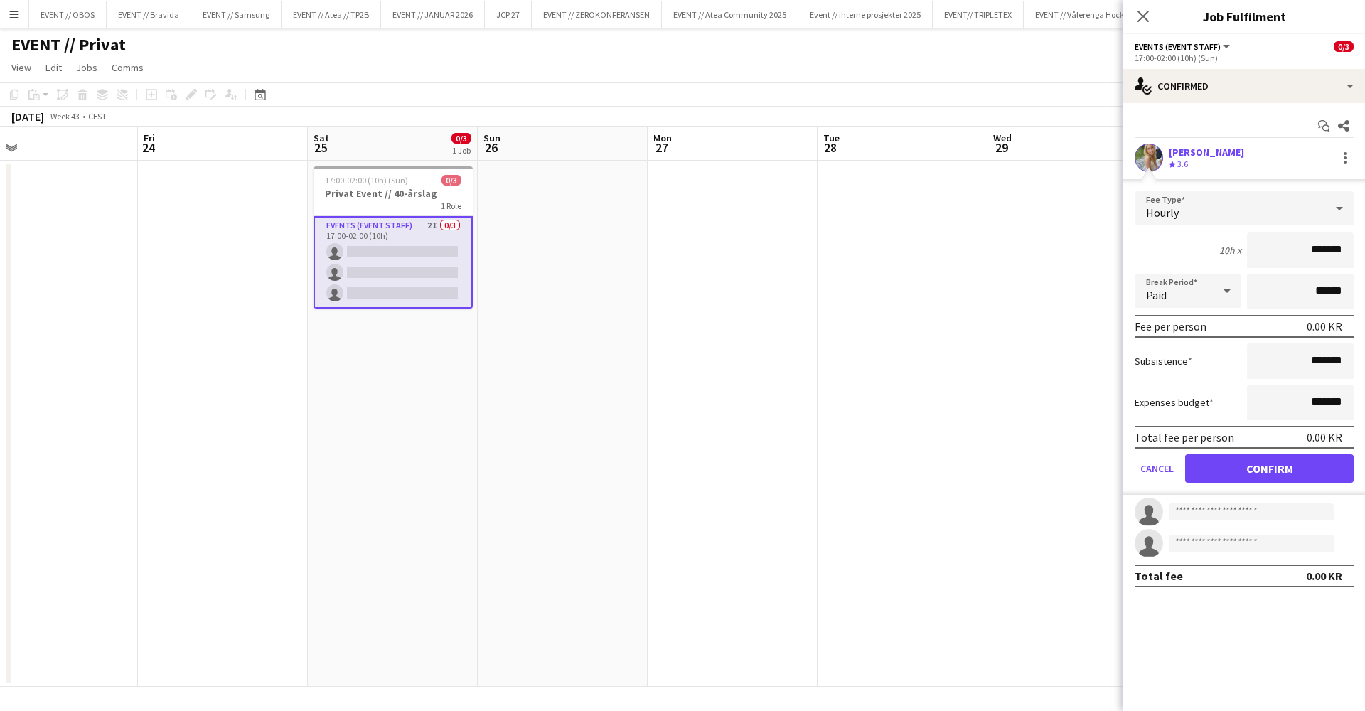
click at [1221, 465] on button "Confirm" at bounding box center [1269, 468] width 168 height 28
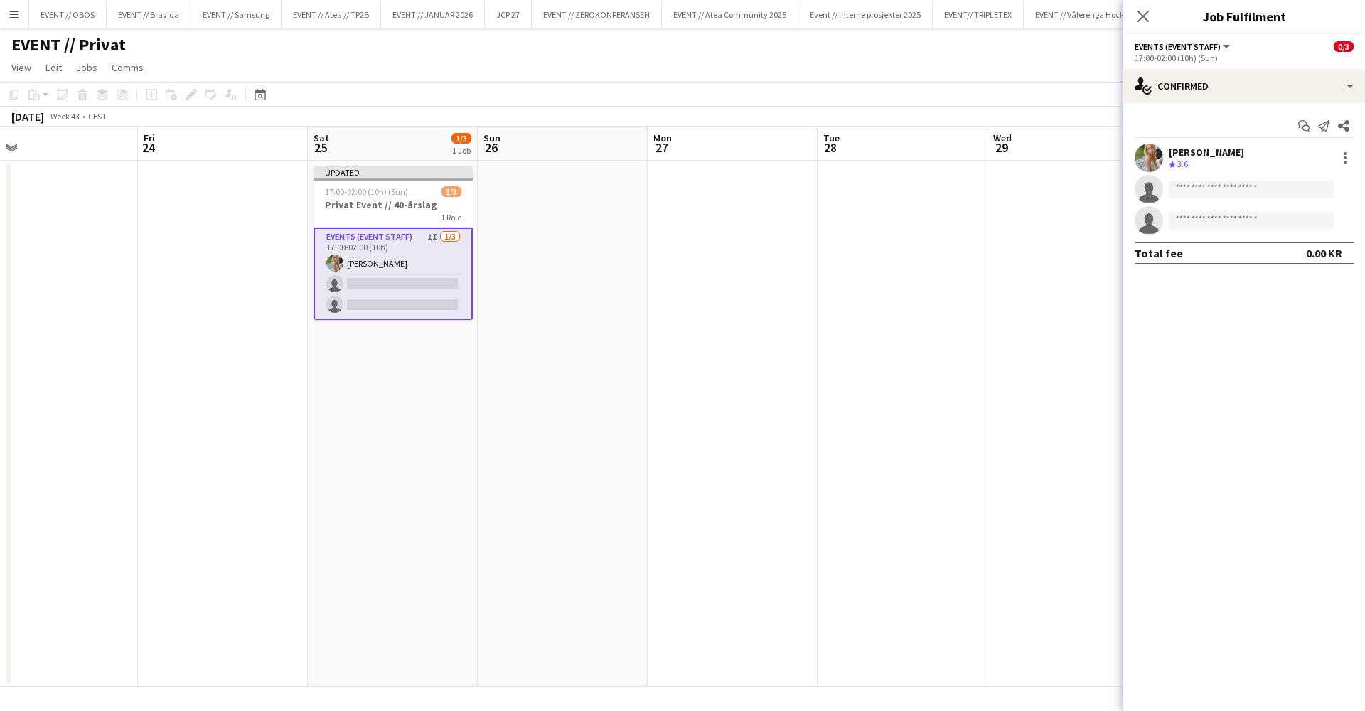
click at [1027, 400] on app-date-cell at bounding box center [1073, 424] width 170 height 526
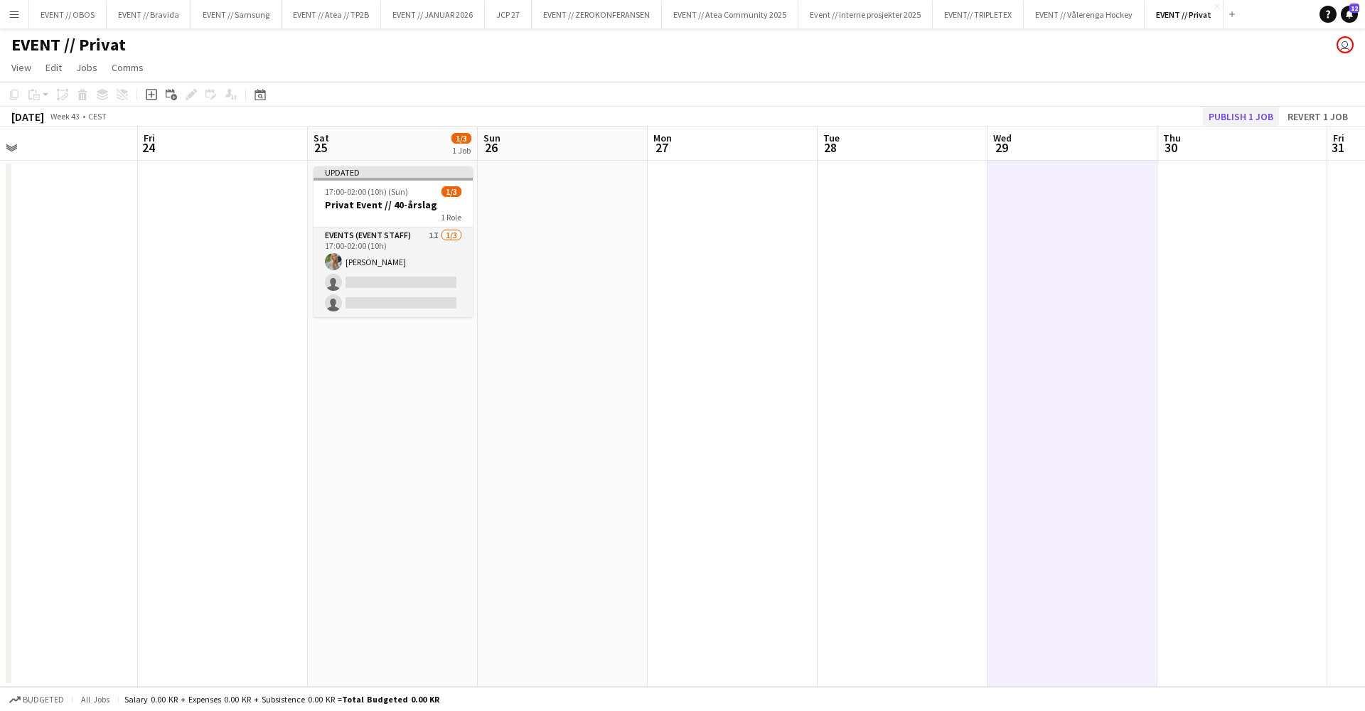
click at [1227, 110] on button "Publish 1 job" at bounding box center [1241, 116] width 76 height 18
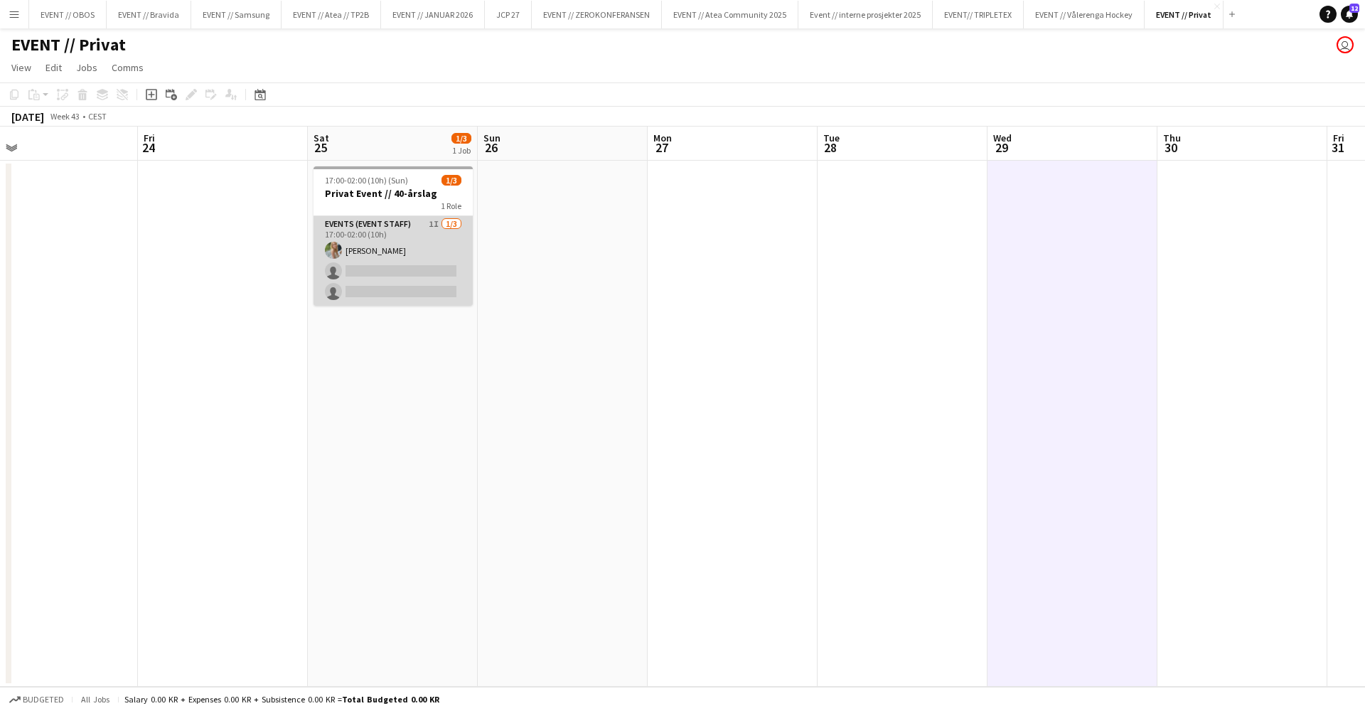
click at [384, 234] on app-card-role "Events (Event Staff) 1I 1/3 17:00-02:00 (10h) Julia Holme single-neutral-action…" at bounding box center [393, 261] width 159 height 90
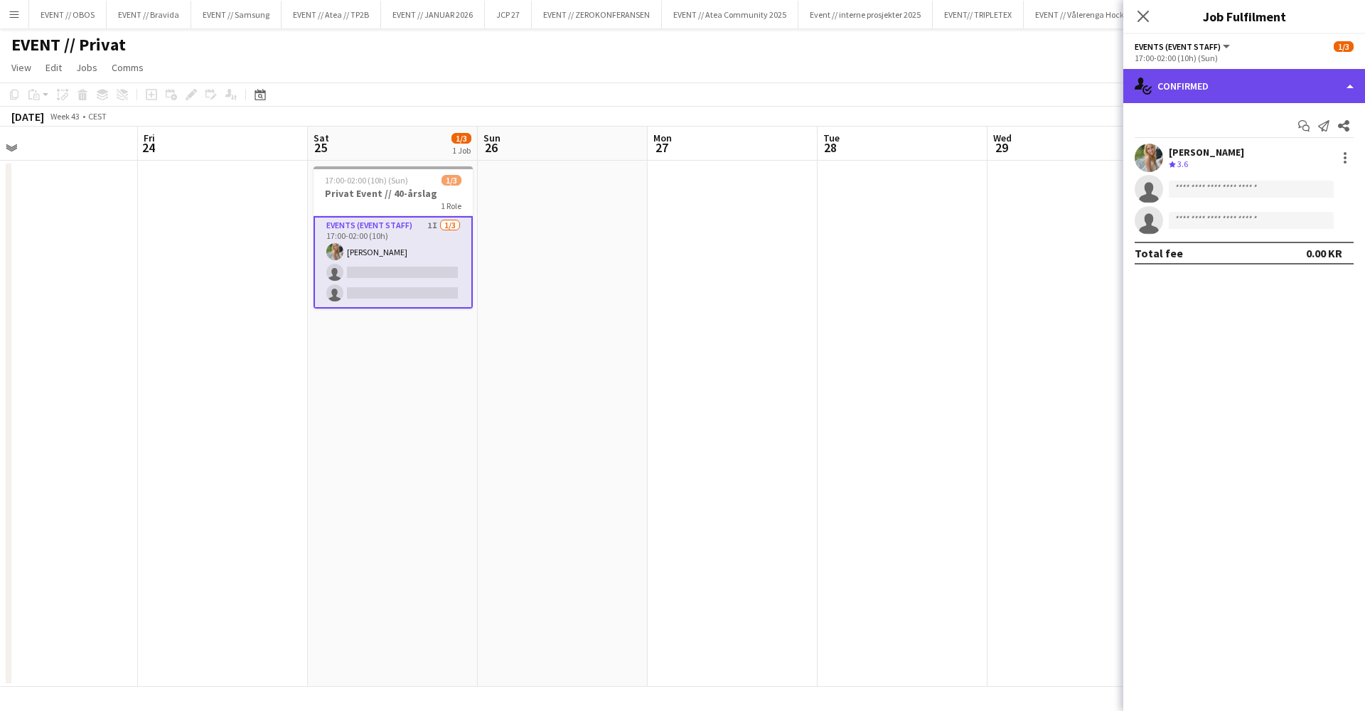
click at [1144, 73] on div "single-neutral-actions-check-2 Confirmed" at bounding box center [1244, 86] width 242 height 34
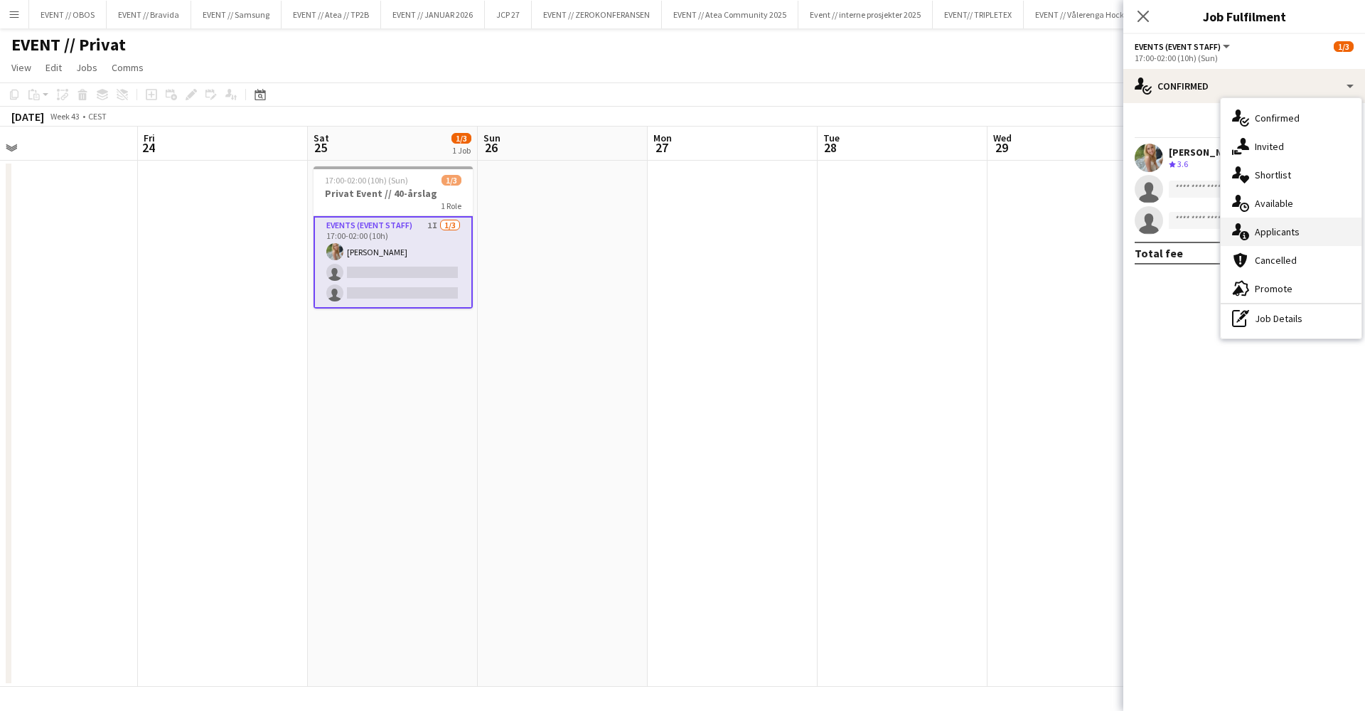
click at [1273, 231] on span "Applicants" at bounding box center [1277, 231] width 45 height 13
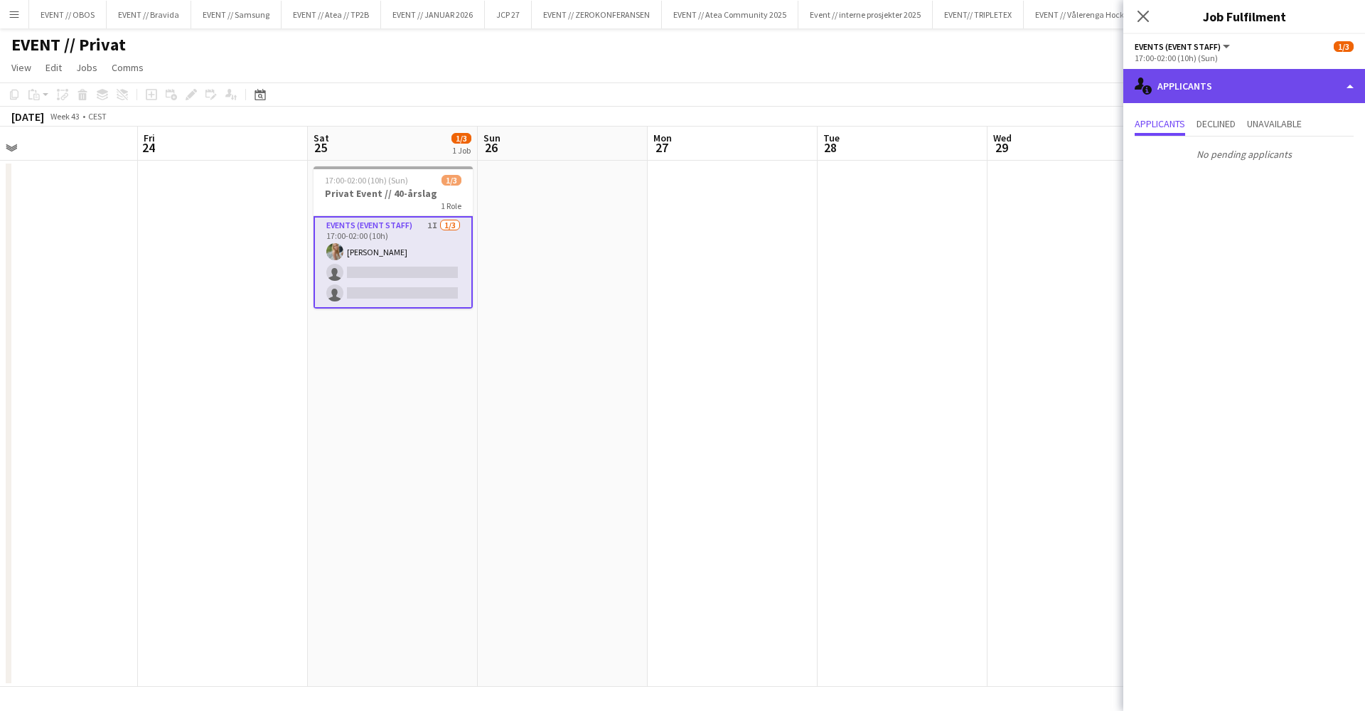
click at [1177, 93] on div "single-neutral-actions-information Applicants" at bounding box center [1244, 86] width 242 height 34
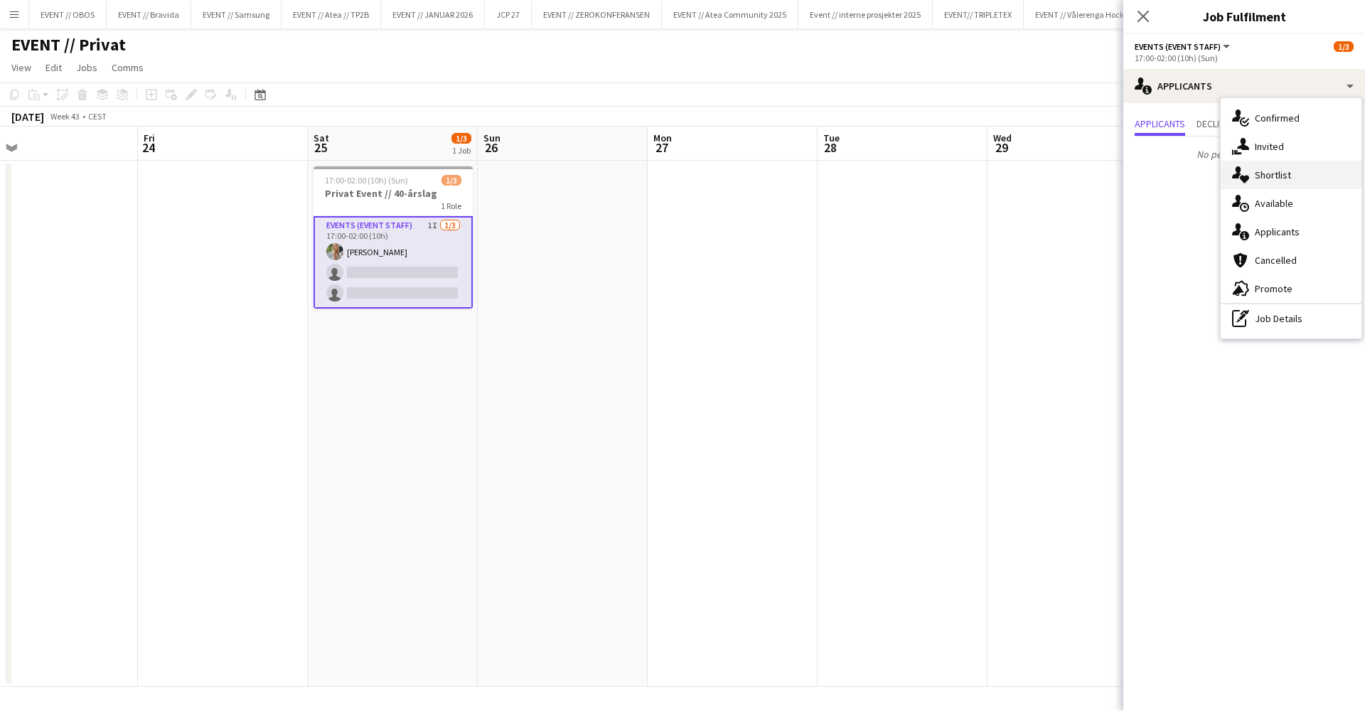
click at [1280, 163] on div "single-neutral-actions-heart Shortlist" at bounding box center [1291, 175] width 141 height 28
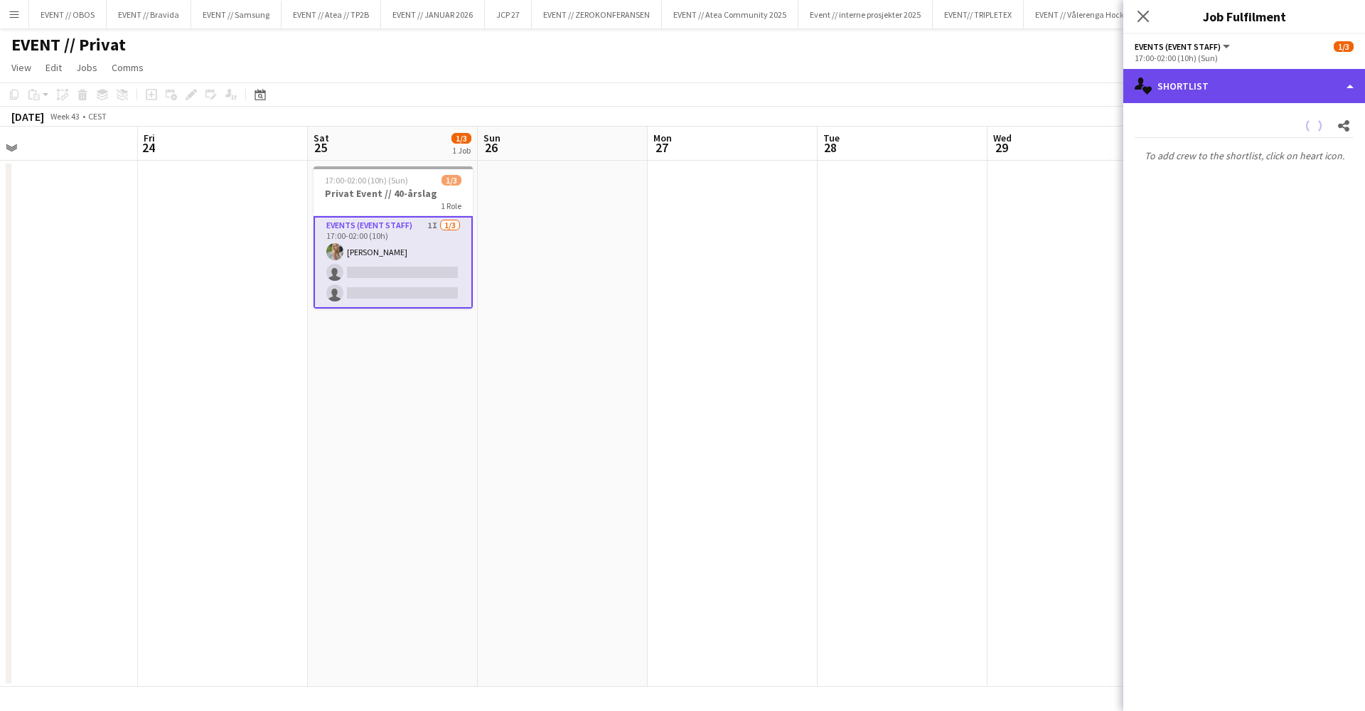
click at [1195, 102] on div "single-neutral-actions-heart Shortlist" at bounding box center [1244, 86] width 242 height 34
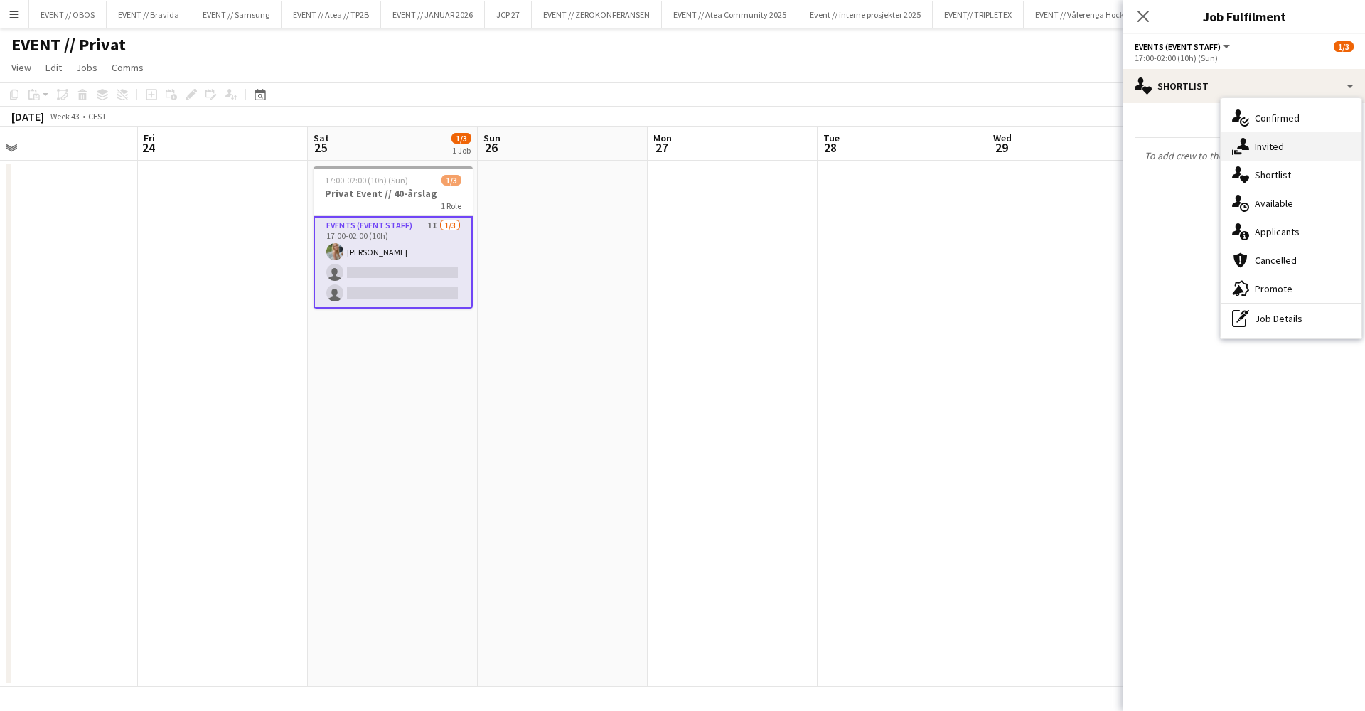
click at [1269, 135] on div "single-neutral-actions-share-1 Invited" at bounding box center [1291, 146] width 141 height 28
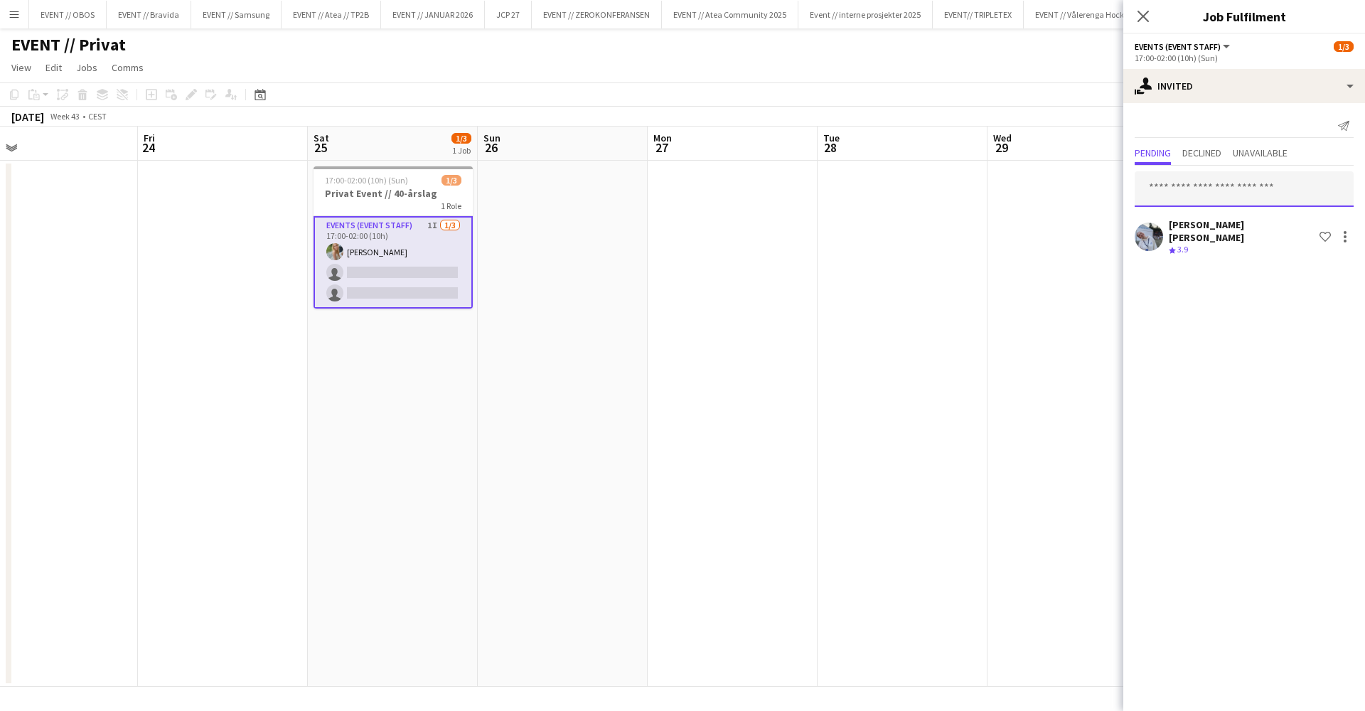
click at [1196, 194] on input "text" at bounding box center [1244, 189] width 219 height 36
type input "*"
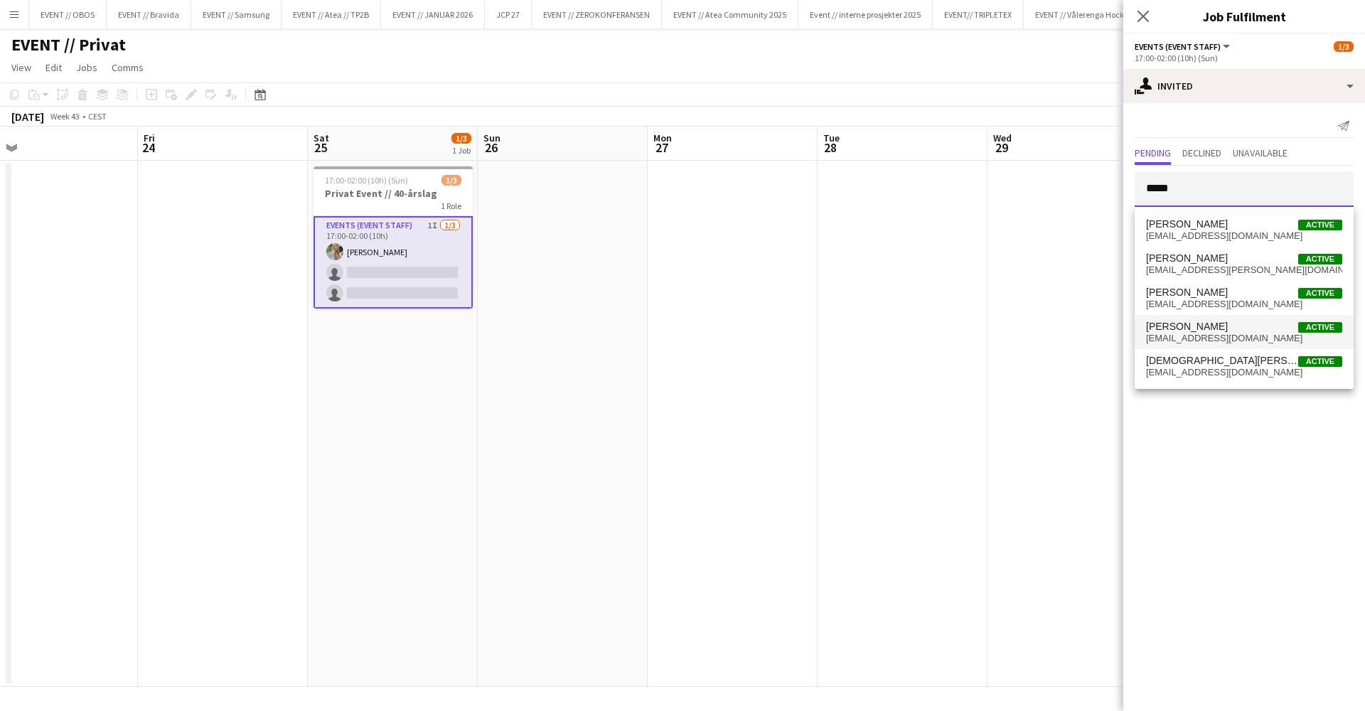
type input "*****"
click at [1209, 338] on span "christiansmelhus@gmail.com" at bounding box center [1244, 338] width 196 height 11
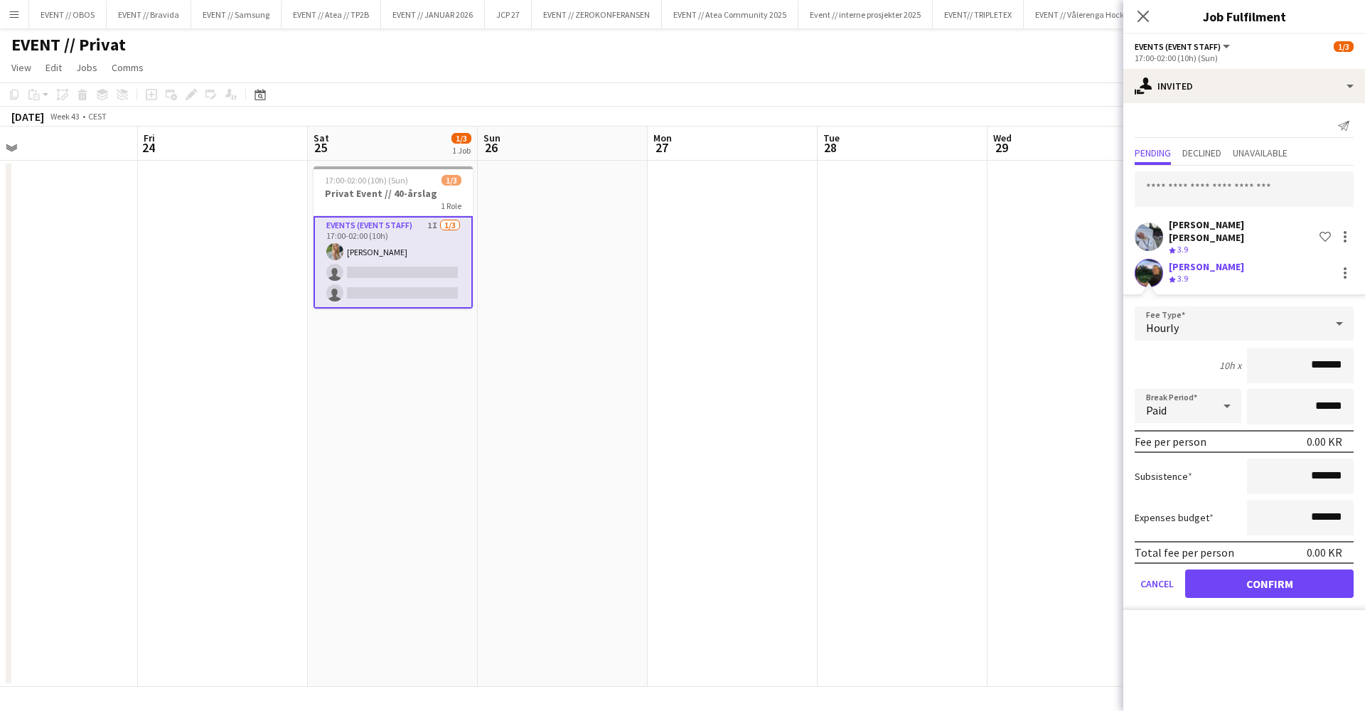
click at [1242, 581] on button "Confirm" at bounding box center [1269, 583] width 168 height 28
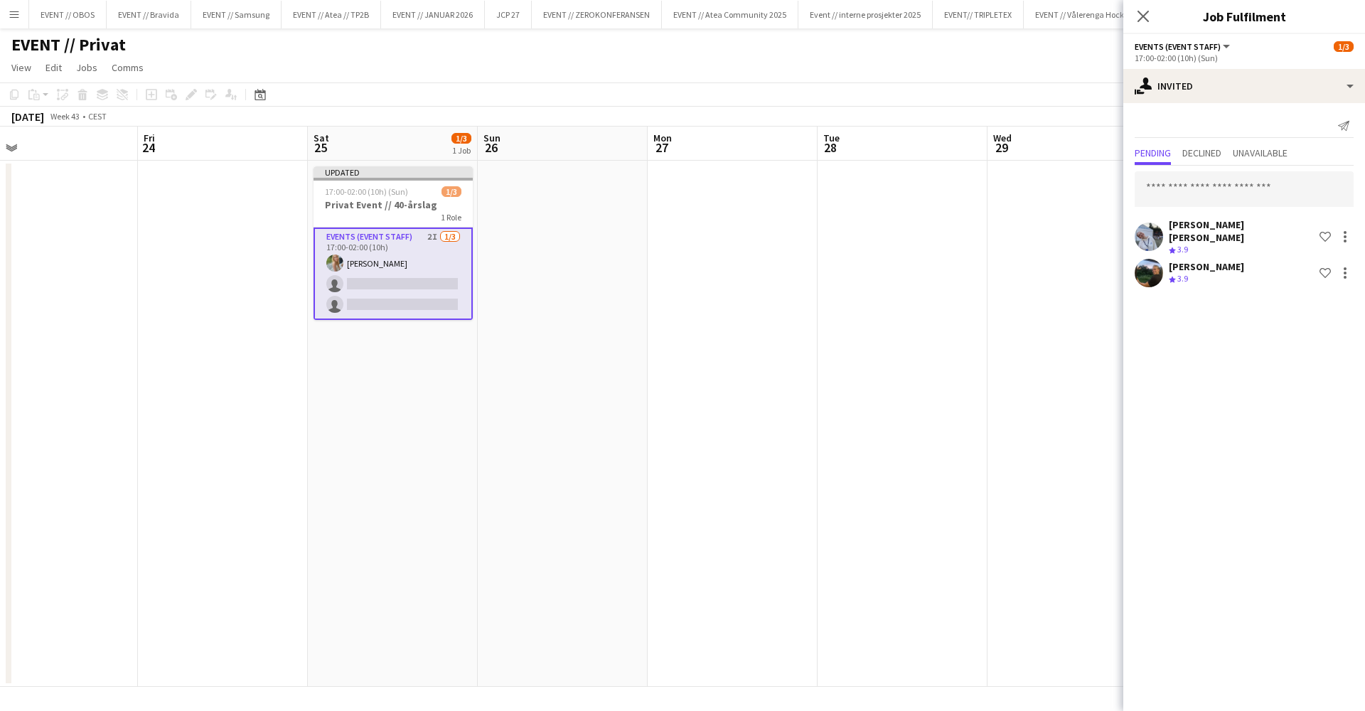
click at [1010, 410] on app-date-cell at bounding box center [1073, 424] width 170 height 526
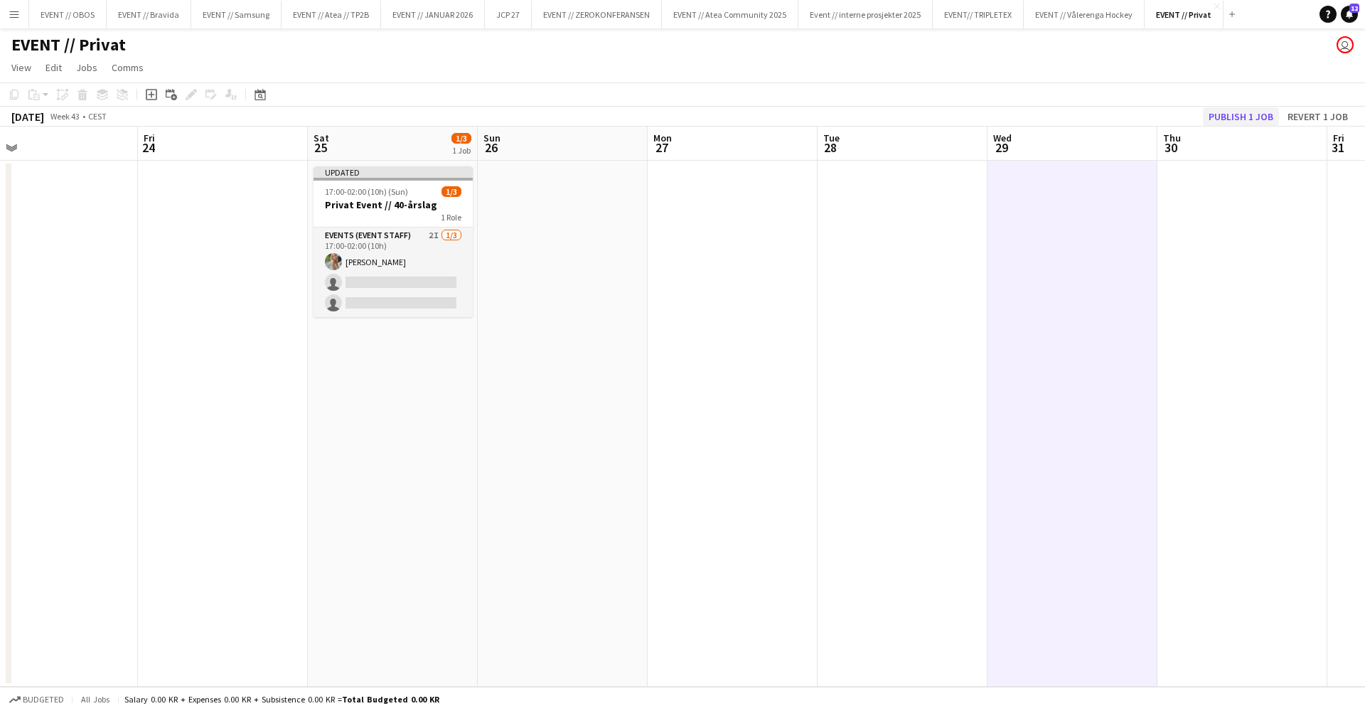
click at [1219, 122] on button "Publish 1 job" at bounding box center [1241, 116] width 76 height 18
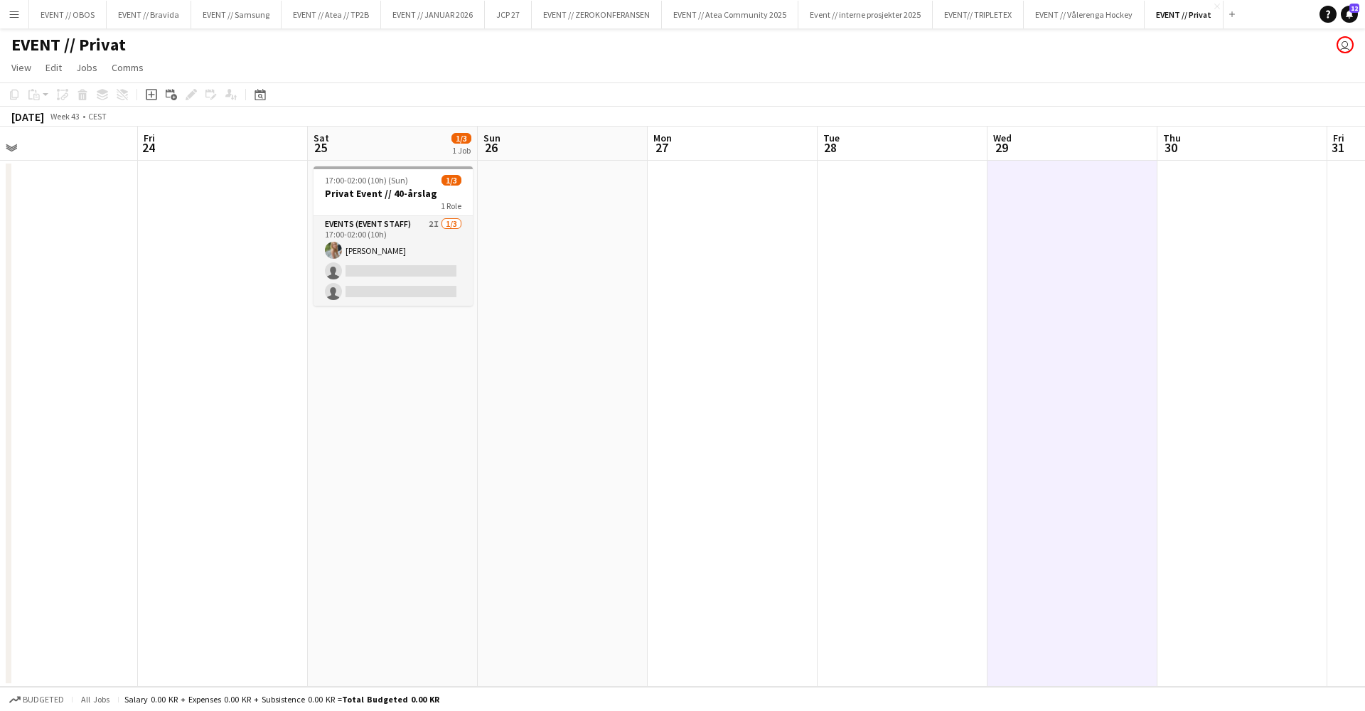
scroll to position [0, 0]
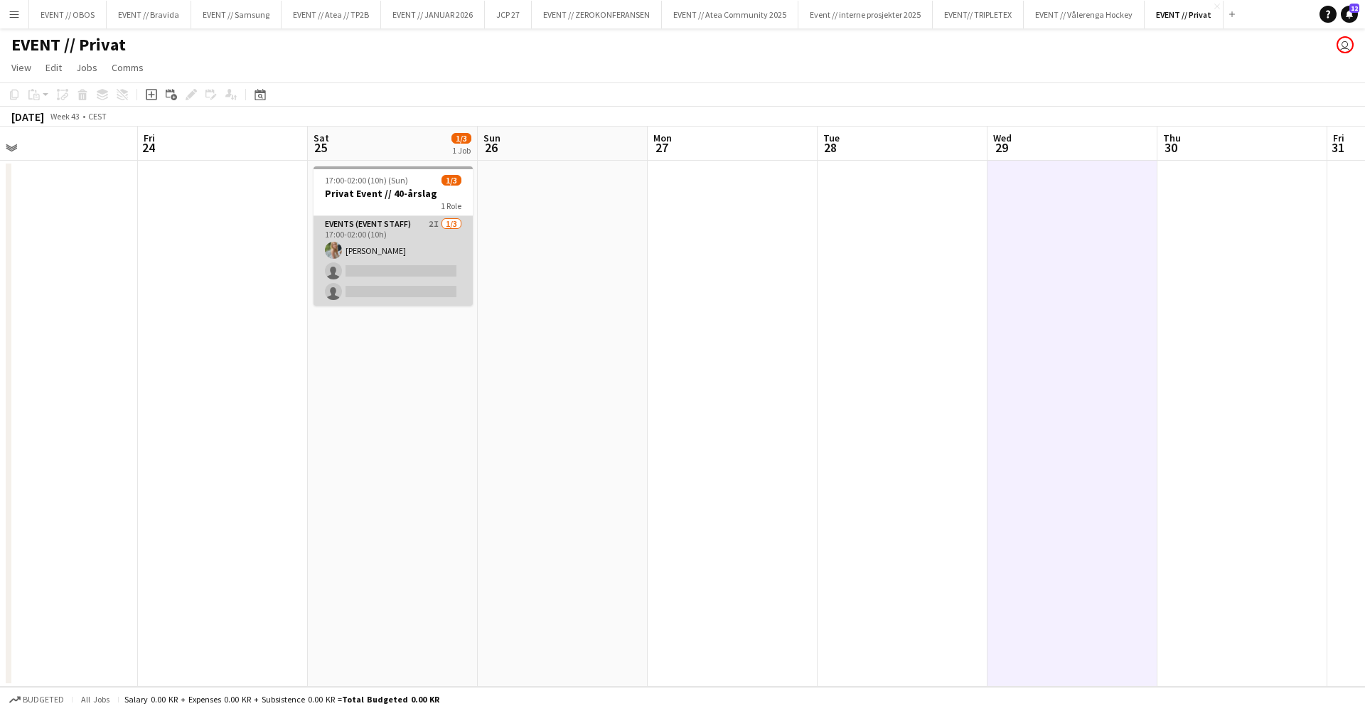
click at [390, 263] on app-card-role "Events (Event Staff) 2I 1/3 17:00-02:00 (10h) Julia Holme single-neutral-action…" at bounding box center [393, 261] width 159 height 90
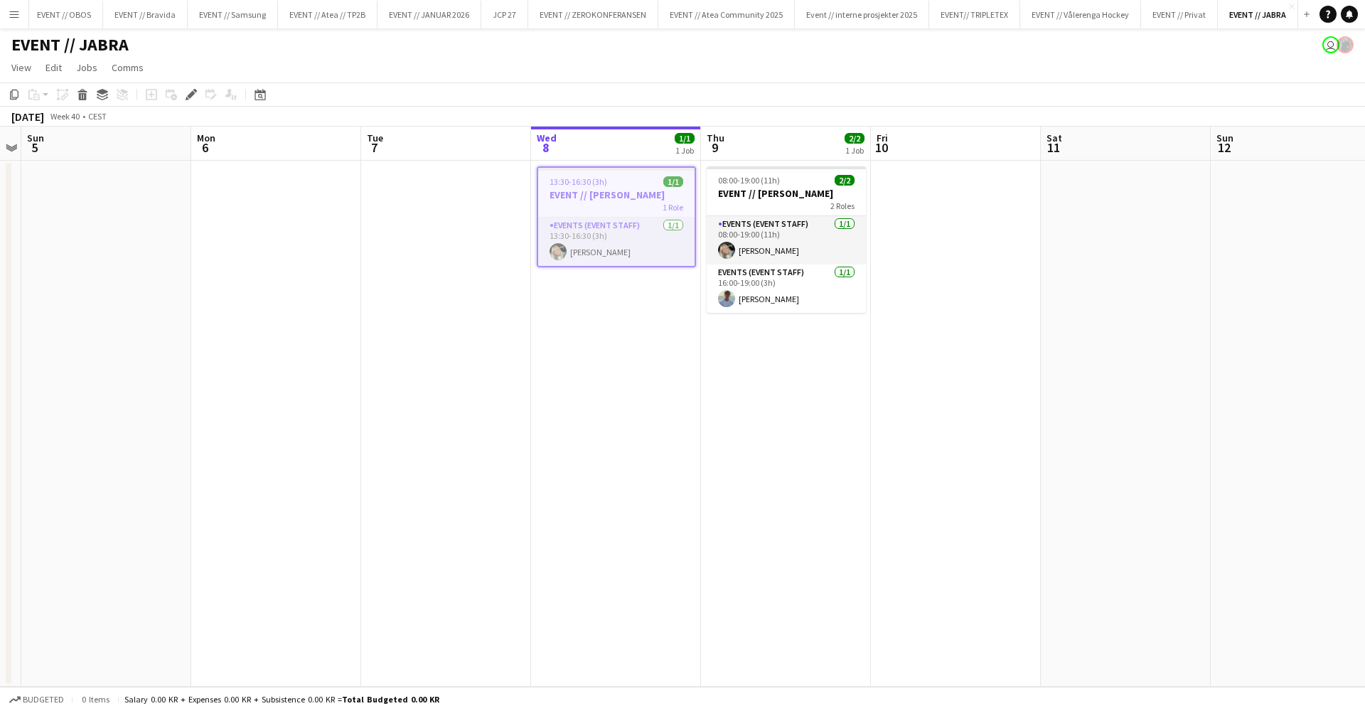
scroll to position [0, 562]
